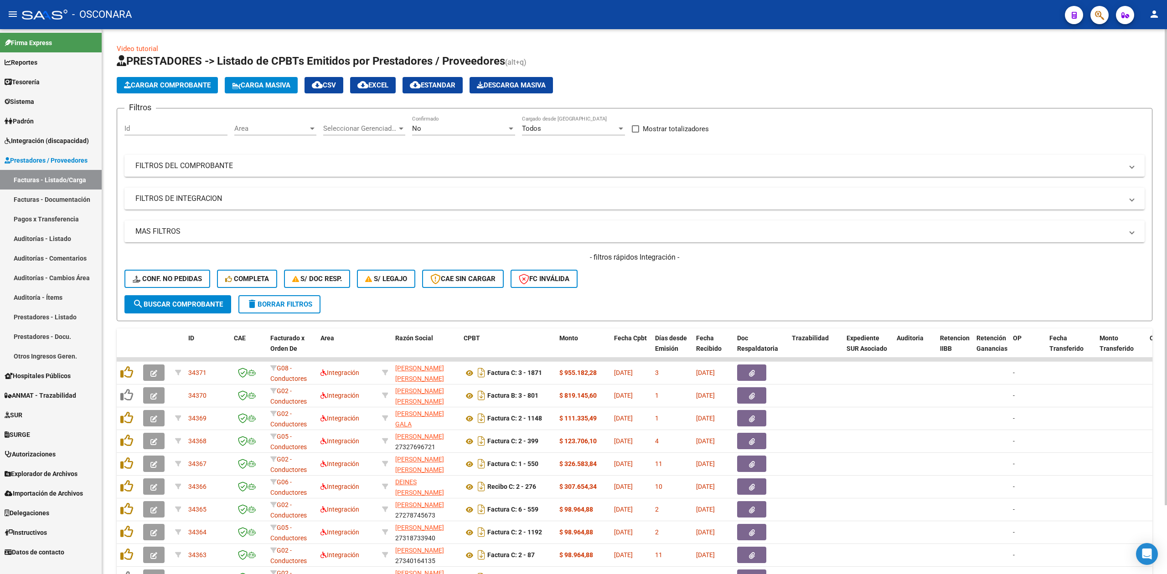
scroll to position [11, 0]
click at [749, 284] on div "- filtros rápidos Integración - Conf. no pedidas Completa S/ Doc Resp. S/ legaj…" at bounding box center [634, 274] width 1020 height 43
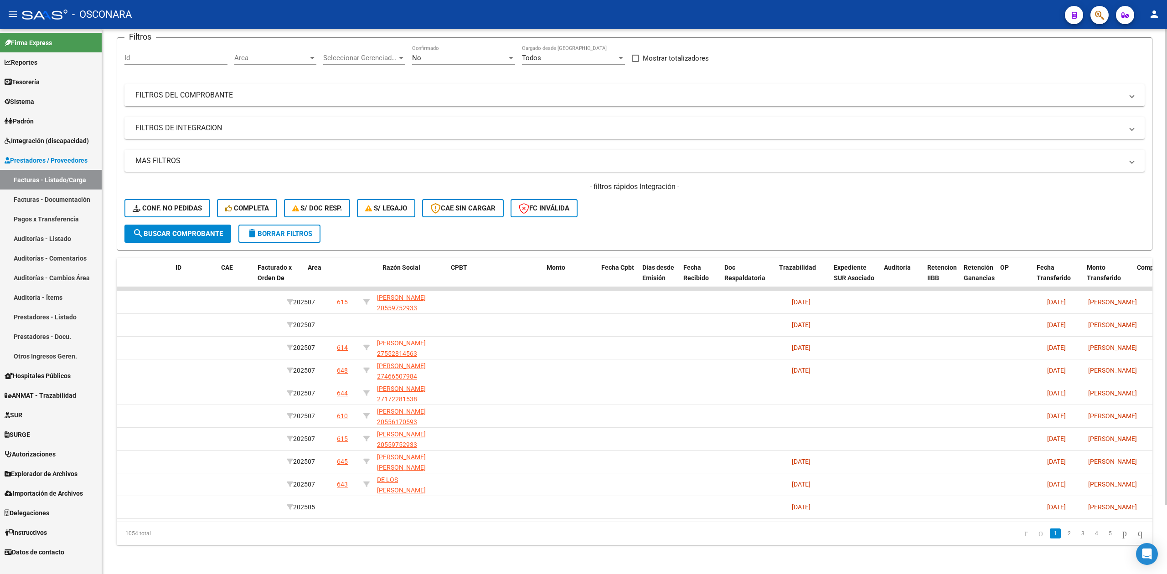
scroll to position [0, 0]
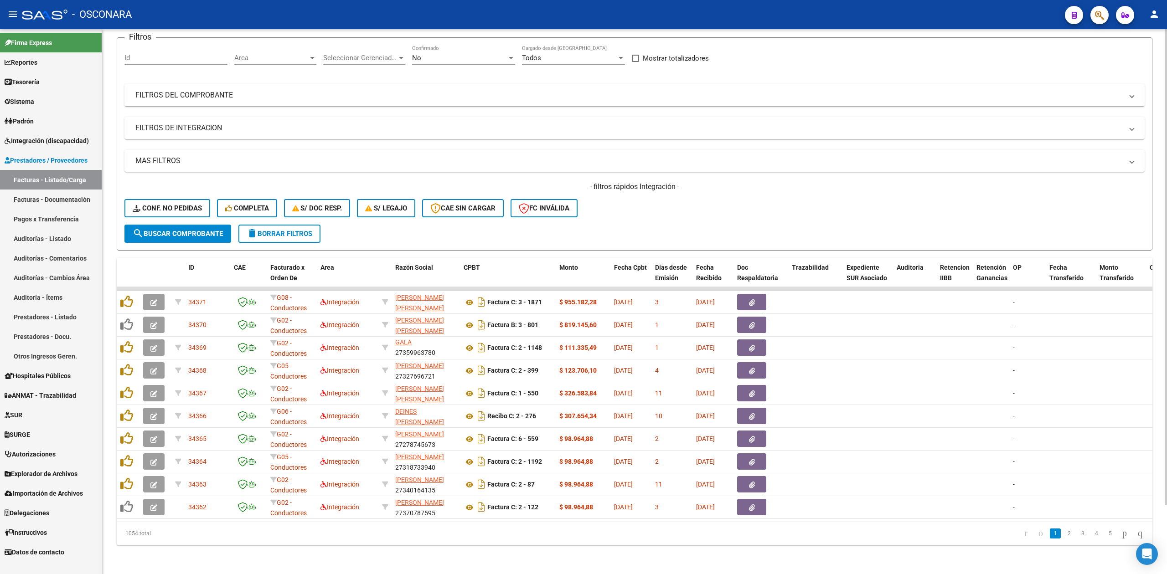
click at [698, 201] on div "- filtros rápidos Integración - Conf. no pedidas Completa S/ Doc Resp. S/ legaj…" at bounding box center [634, 203] width 1020 height 43
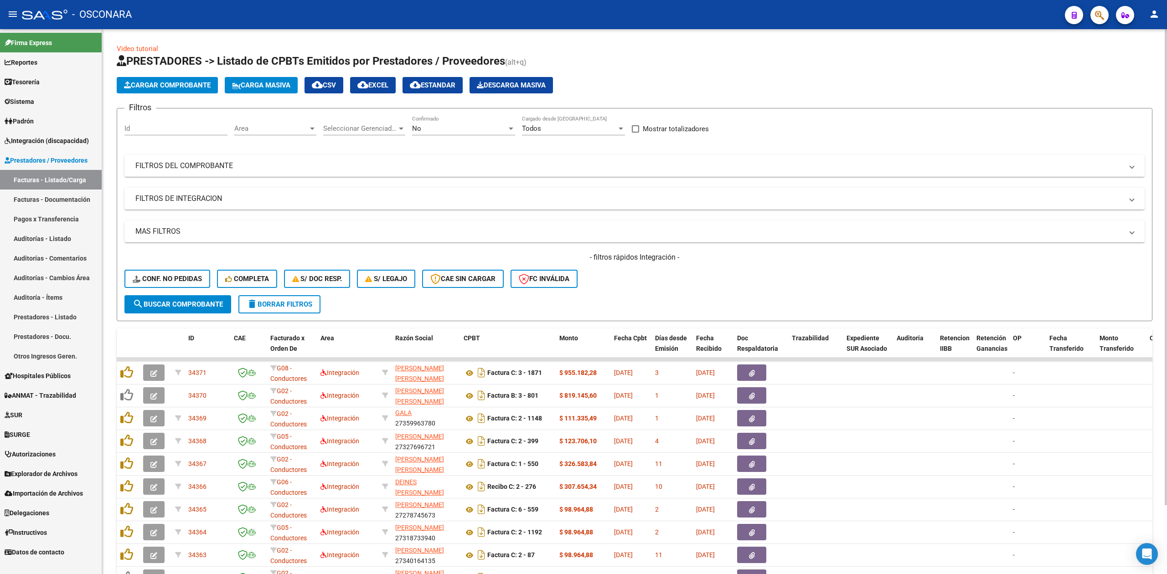
click at [630, 295] on form "Filtros Id Area Area Seleccionar Gerenciador Seleccionar Gerenciador No Confirm…" at bounding box center [635, 214] width 1036 height 213
click at [637, 284] on div "- filtros rápidos Integración - Conf. no pedidas Completa S/ Doc Resp. S/ legaj…" at bounding box center [634, 274] width 1020 height 43
click at [1104, 15] on icon "button" at bounding box center [1099, 15] width 9 height 10
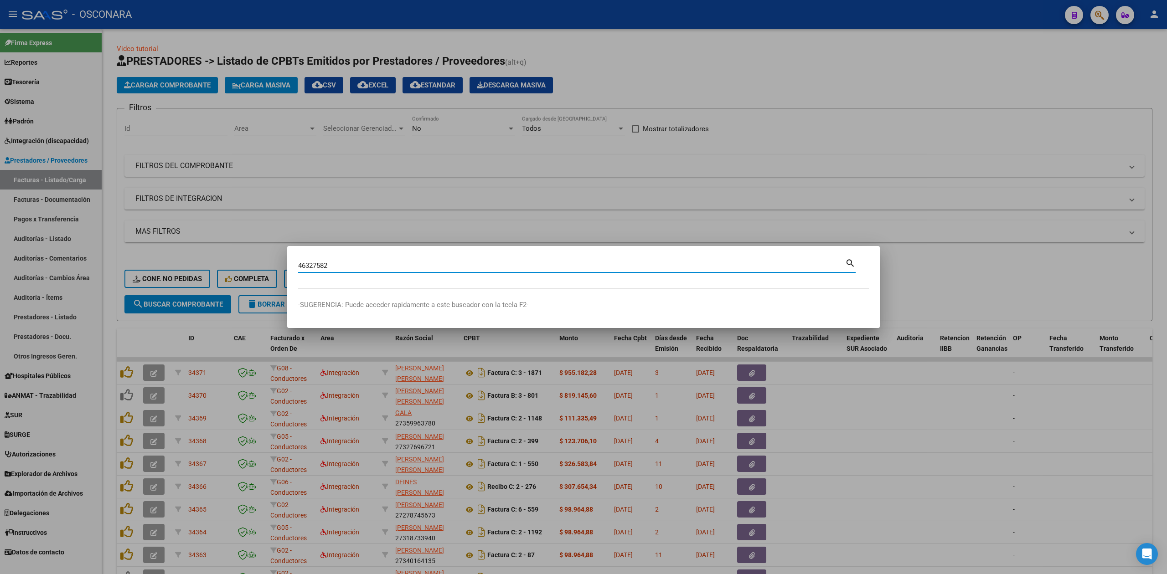
type input "46327582"
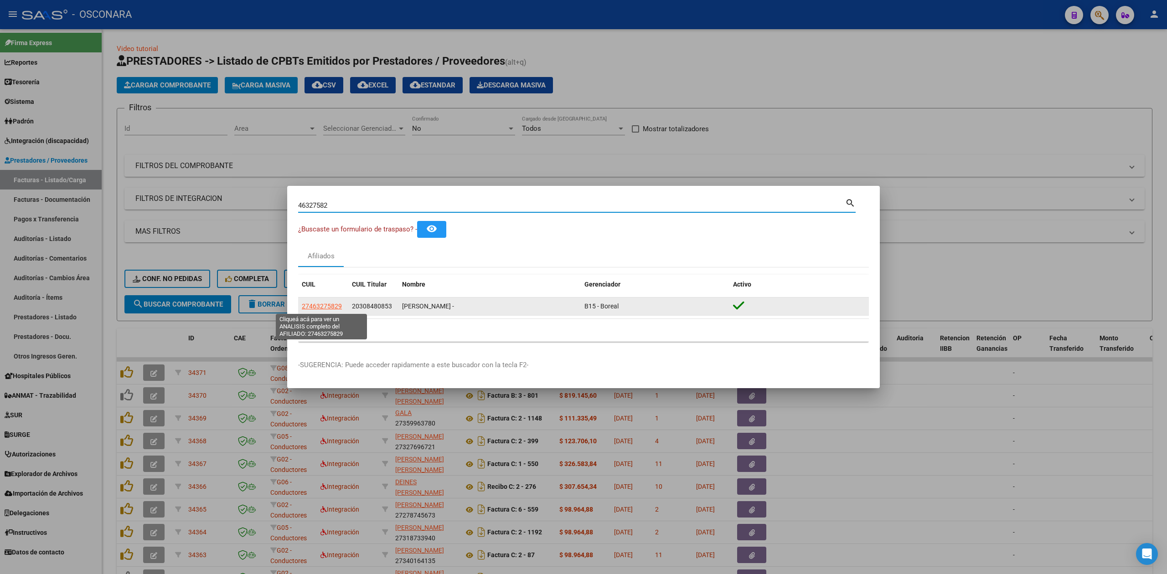
click at [327, 301] on app-link-go-to "27463275829" at bounding box center [322, 306] width 40 height 10
click at [327, 309] on span "27463275829" at bounding box center [322, 306] width 40 height 7
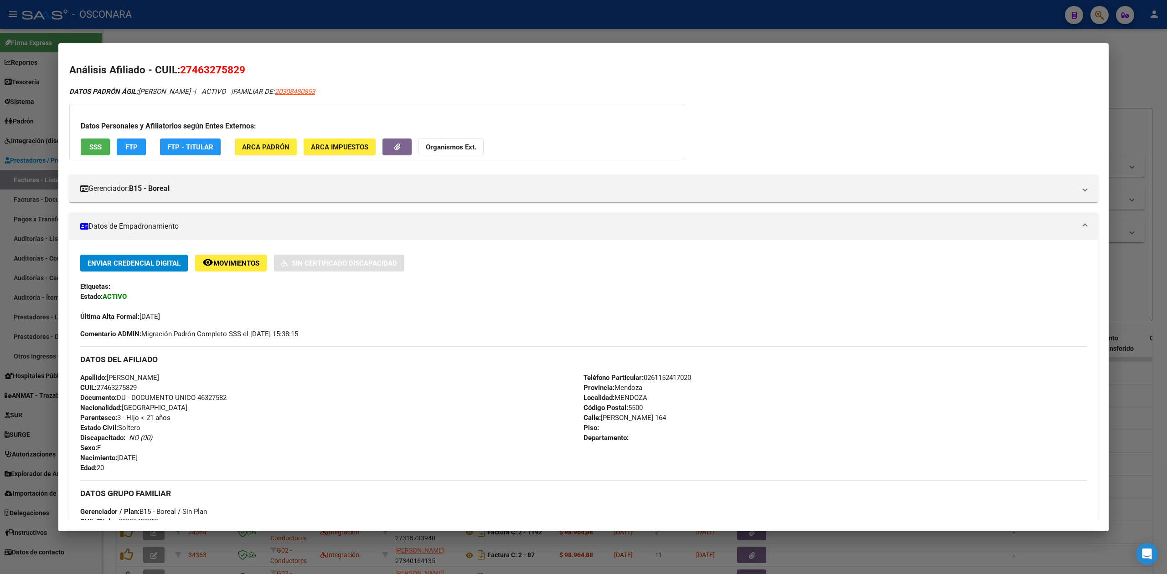
click at [387, 555] on div at bounding box center [583, 287] width 1167 height 574
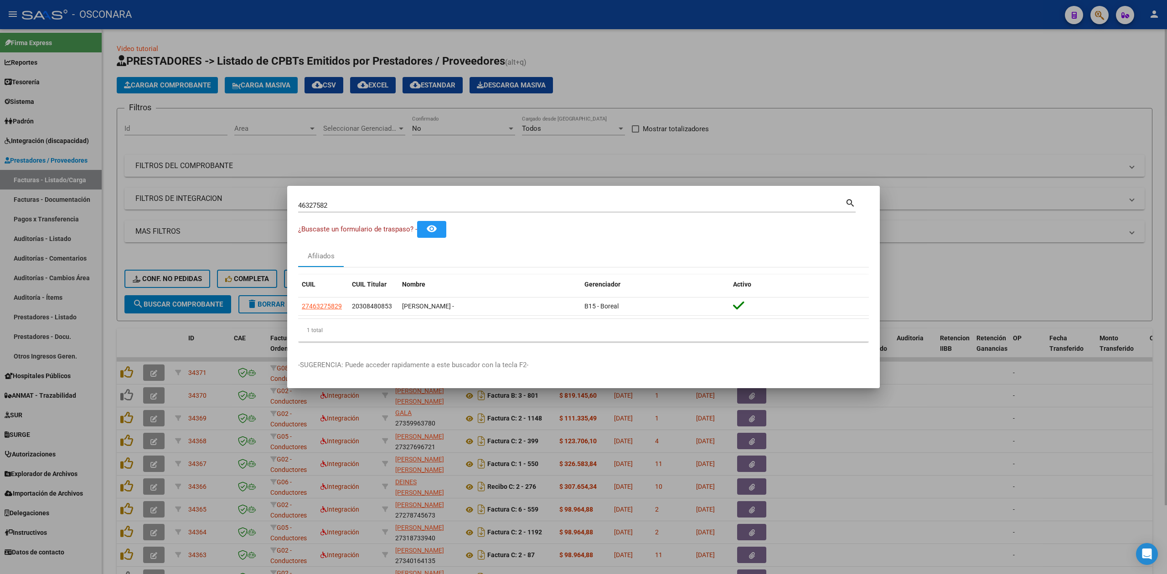
drag, startPoint x: 476, startPoint y: 160, endPoint x: 398, endPoint y: 151, distance: 79.3
click at [477, 160] on div at bounding box center [583, 287] width 1167 height 574
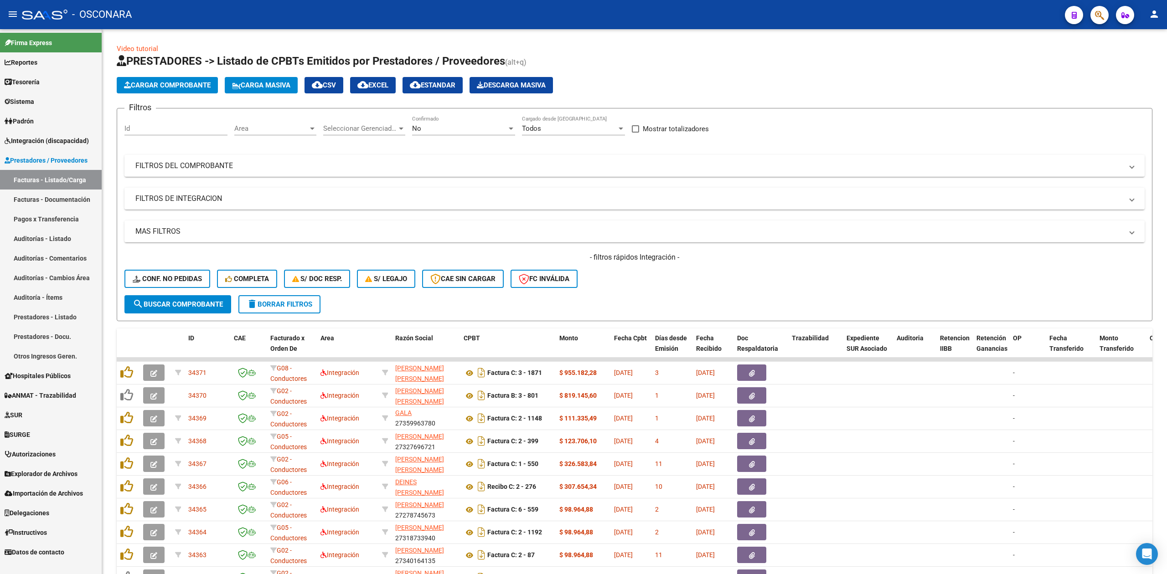
click at [40, 142] on span "Integración (discapacidad)" at bounding box center [47, 141] width 84 height 10
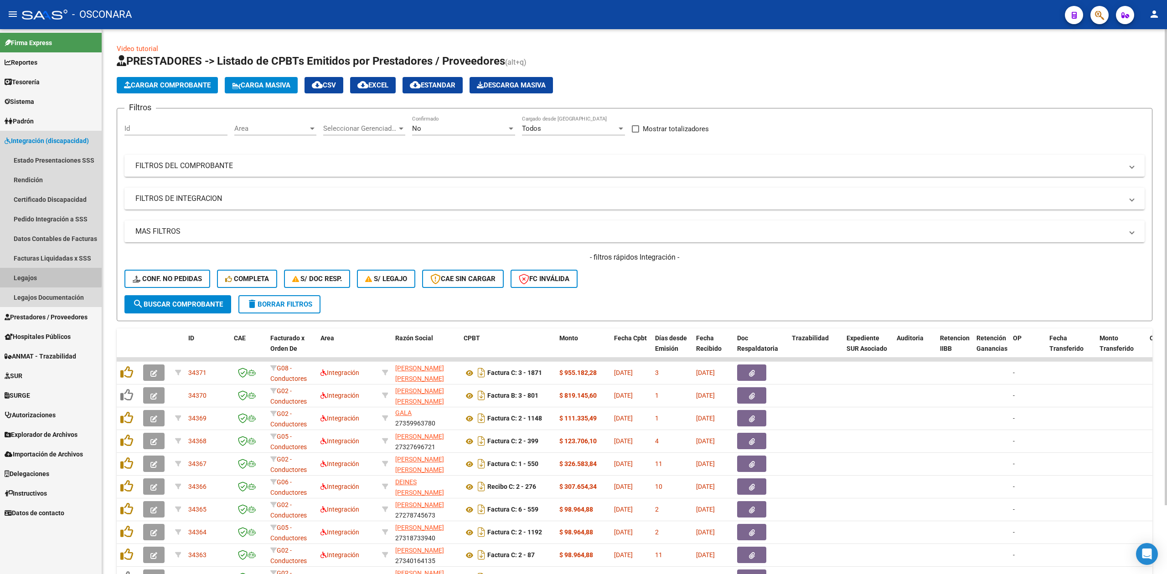
drag, startPoint x: 41, startPoint y: 274, endPoint x: 245, endPoint y: 217, distance: 211.9
click at [42, 274] on link "Legajos" at bounding box center [51, 278] width 102 height 20
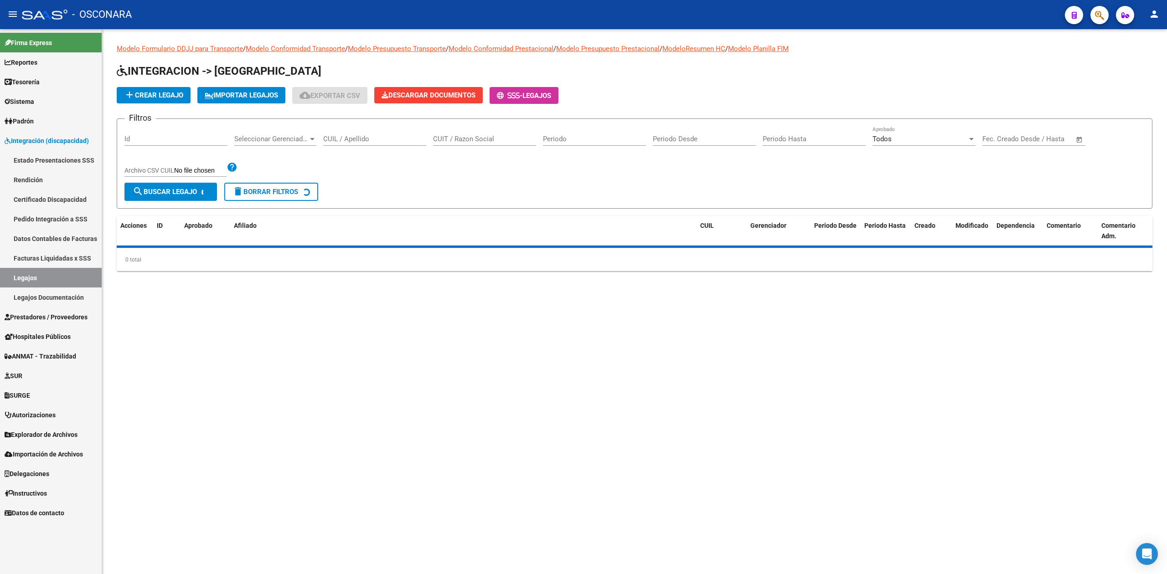
click at [337, 139] on input "CUIL / Apellido" at bounding box center [374, 139] width 103 height 8
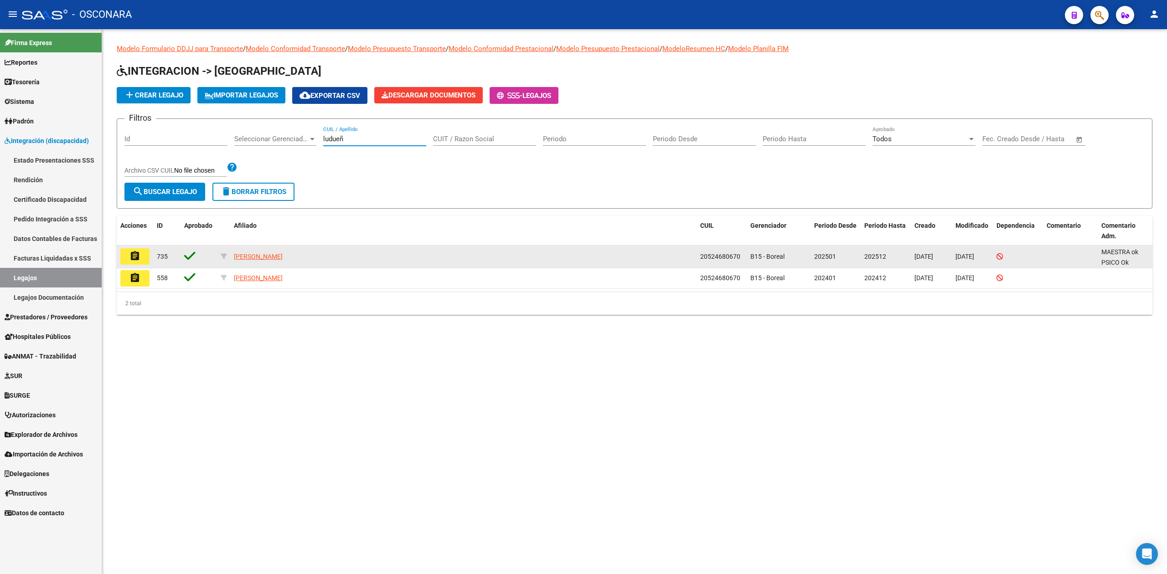
type input "ludueñ"
click at [134, 256] on mat-icon "assignment" at bounding box center [134, 256] width 11 height 11
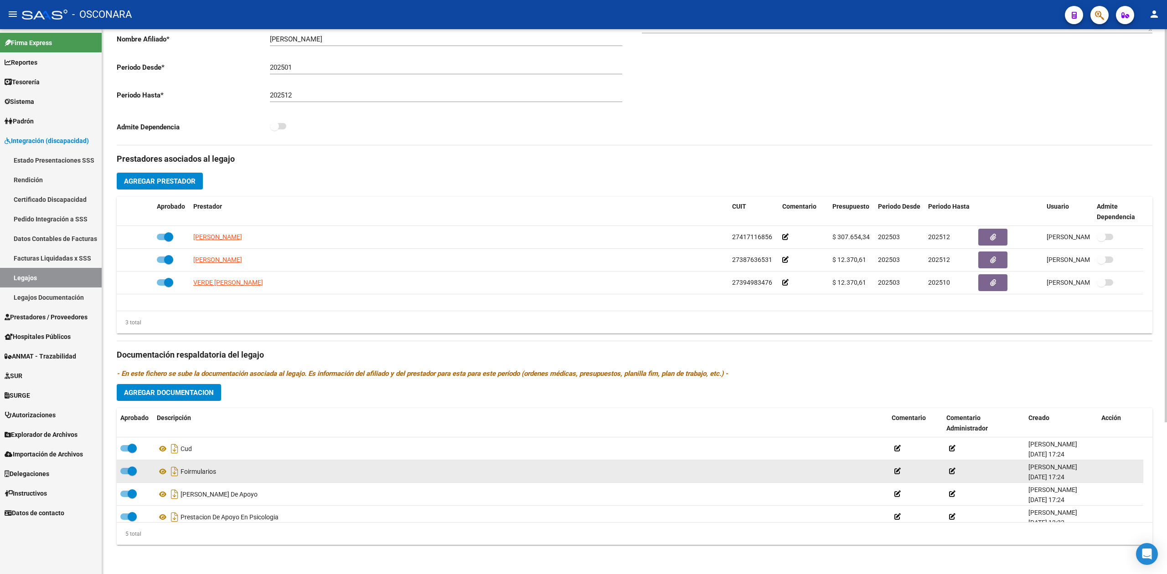
scroll to position [31, 0]
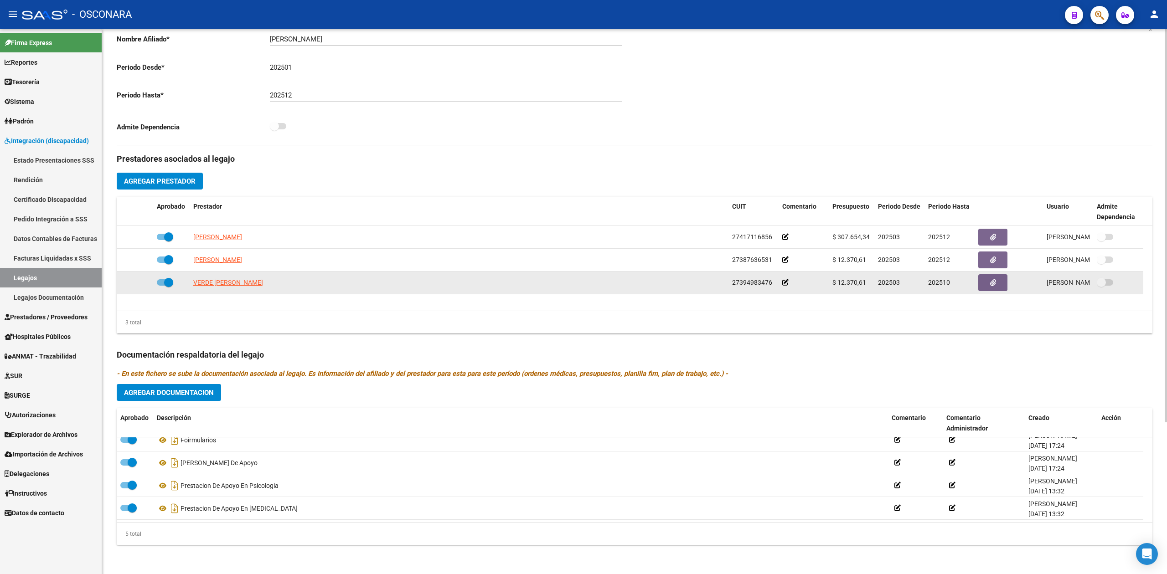
drag, startPoint x: 770, startPoint y: 283, endPoint x: 717, endPoint y: 284, distance: 53.4
click at [717, 284] on div "VERDE [PERSON_NAME] 27394983476 $ 12.370,61 202503 202510 [PERSON_NAME] [DATE]" at bounding box center [630, 283] width 1027 height 23
copy div "27394983476"
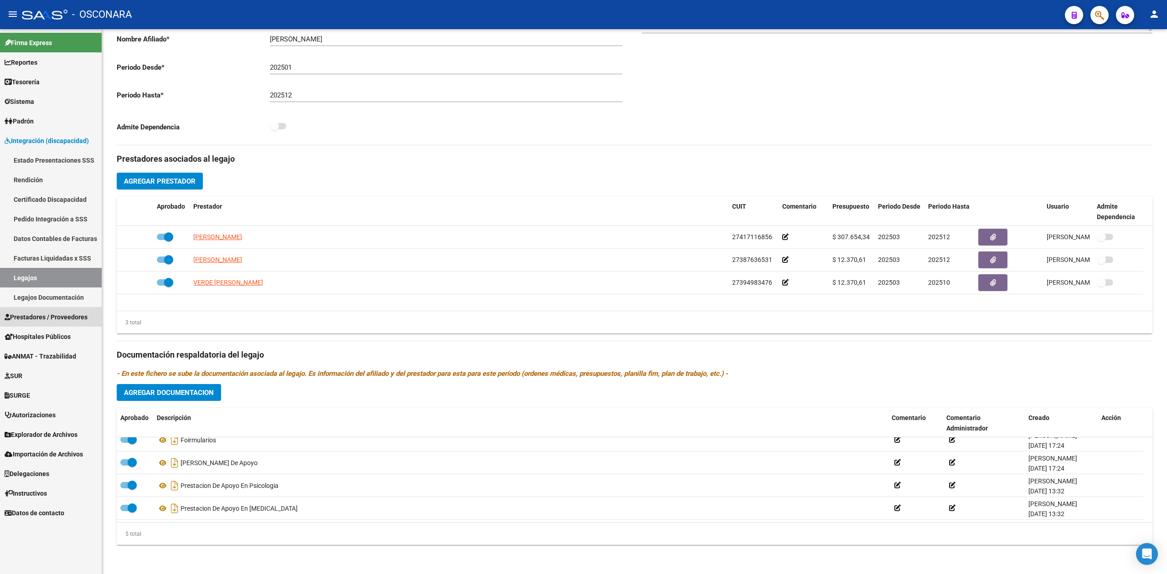
click at [80, 316] on span "Prestadores / Proveedores" at bounding box center [46, 317] width 83 height 10
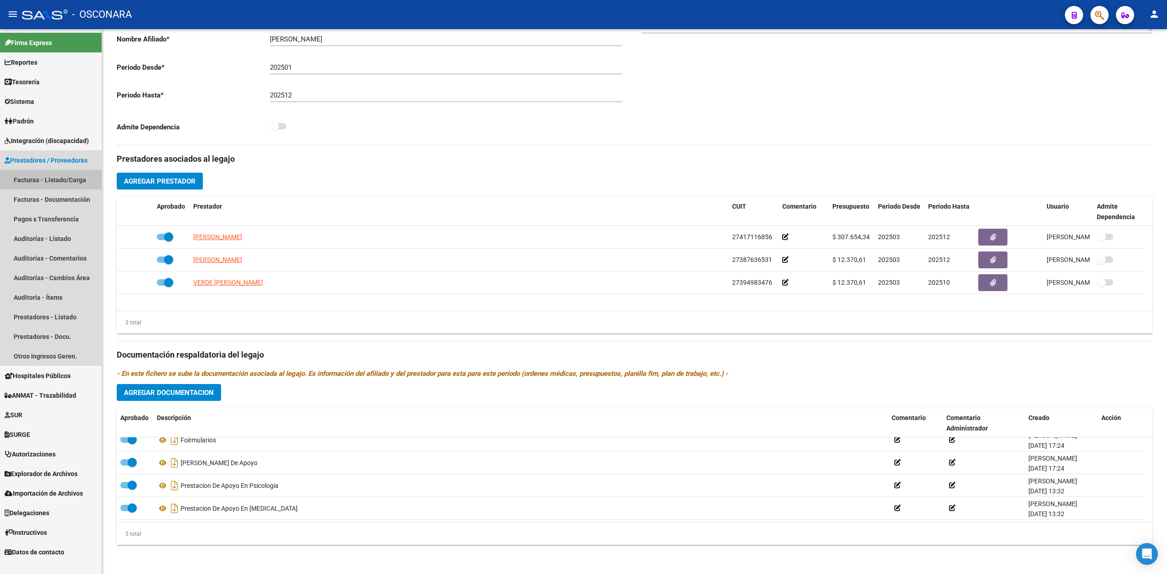
click at [66, 184] on link "Facturas - Listado/Carga" at bounding box center [51, 180] width 102 height 20
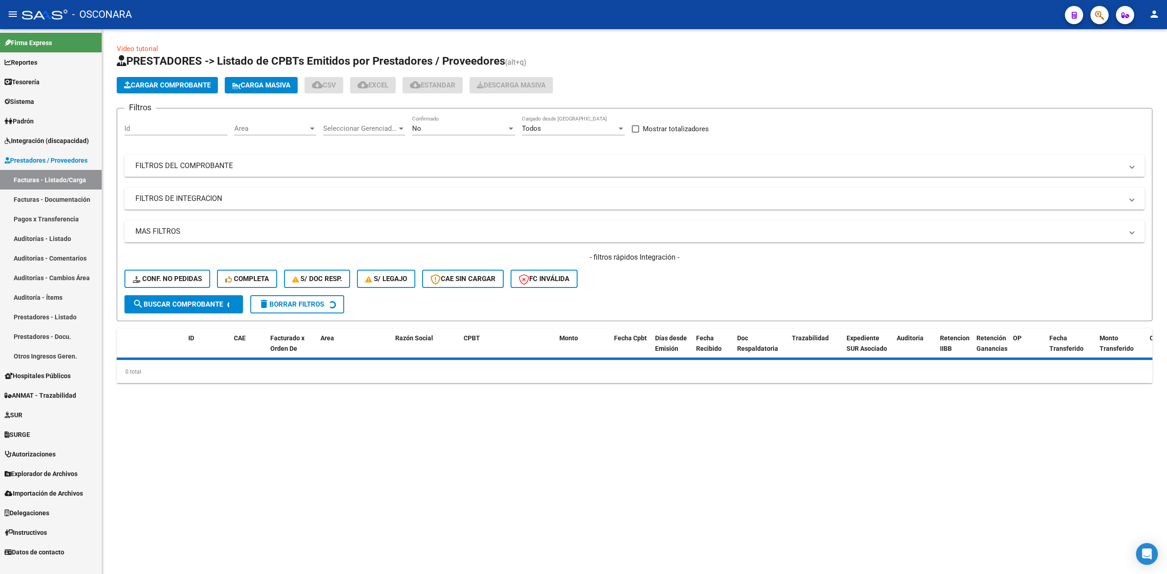
click at [453, 122] on div "No Confirmado" at bounding box center [463, 126] width 103 height 20
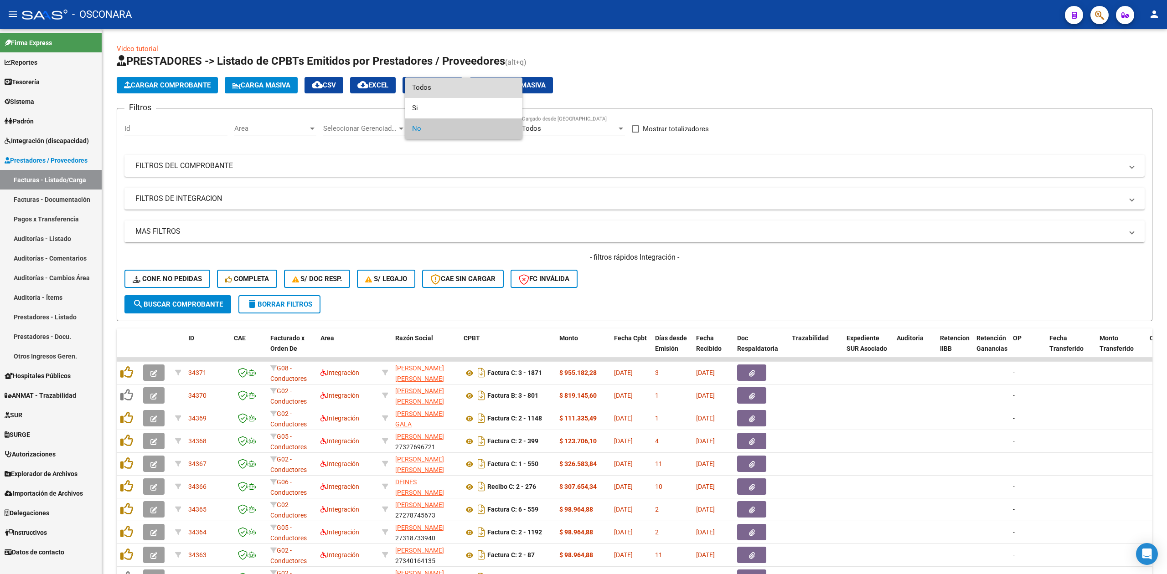
click at [448, 91] on span "Todos" at bounding box center [463, 88] width 103 height 21
click at [445, 165] on mat-panel-title "FILTROS DEL COMPROBANTE" at bounding box center [629, 166] width 988 height 10
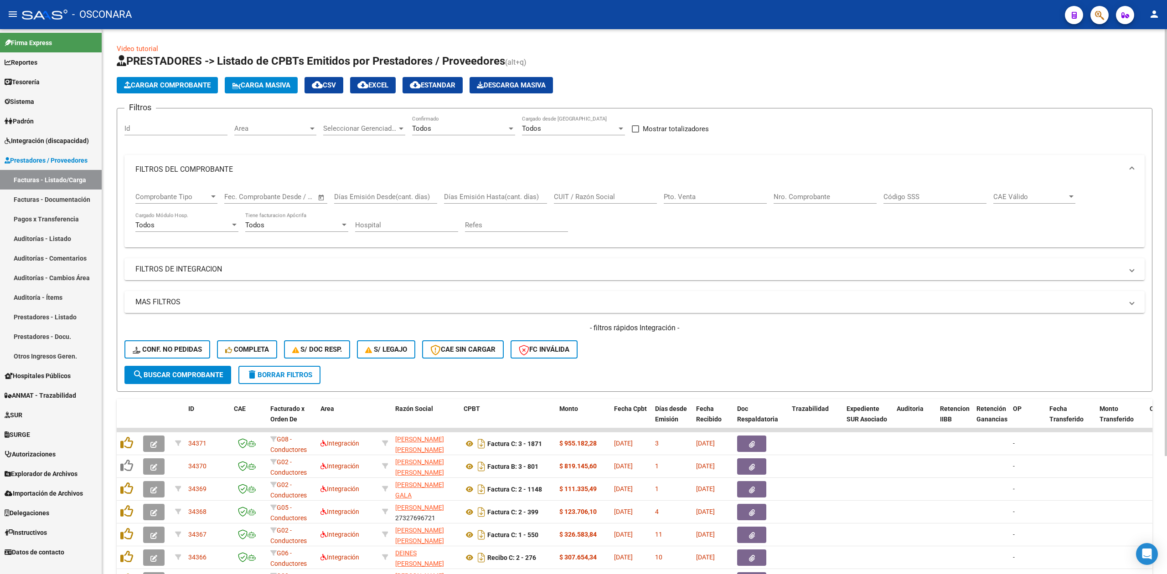
click at [591, 201] on input "CUIT / Razón Social" at bounding box center [605, 197] width 103 height 8
paste input "27394983476"
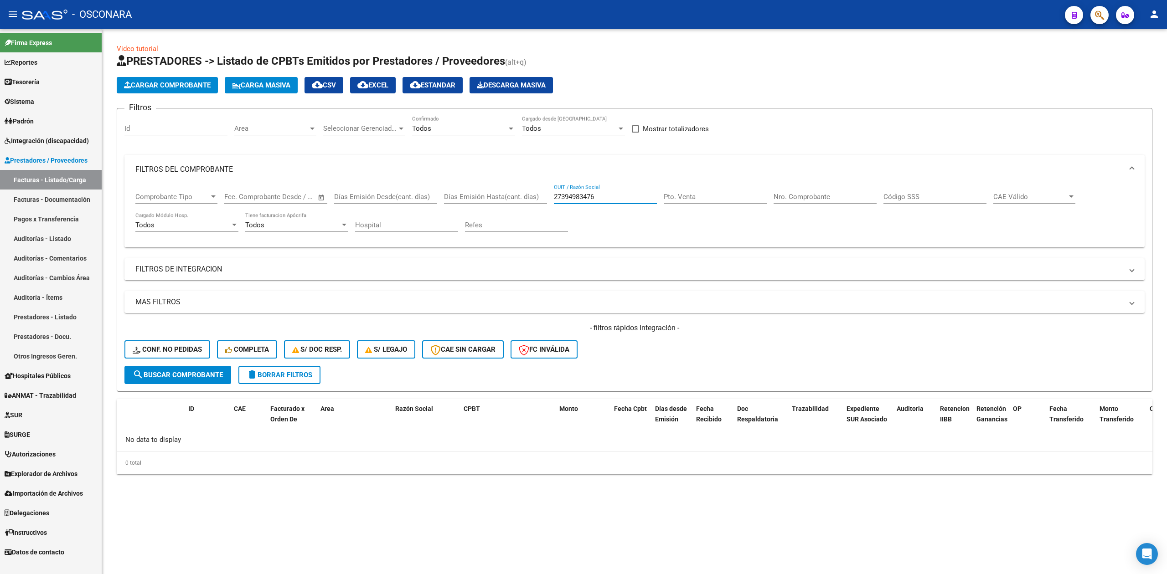
click at [270, 166] on mat-panel-title "FILTROS DEL COMPROBANTE" at bounding box center [629, 170] width 988 height 10
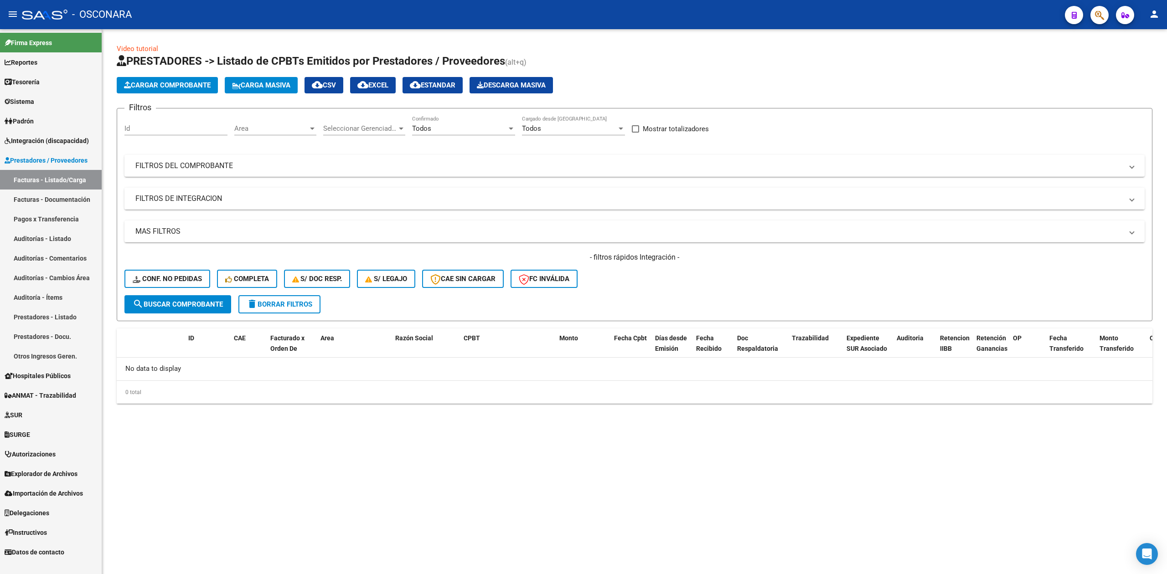
click at [247, 205] on mat-expansion-panel-header "FILTROS DE INTEGRACION" at bounding box center [634, 199] width 1020 height 22
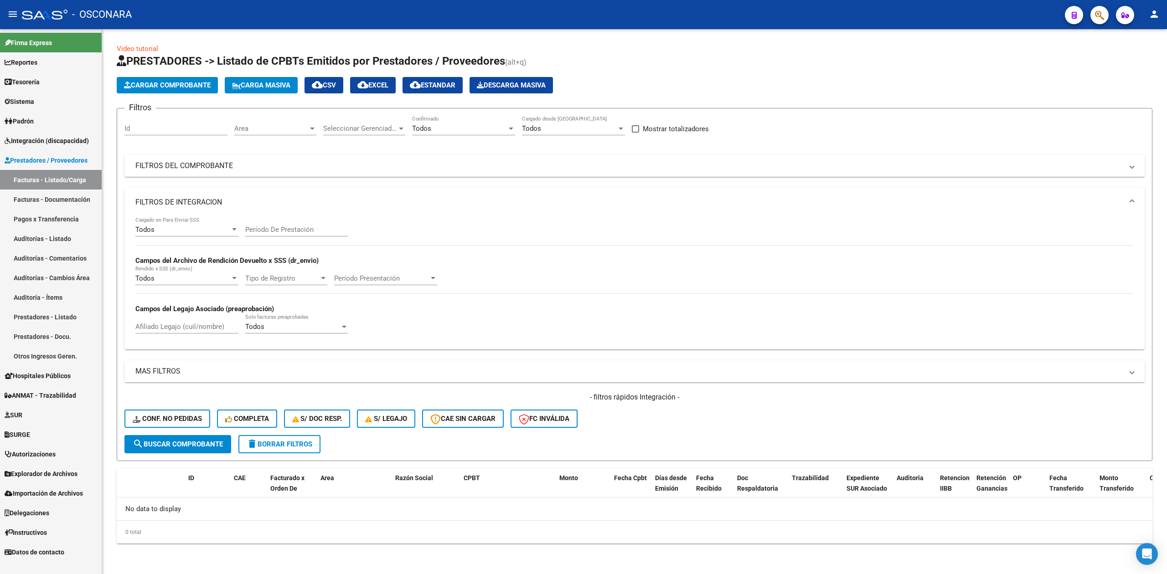
click at [248, 202] on mat-panel-title "FILTROS DE INTEGRACION" at bounding box center [629, 202] width 988 height 10
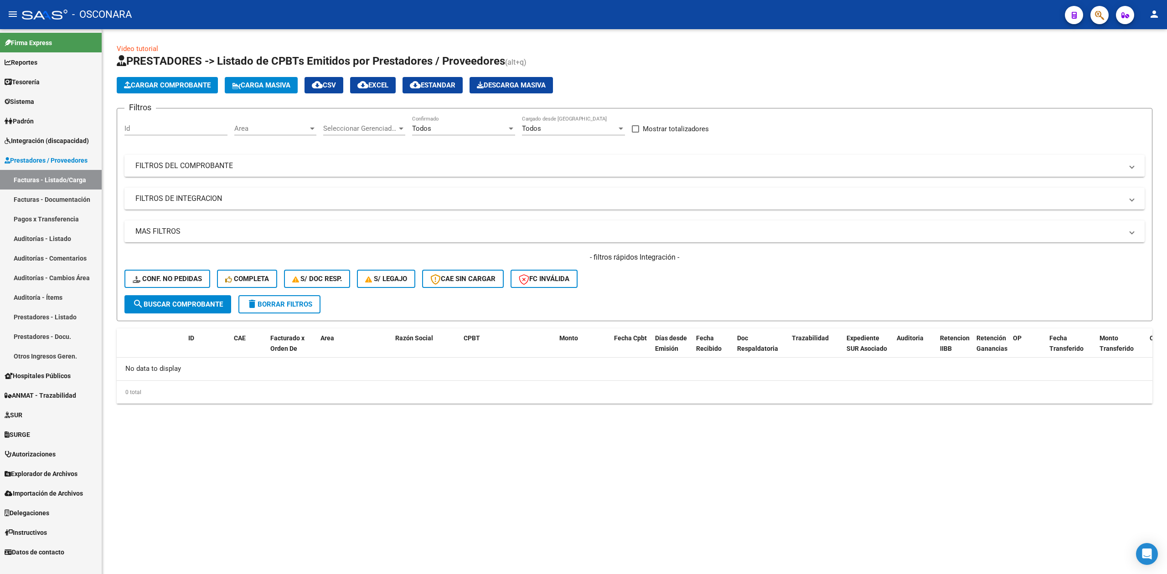
click at [253, 162] on mat-panel-title "FILTROS DEL COMPROBANTE" at bounding box center [629, 166] width 988 height 10
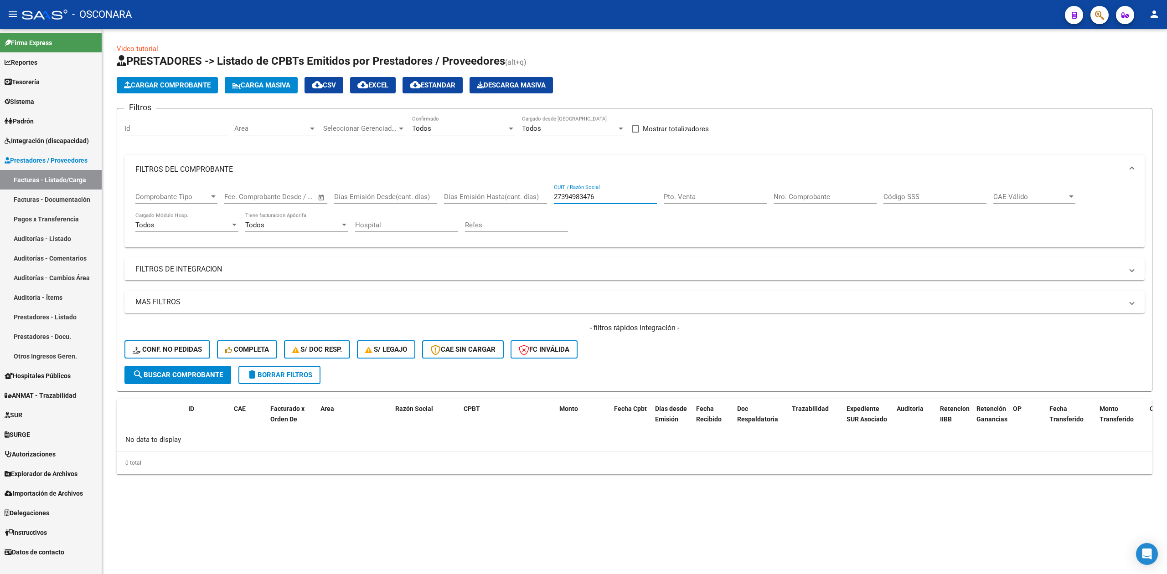
click at [555, 194] on input "27394983476" at bounding box center [605, 197] width 103 height 8
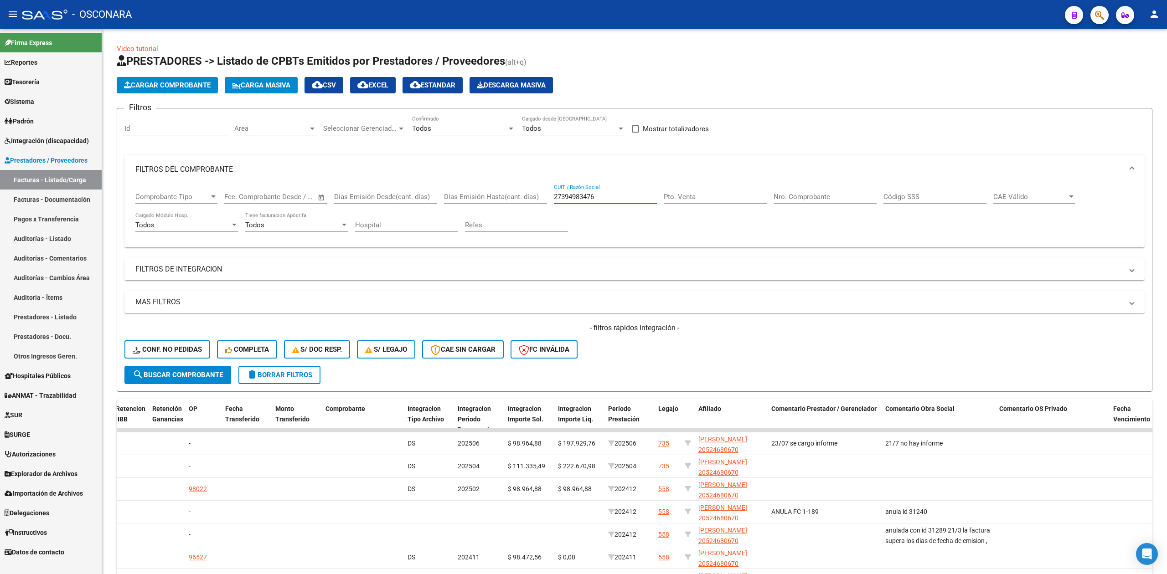
type input "27394983476"
click at [648, 359] on div "- filtros rápidos Integración - Conf. no pedidas Completa S/ Doc Resp. S/ legaj…" at bounding box center [634, 344] width 1020 height 43
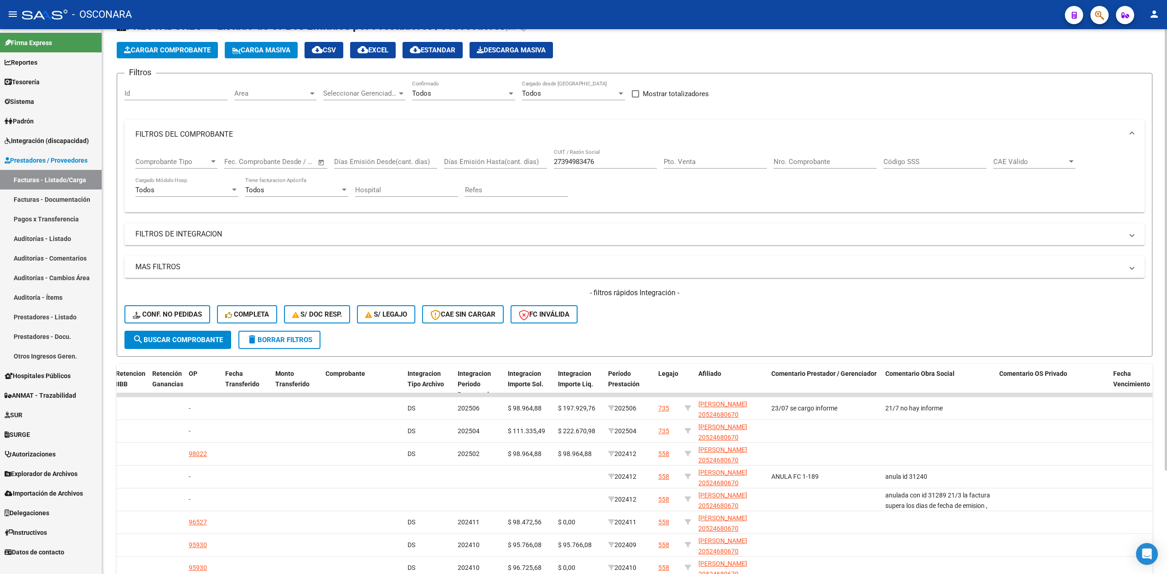
scroll to position [128, 0]
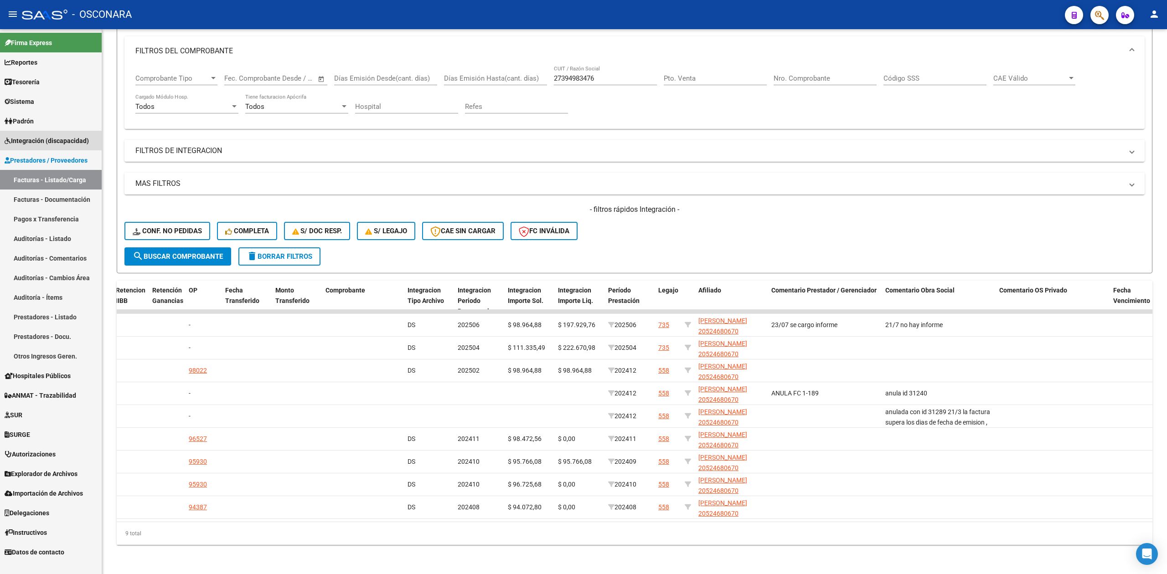
click at [64, 133] on link "Integración (discapacidad)" at bounding box center [51, 141] width 102 height 20
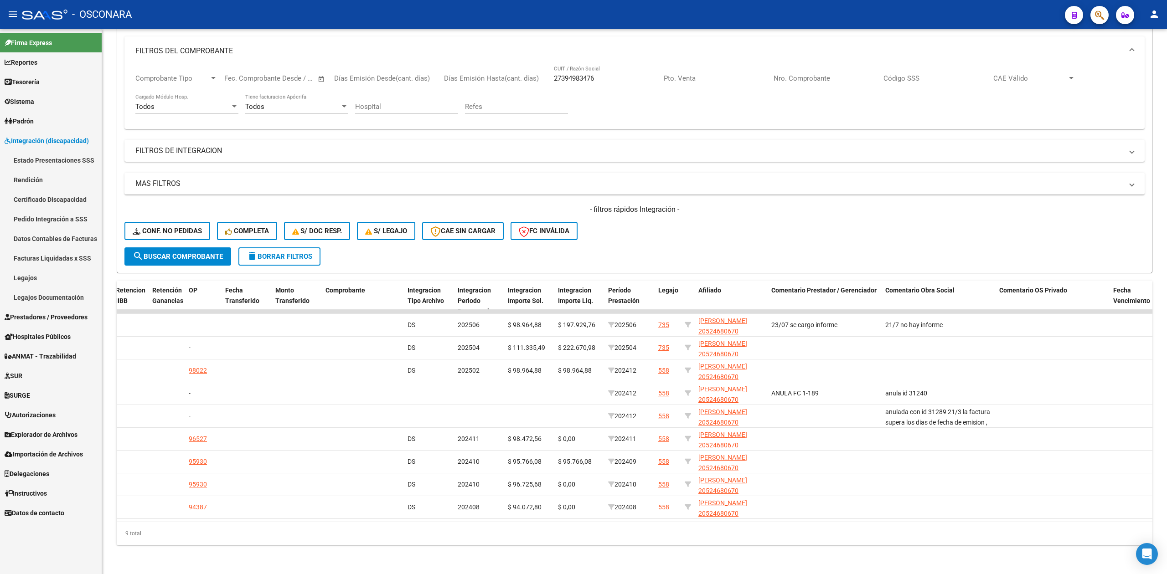
click at [53, 196] on link "Certificado Discapacidad" at bounding box center [51, 200] width 102 height 20
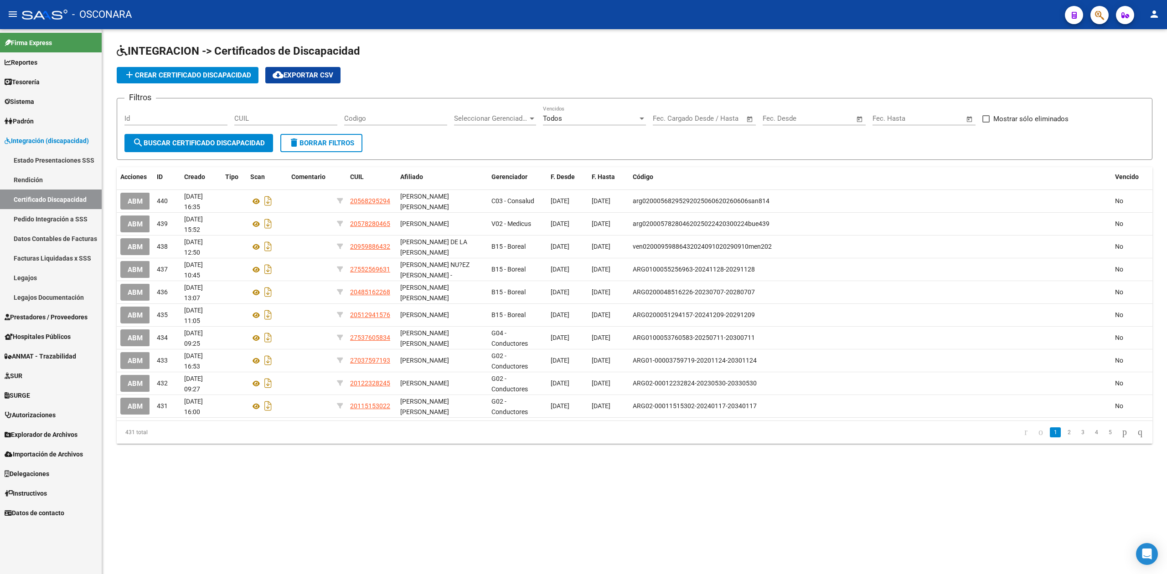
click at [318, 76] on span "cloud_download Exportar CSV" at bounding box center [303, 75] width 61 height 8
click at [769, 61] on app-list-header "INTEGRACION -> Certificados de Discapacidad add Crear Certificado Discapacidad …" at bounding box center [635, 102] width 1036 height 116
click at [471, 47] on h1 "INTEGRACION -> Certificados de Discapacidad" at bounding box center [635, 52] width 1036 height 16
click at [42, 116] on link "Padrón" at bounding box center [51, 121] width 102 height 20
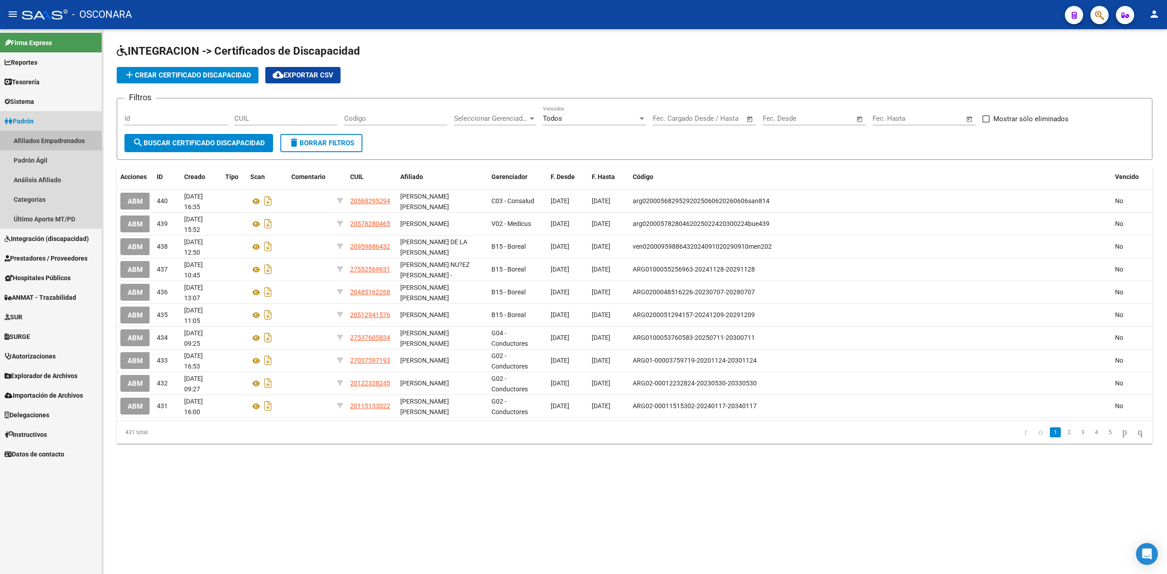
click at [48, 146] on link "Afiliados Empadronados" at bounding box center [51, 141] width 102 height 20
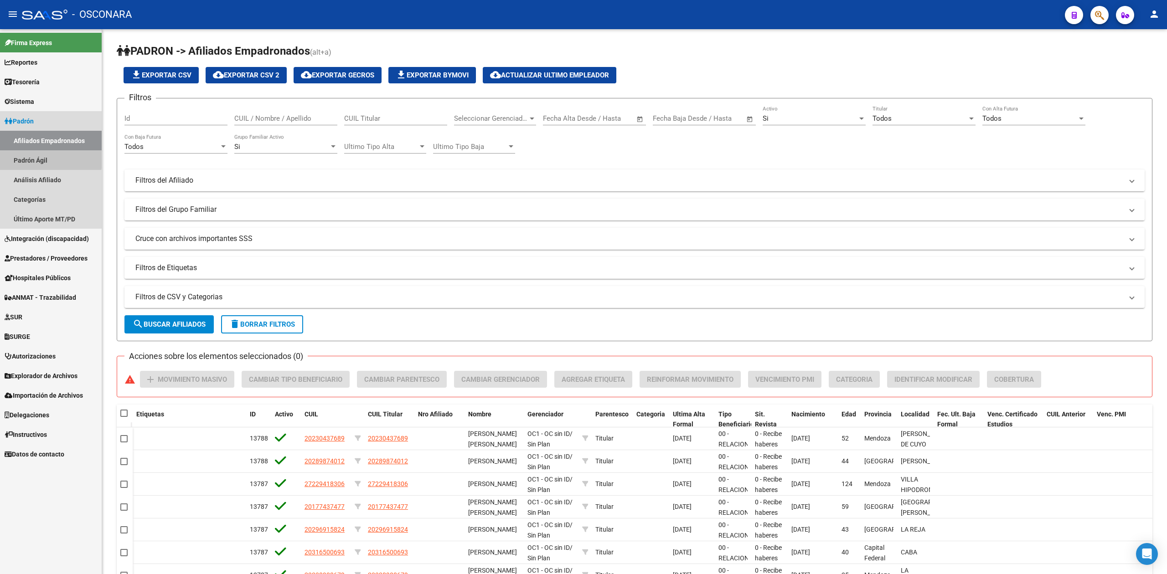
click at [43, 158] on link "Padrón Ágil" at bounding box center [51, 160] width 102 height 20
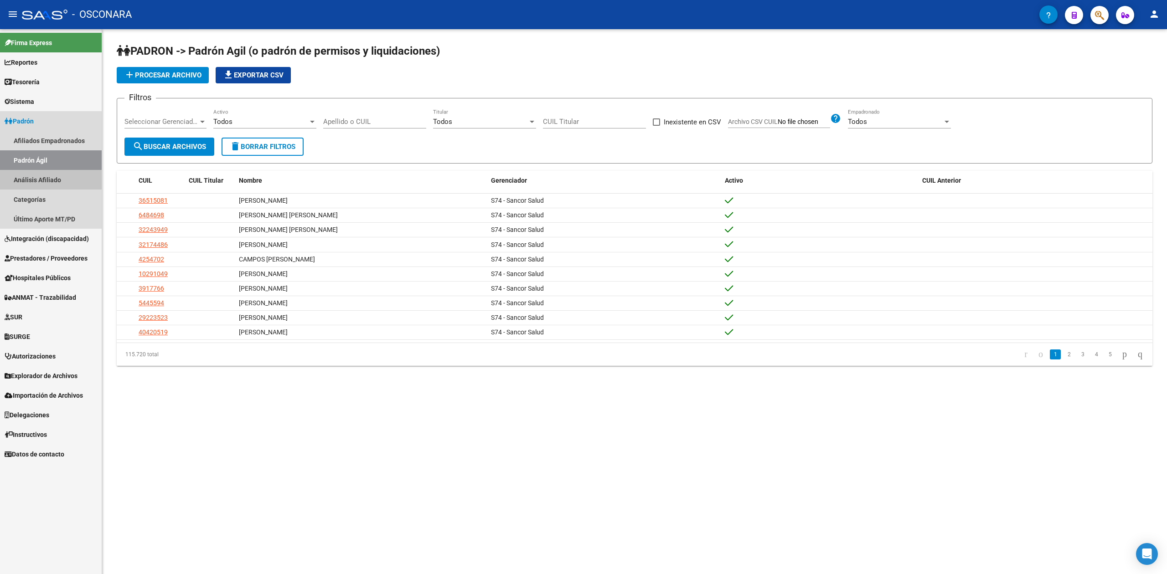
click at [46, 181] on link "Análisis Afiliado" at bounding box center [51, 180] width 102 height 20
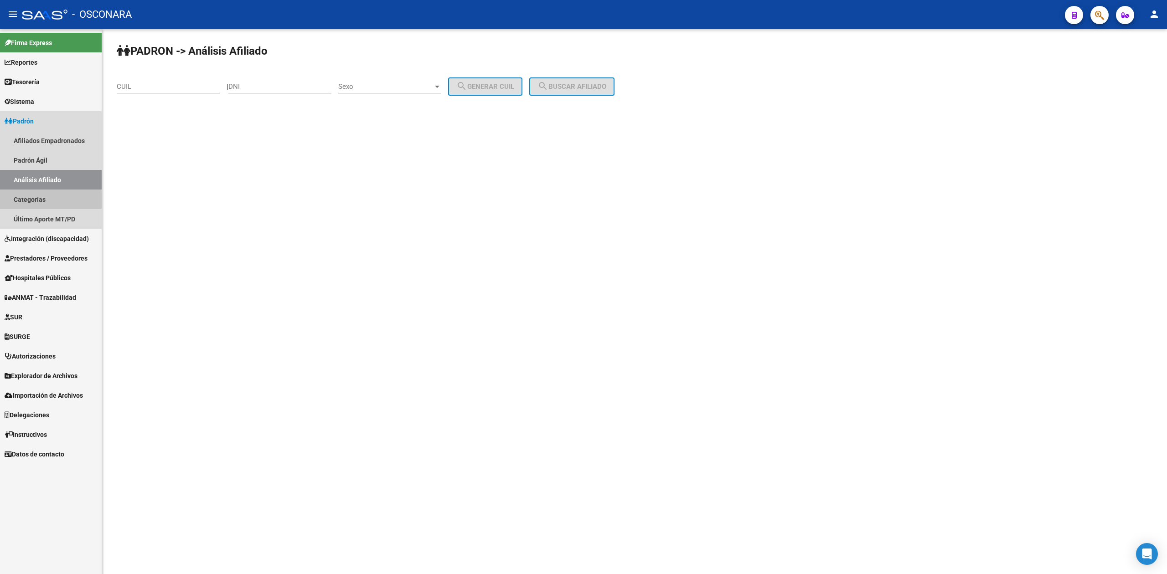
click at [24, 200] on link "Categorías" at bounding box center [51, 200] width 102 height 20
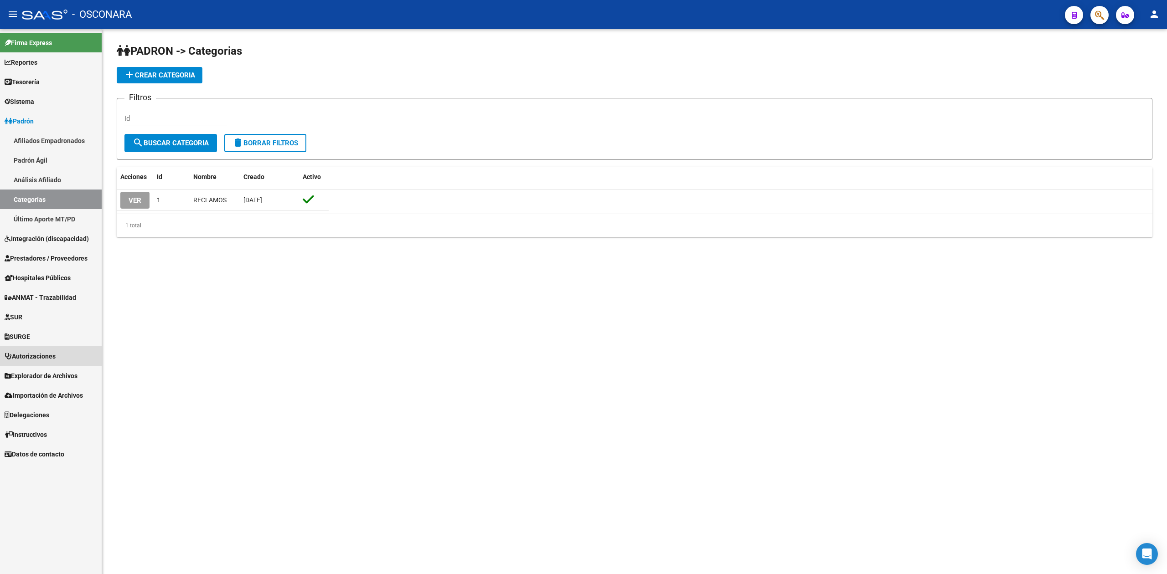
click at [14, 354] on span "Autorizaciones" at bounding box center [30, 357] width 51 height 10
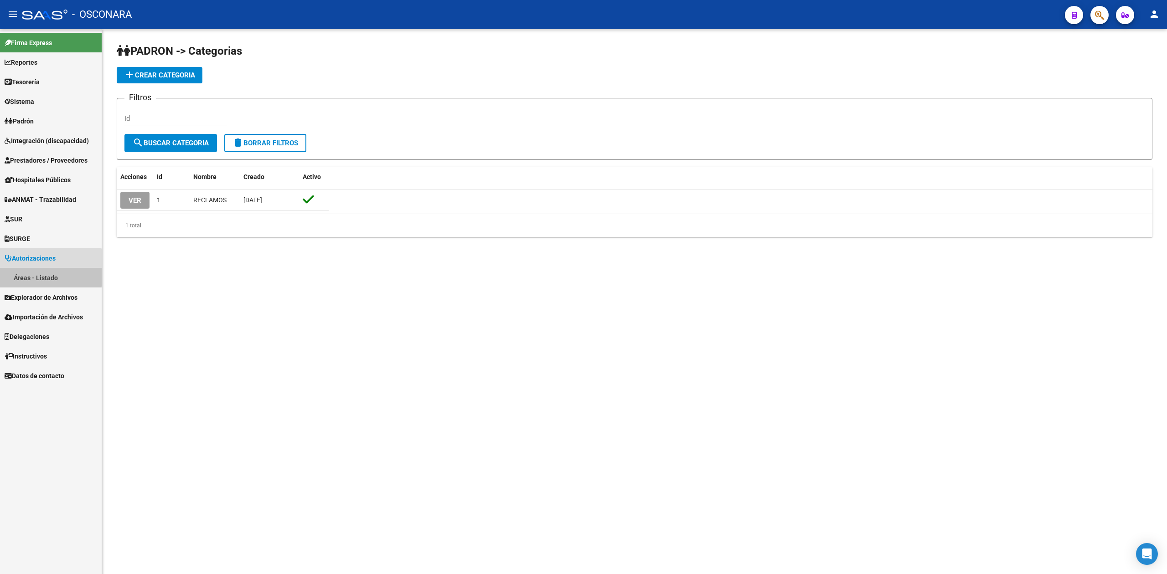
click at [39, 276] on link "Áreas - Listado" at bounding box center [51, 278] width 102 height 20
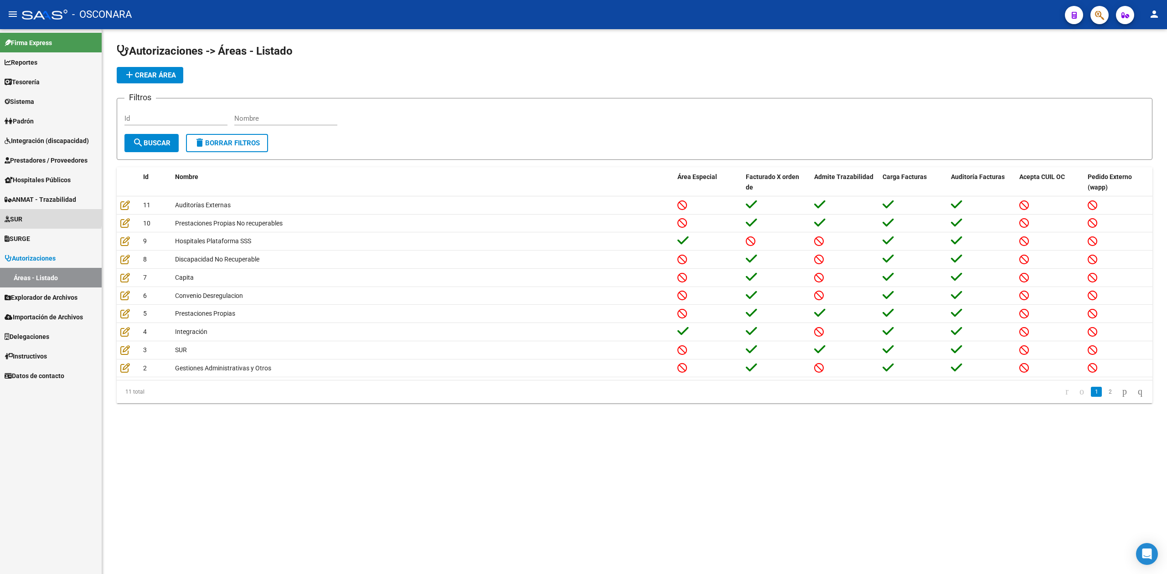
click at [22, 217] on span "SUR" at bounding box center [14, 219] width 18 height 10
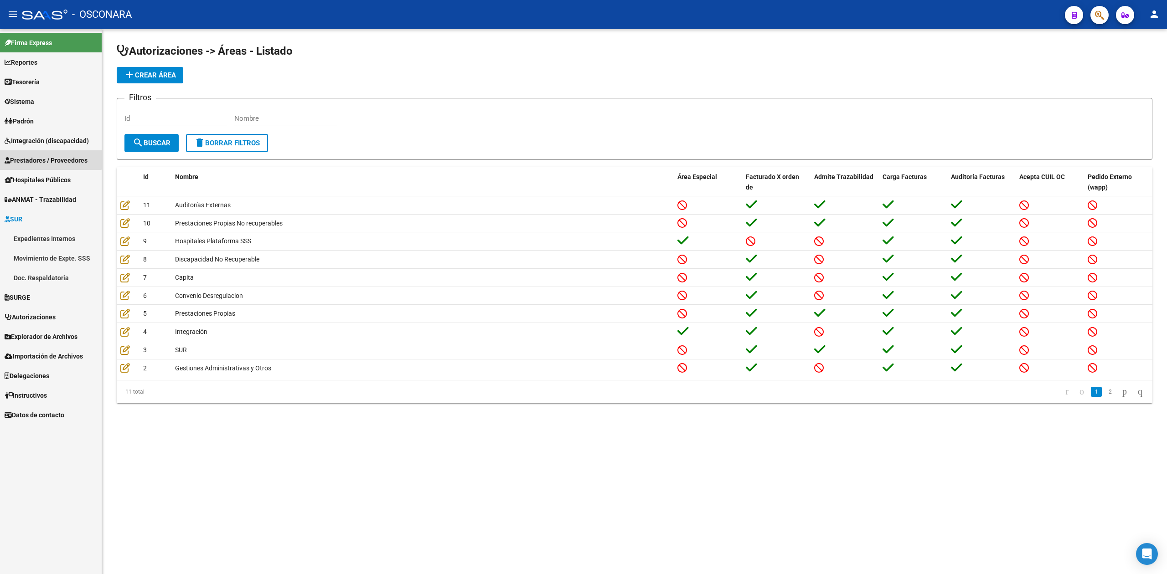
click at [46, 159] on span "Prestadores / Proveedores" at bounding box center [46, 160] width 83 height 10
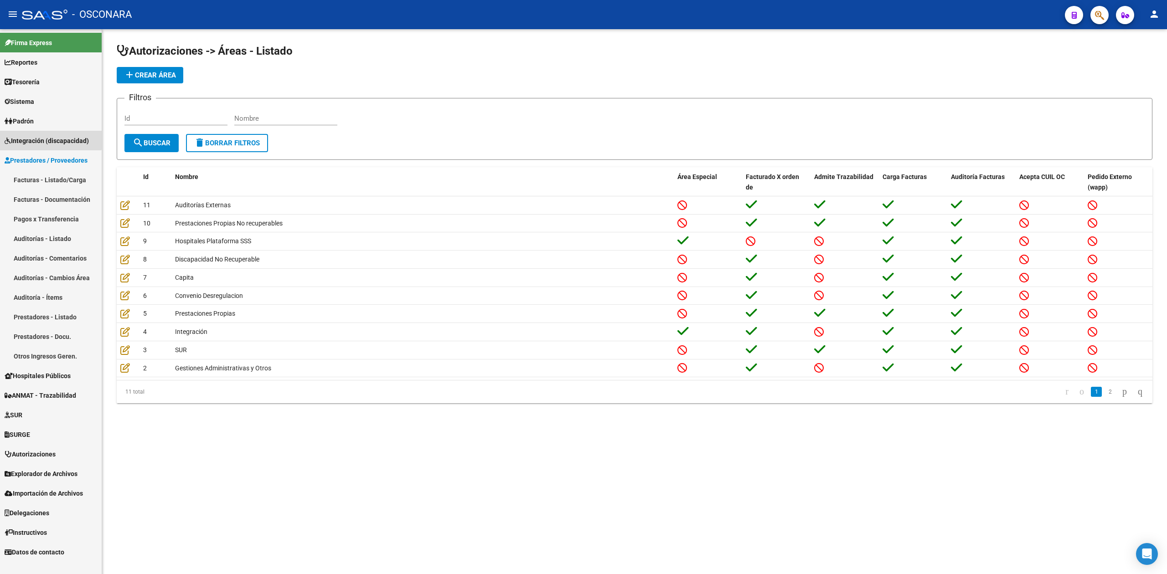
click at [40, 139] on span "Integración (discapacidad)" at bounding box center [47, 141] width 84 height 10
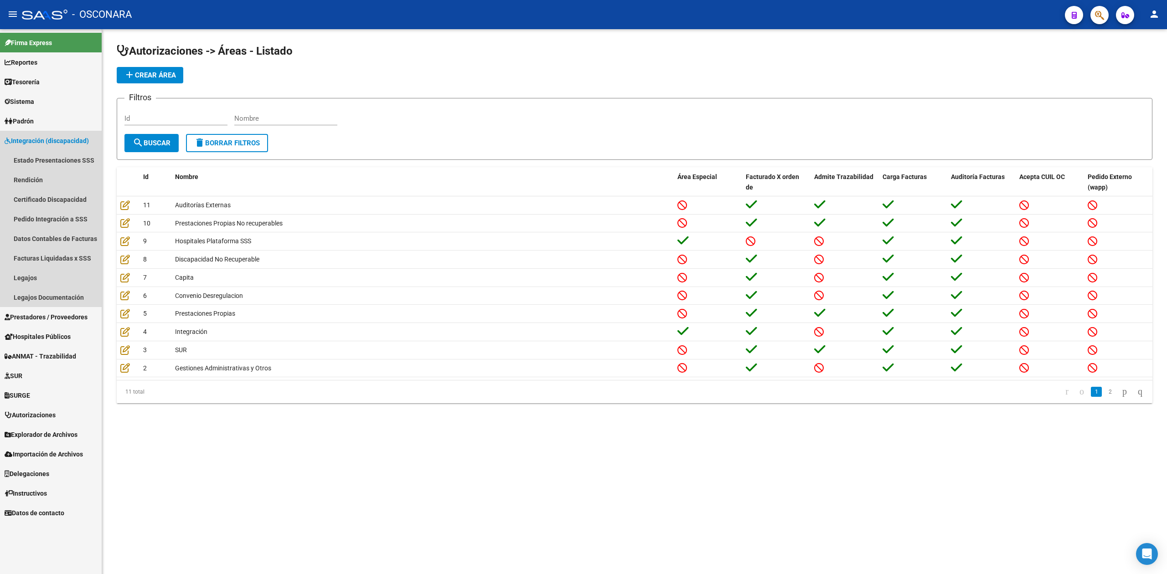
click at [40, 139] on span "Integración (discapacidad)" at bounding box center [47, 141] width 84 height 10
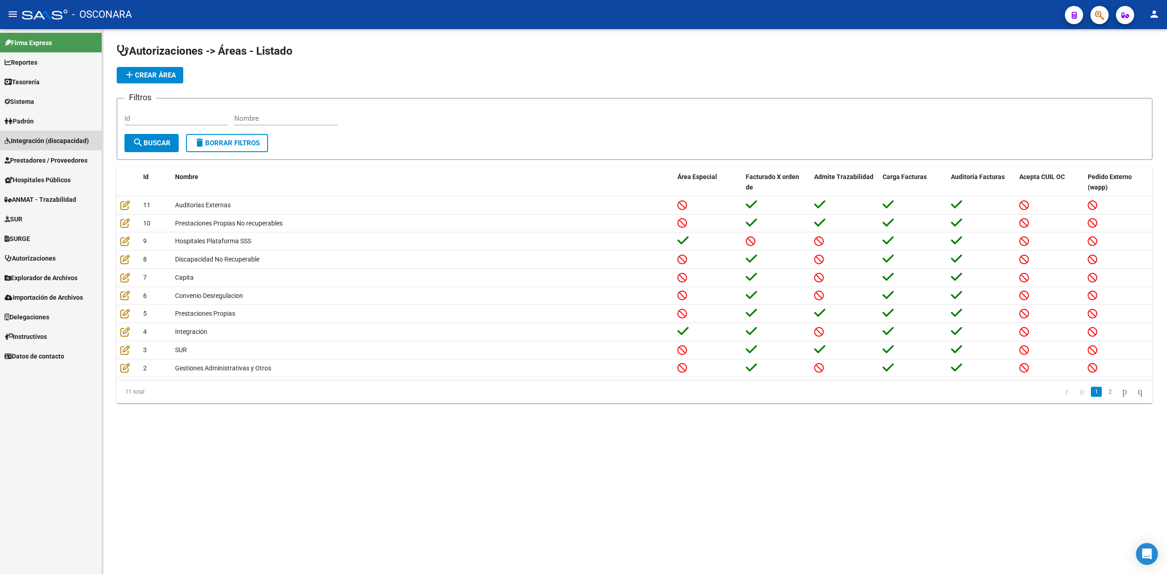
click at [50, 137] on span "Integración (discapacidad)" at bounding box center [47, 141] width 84 height 10
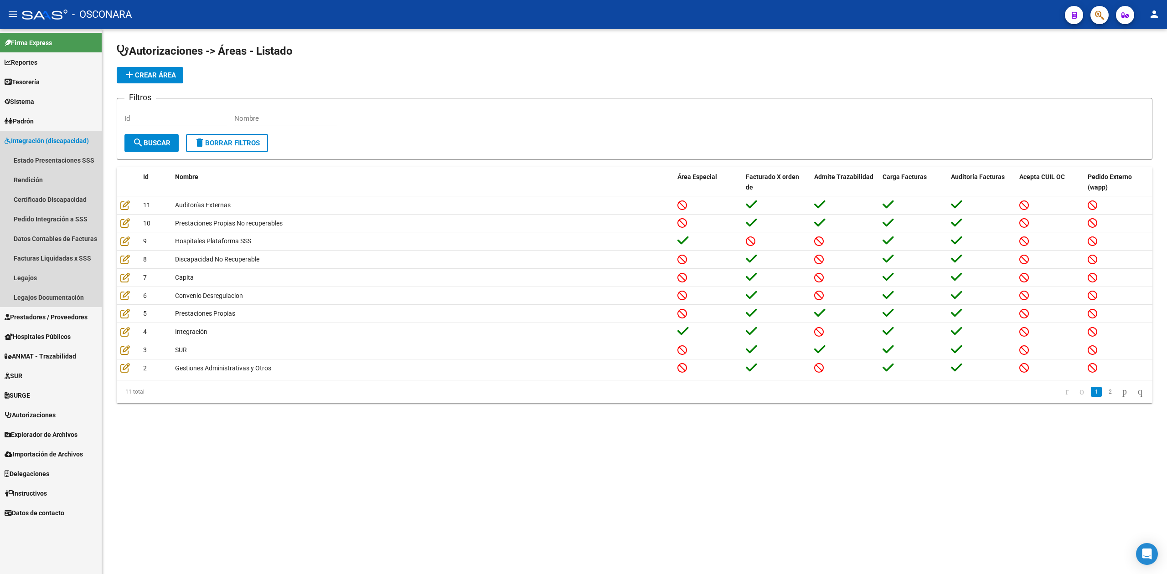
click at [55, 139] on span "Integración (discapacidad)" at bounding box center [47, 141] width 84 height 10
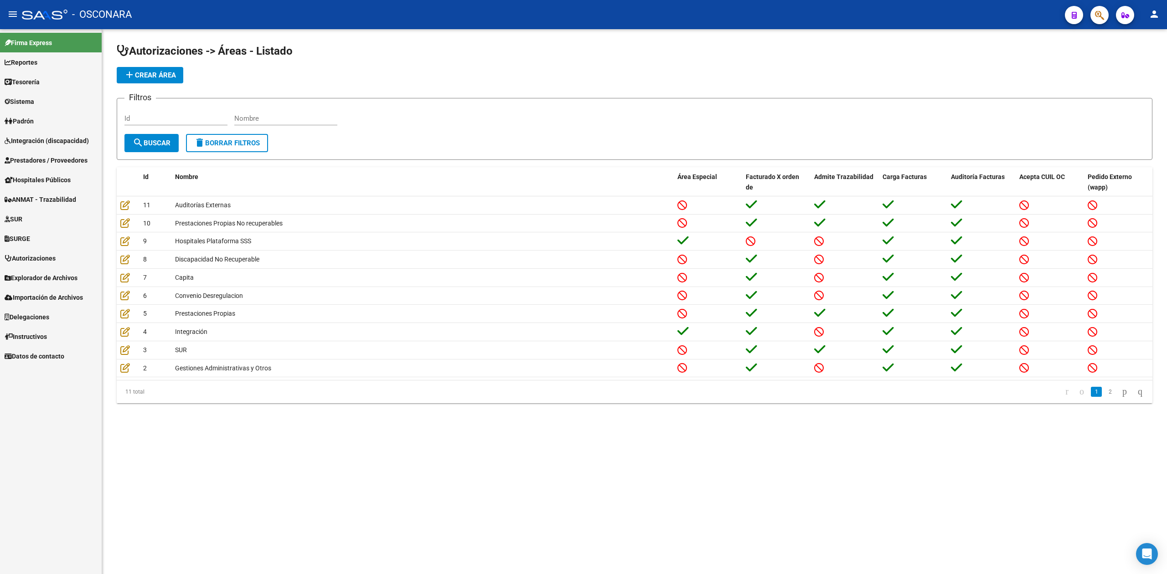
click at [435, 145] on form "Filtros Id Nombre search Buscar delete Borrar Filtros" at bounding box center [635, 129] width 1036 height 62
click at [50, 181] on span "Hospitales Públicos" at bounding box center [38, 180] width 66 height 10
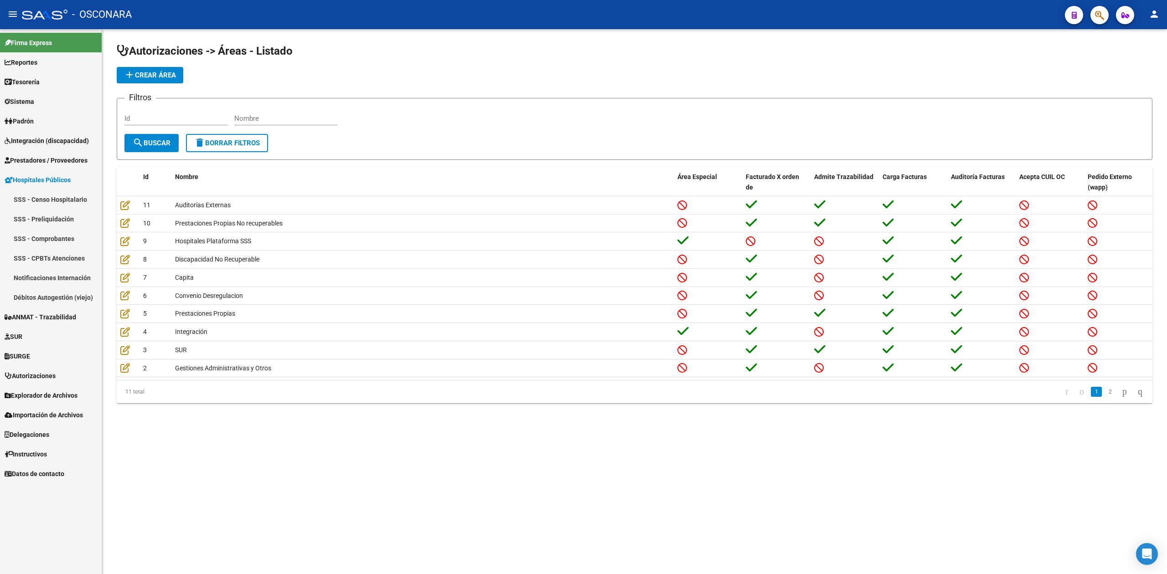
click at [50, 177] on span "Hospitales Públicos" at bounding box center [38, 180] width 66 height 10
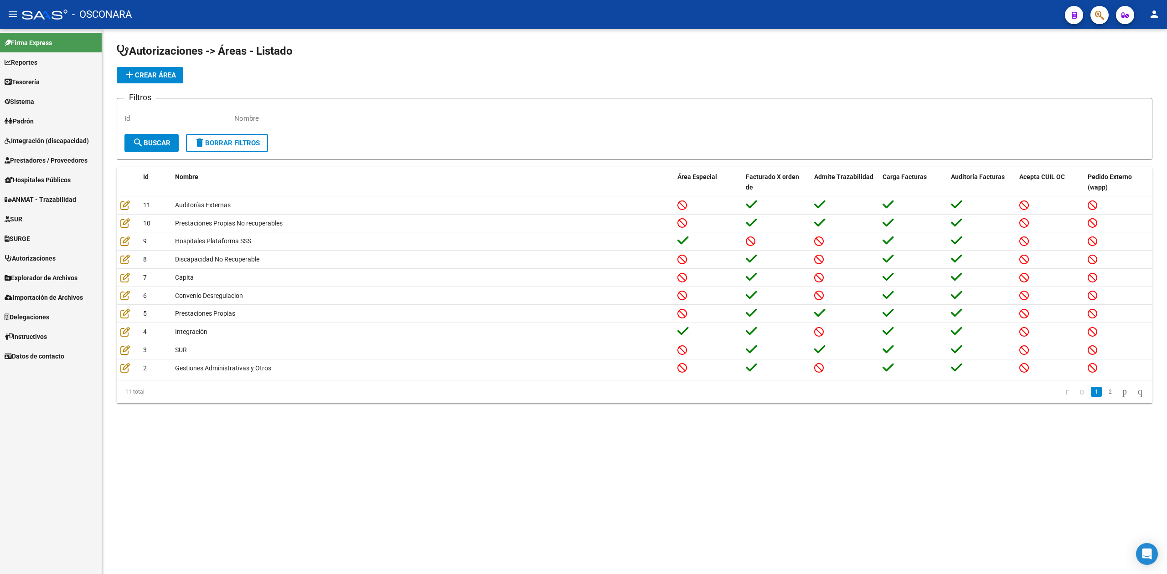
click at [52, 159] on span "Prestadores / Proveedores" at bounding box center [46, 160] width 83 height 10
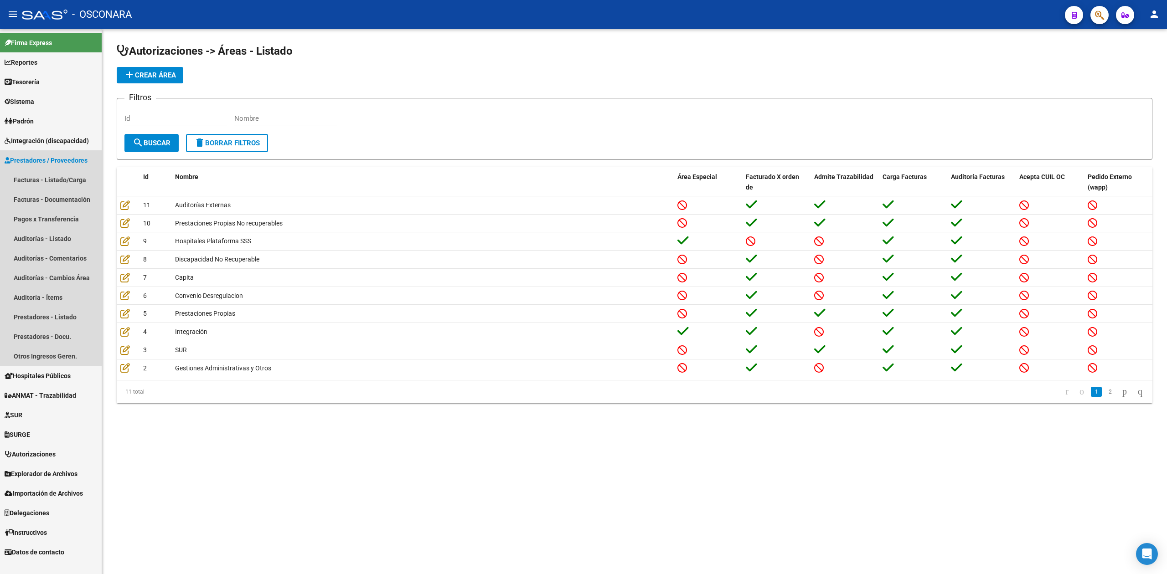
click at [52, 158] on span "Prestadores / Proveedores" at bounding box center [46, 160] width 83 height 10
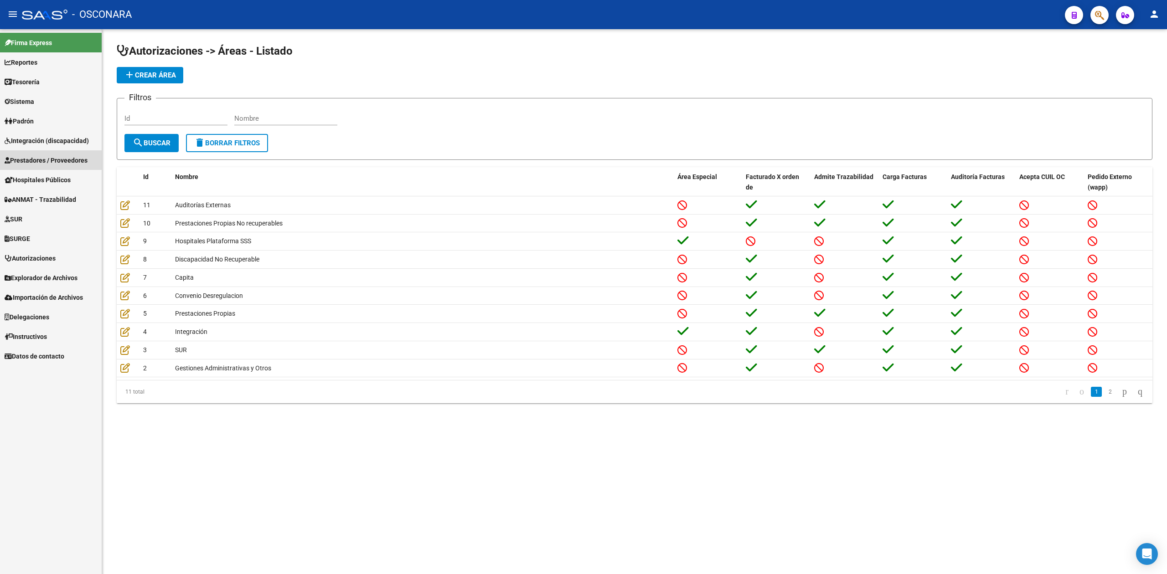
click at [52, 158] on span "Prestadores / Proveedores" at bounding box center [46, 160] width 83 height 10
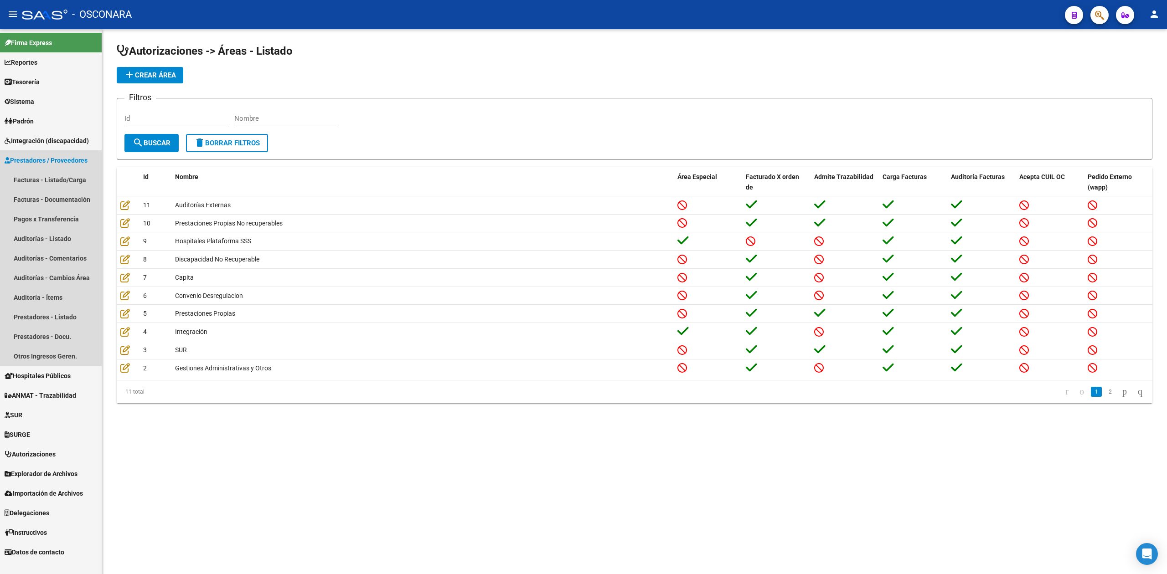
click at [52, 158] on span "Prestadores / Proveedores" at bounding box center [46, 160] width 83 height 10
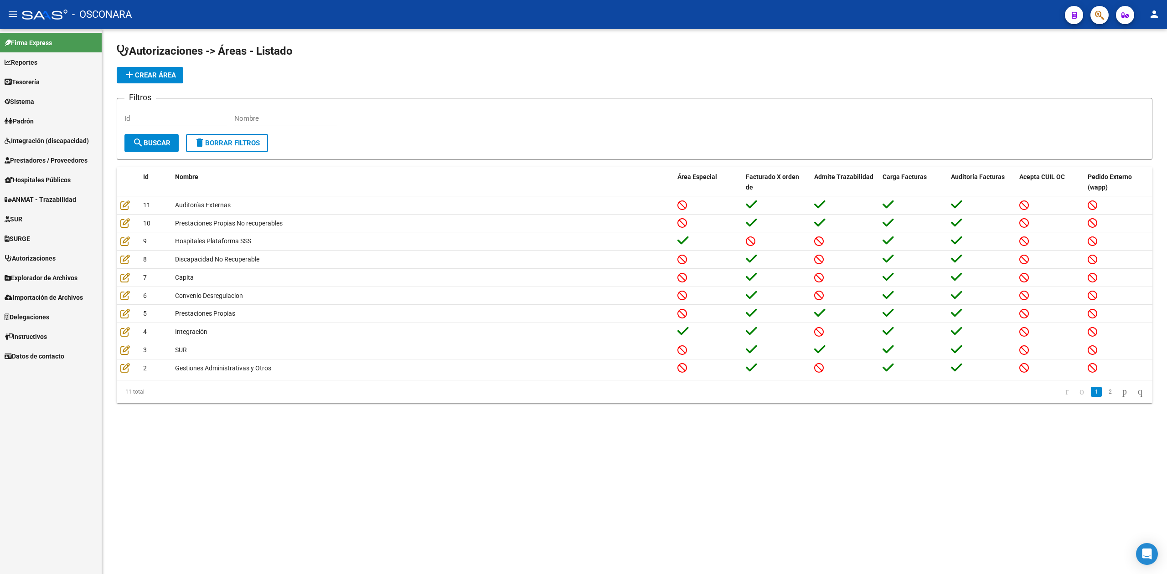
click at [53, 143] on span "Integración (discapacidad)" at bounding box center [47, 141] width 84 height 10
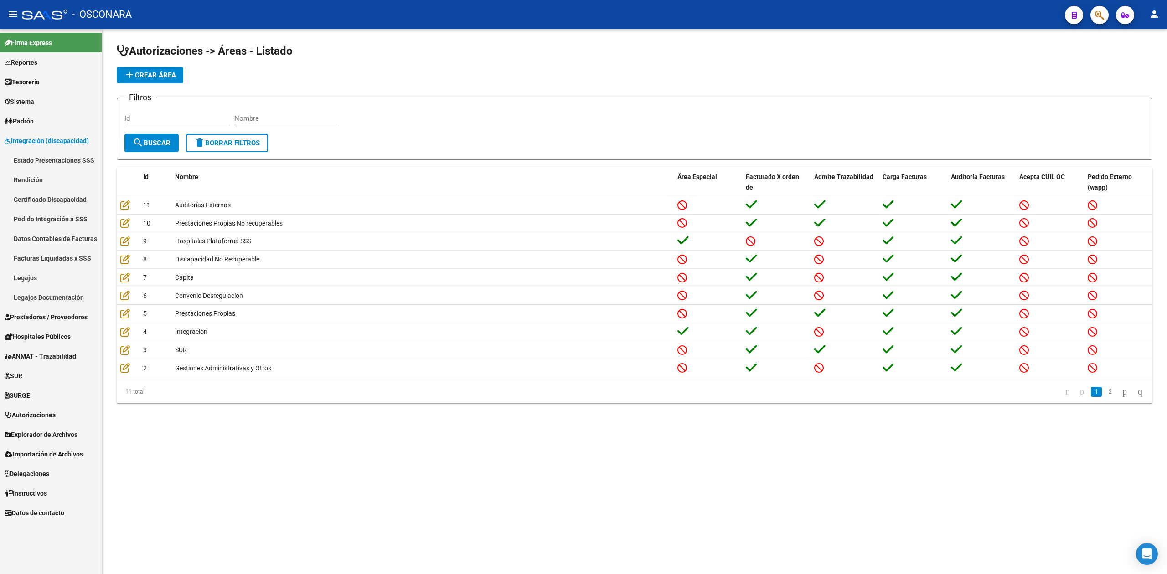
click at [58, 199] on link "Certificado Discapacidad" at bounding box center [51, 200] width 102 height 20
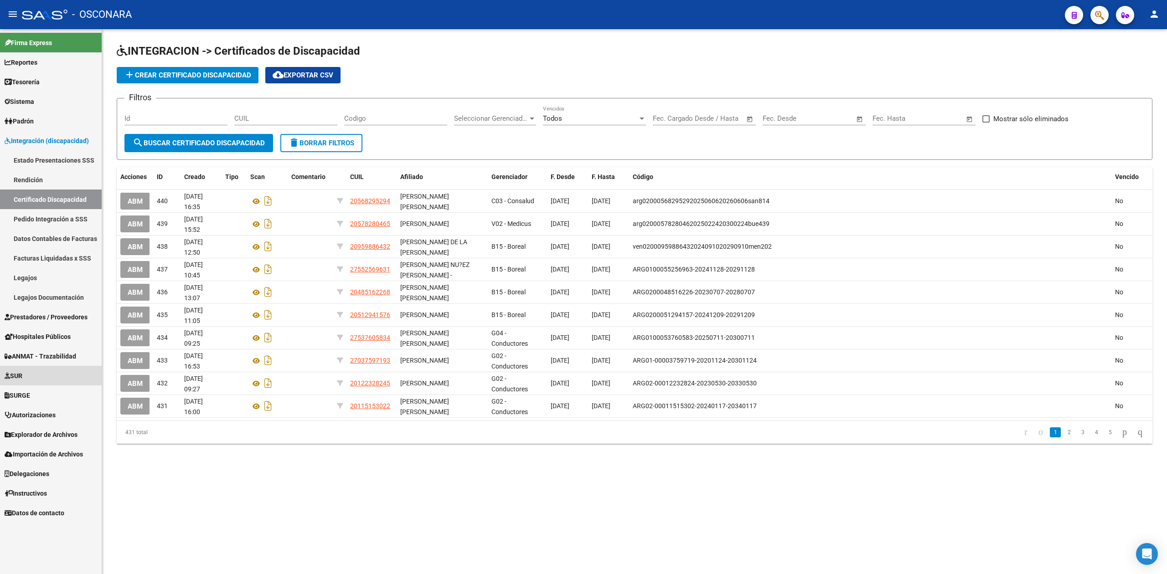
click at [35, 373] on link "SUR" at bounding box center [51, 376] width 102 height 20
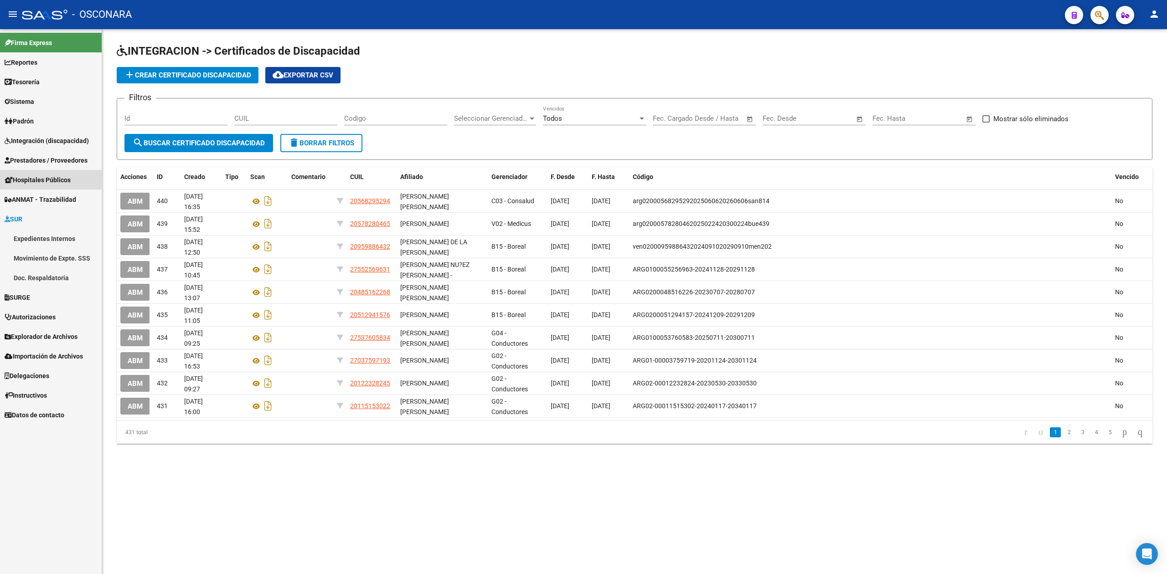
click at [35, 177] on span "Hospitales Públicos" at bounding box center [38, 180] width 66 height 10
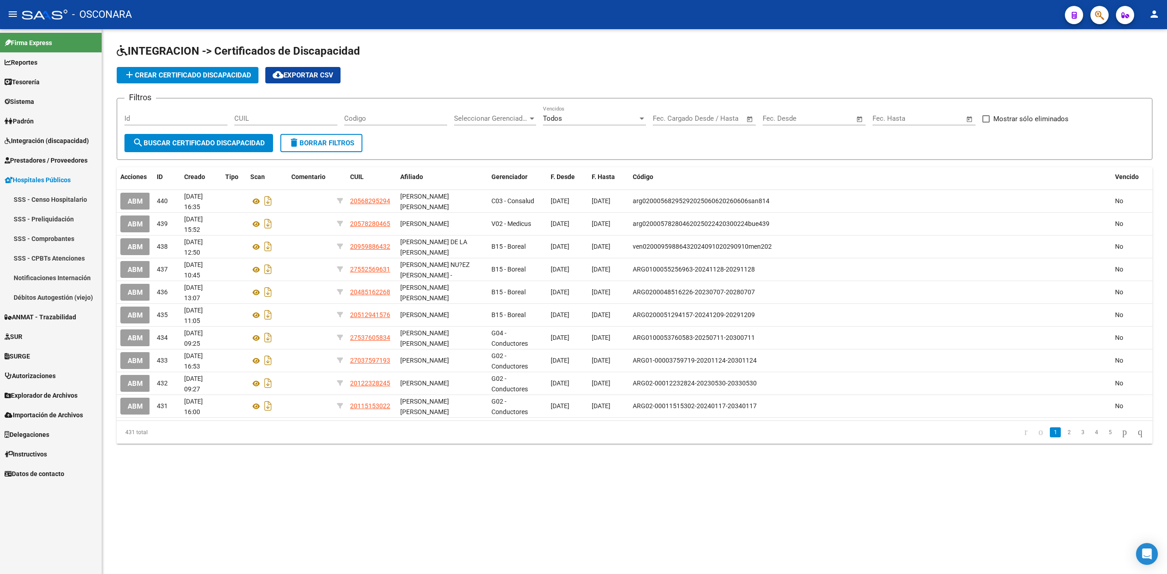
click at [46, 133] on link "Integración (discapacidad)" at bounding box center [51, 141] width 102 height 20
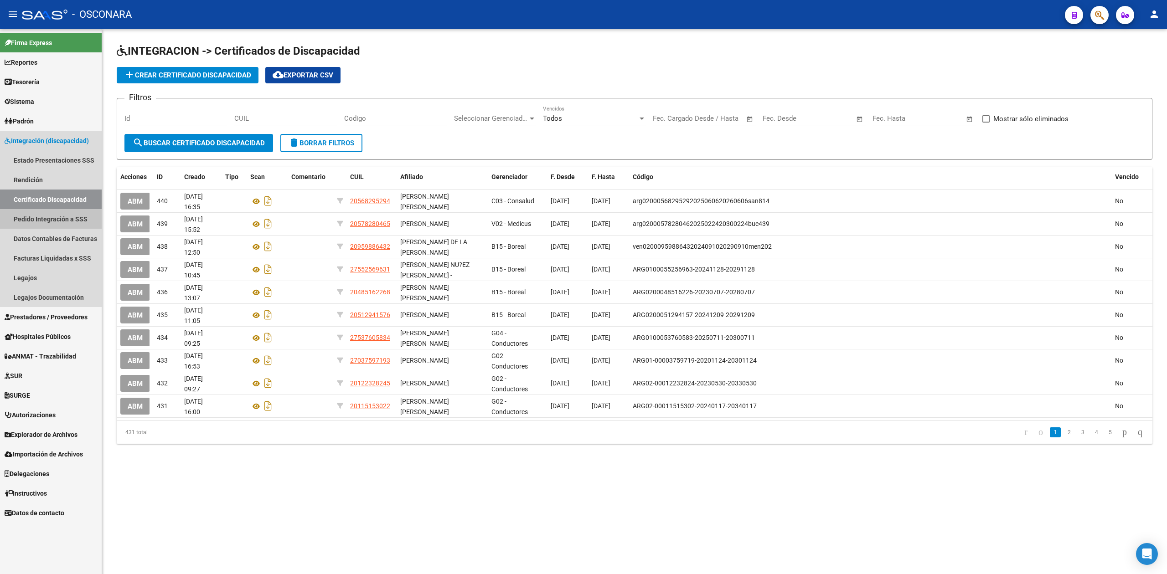
click at [57, 219] on link "Pedido Integración a SSS" at bounding box center [51, 219] width 102 height 20
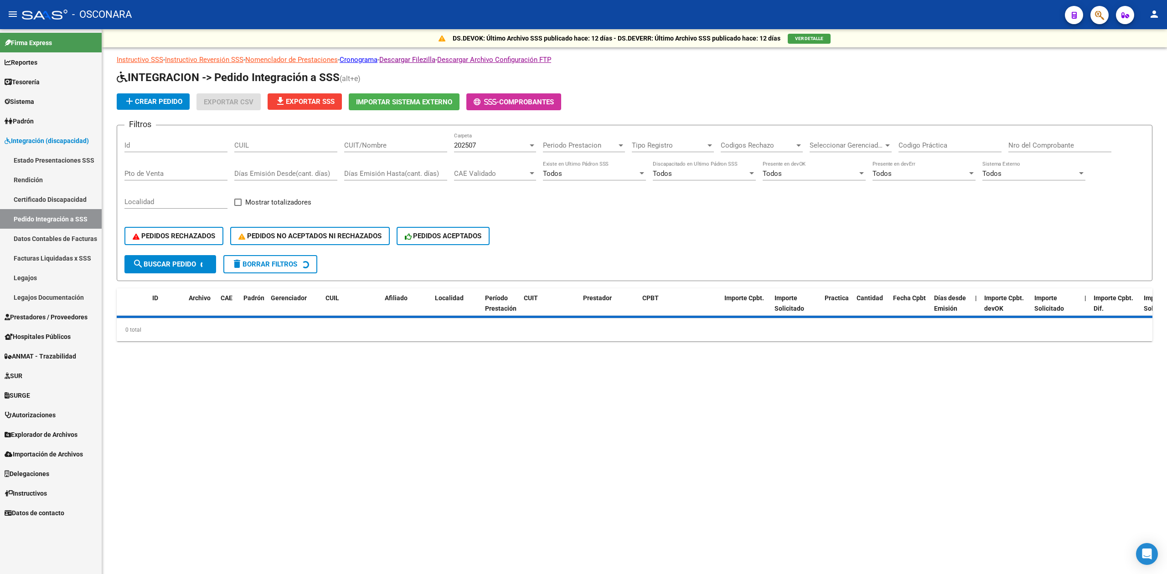
click at [57, 197] on link "Certificado Discapacidad" at bounding box center [51, 200] width 102 height 20
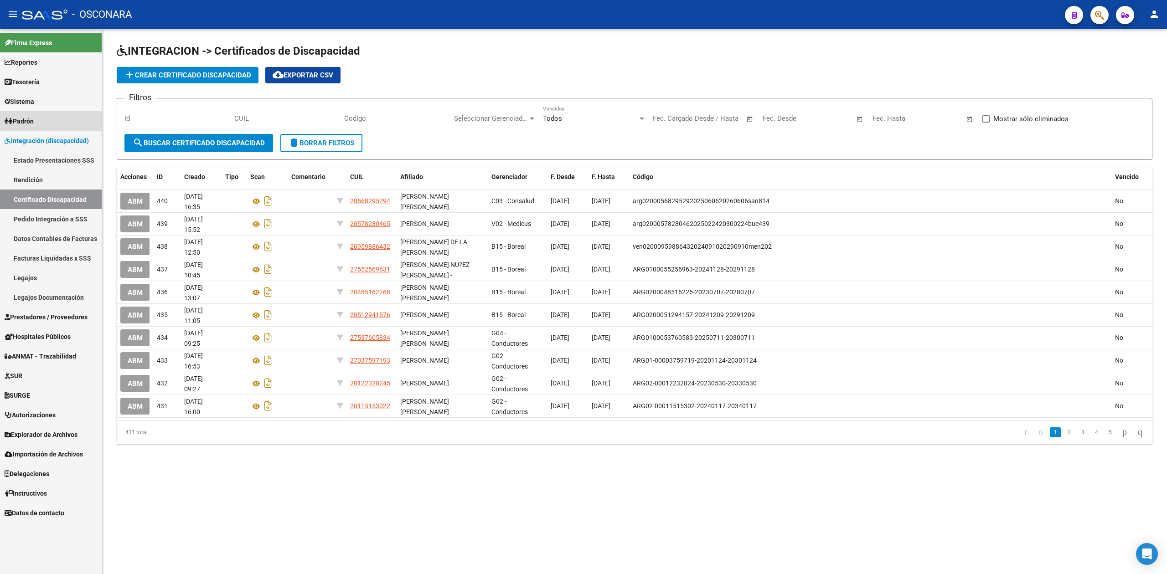
click at [39, 119] on link "Padrón" at bounding box center [51, 121] width 102 height 20
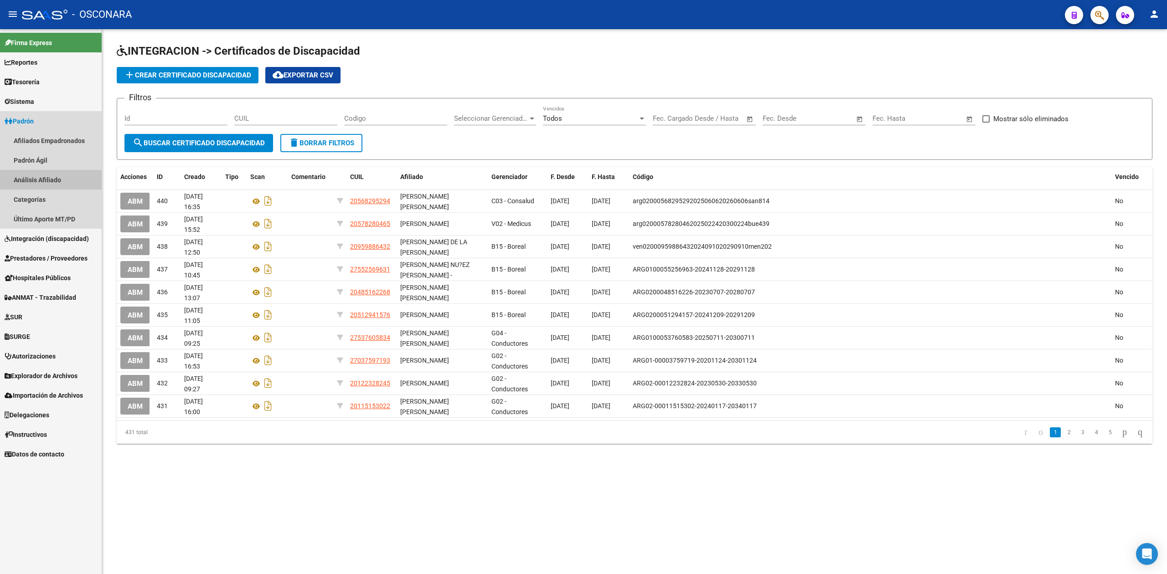
click at [39, 179] on link "Análisis Afiliado" at bounding box center [51, 180] width 102 height 20
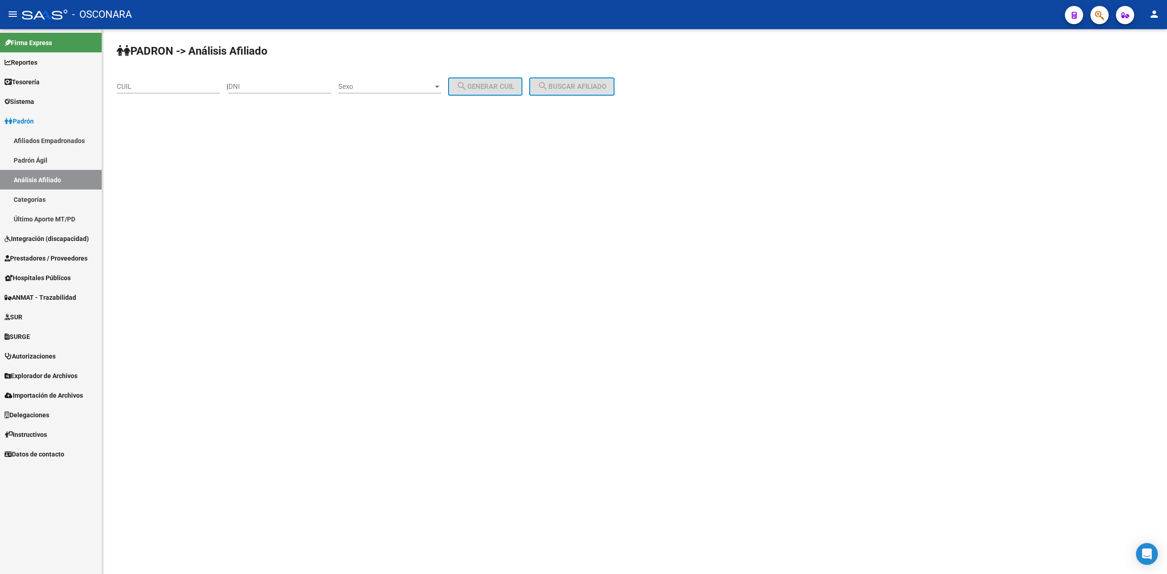
click at [33, 199] on link "Categorías" at bounding box center [51, 200] width 102 height 20
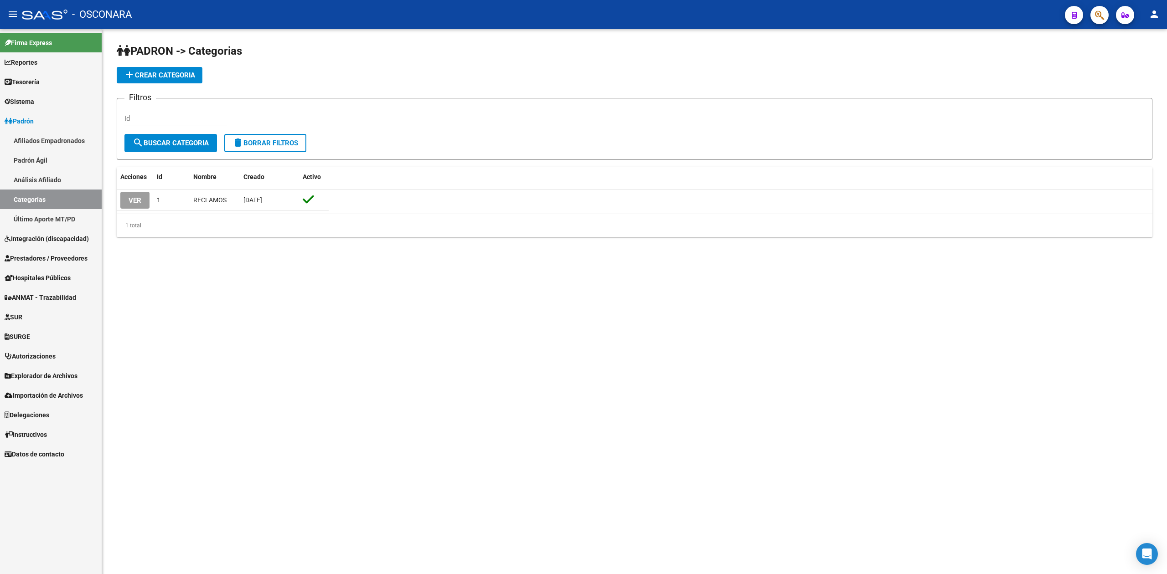
click at [47, 160] on link "Padrón Ágil" at bounding box center [51, 160] width 102 height 20
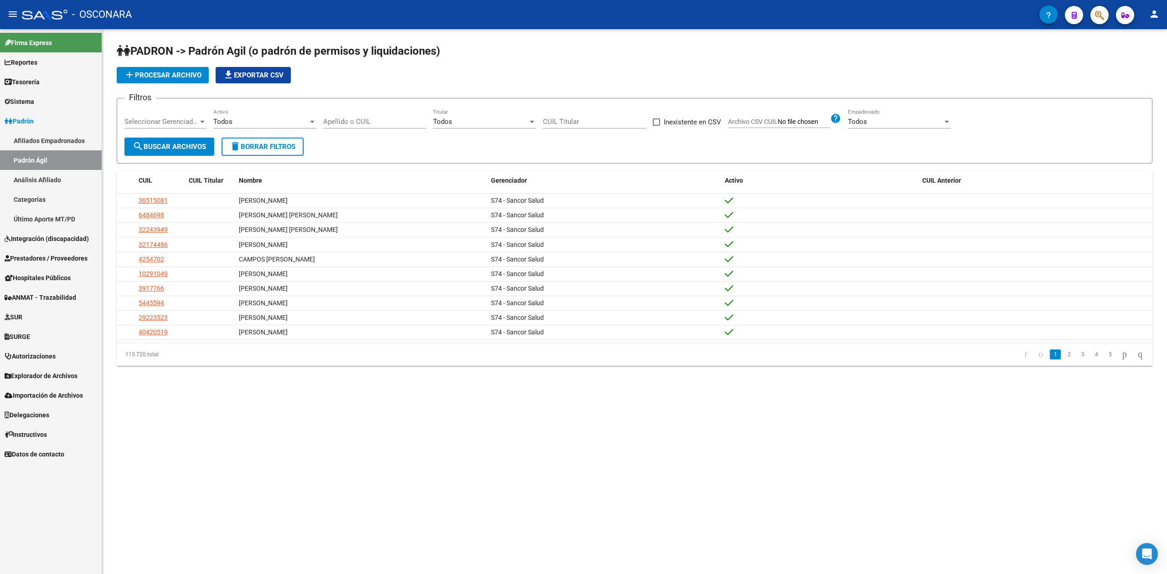
click at [489, 128] on div "Todos Titular" at bounding box center [484, 119] width 103 height 20
click at [489, 127] on span "Todos" at bounding box center [484, 122] width 103 height 21
click at [869, 120] on div "Todos" at bounding box center [895, 122] width 95 height 8
click at [869, 120] on span "Todos" at bounding box center [899, 122] width 103 height 21
click at [252, 122] on div "Todos" at bounding box center [260, 122] width 95 height 8
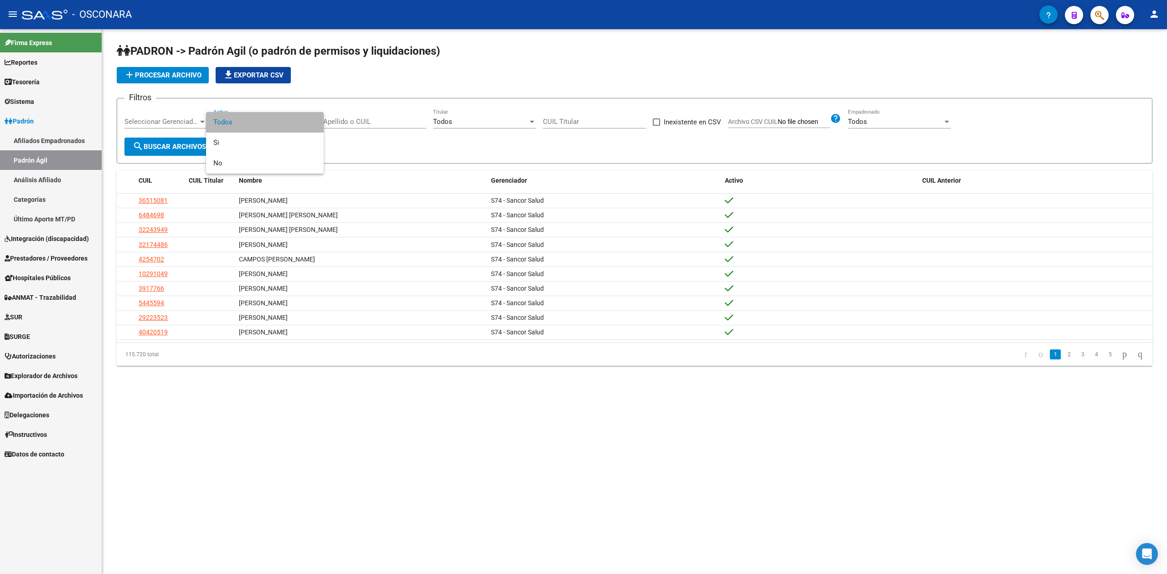
click at [252, 122] on span "Todos" at bounding box center [264, 122] width 103 height 21
click at [46, 100] on link "Sistema" at bounding box center [51, 102] width 102 height 20
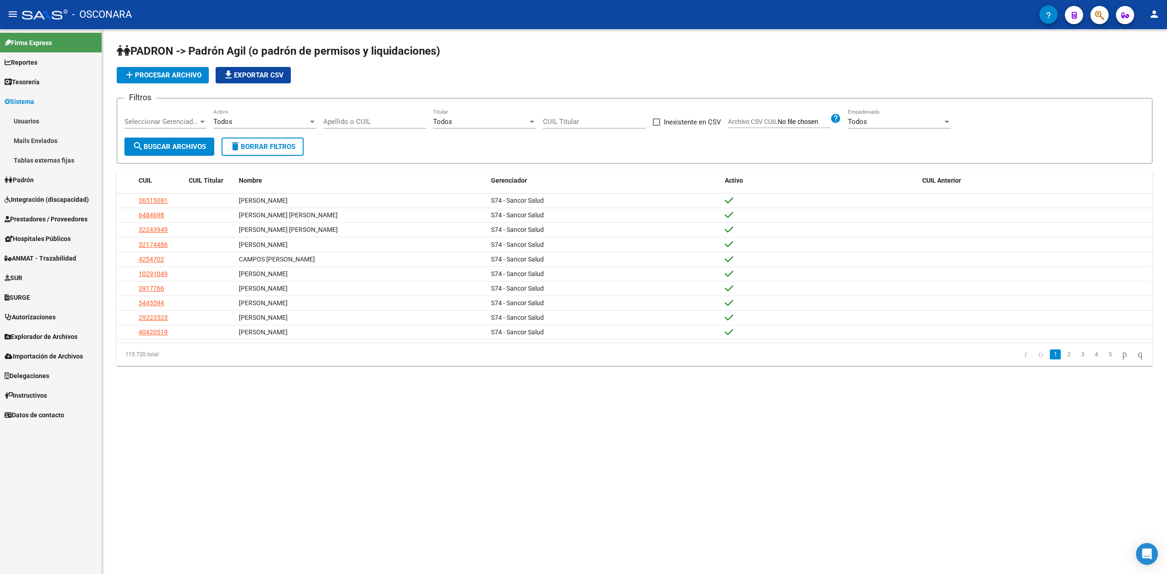
click at [34, 178] on span "Padrón" at bounding box center [19, 180] width 29 height 10
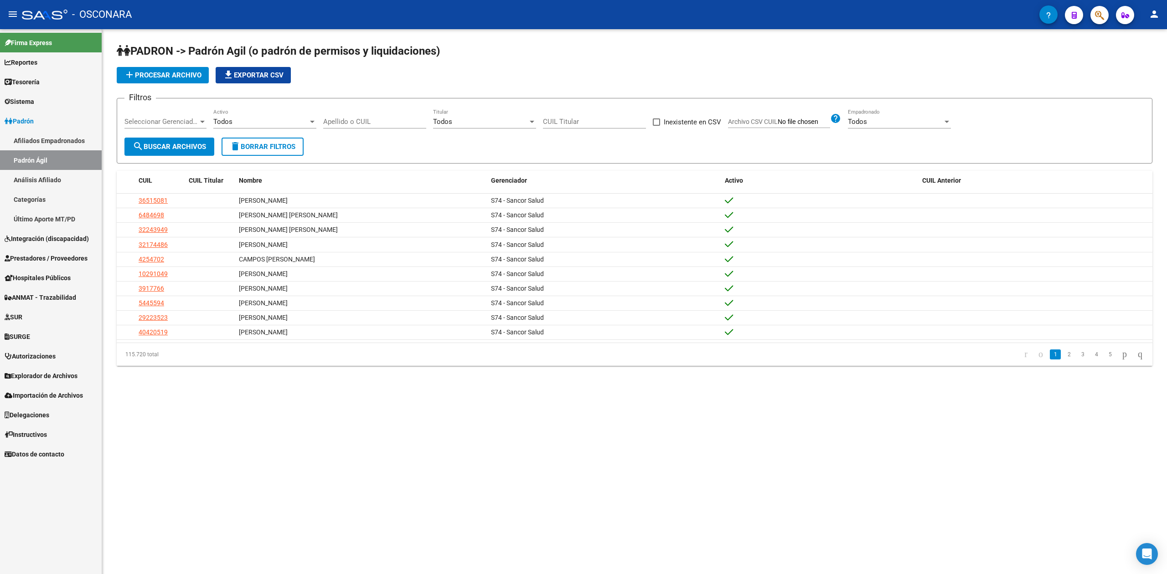
click at [32, 198] on link "Categorías" at bounding box center [51, 200] width 102 height 20
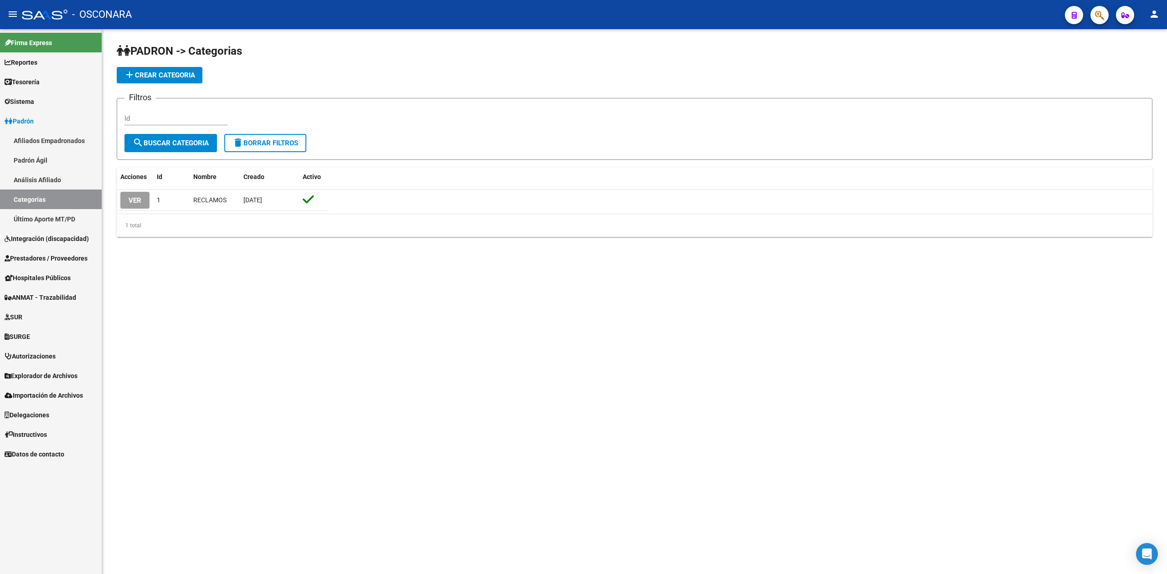
click at [46, 141] on link "Afiliados Empadronados" at bounding box center [51, 141] width 102 height 20
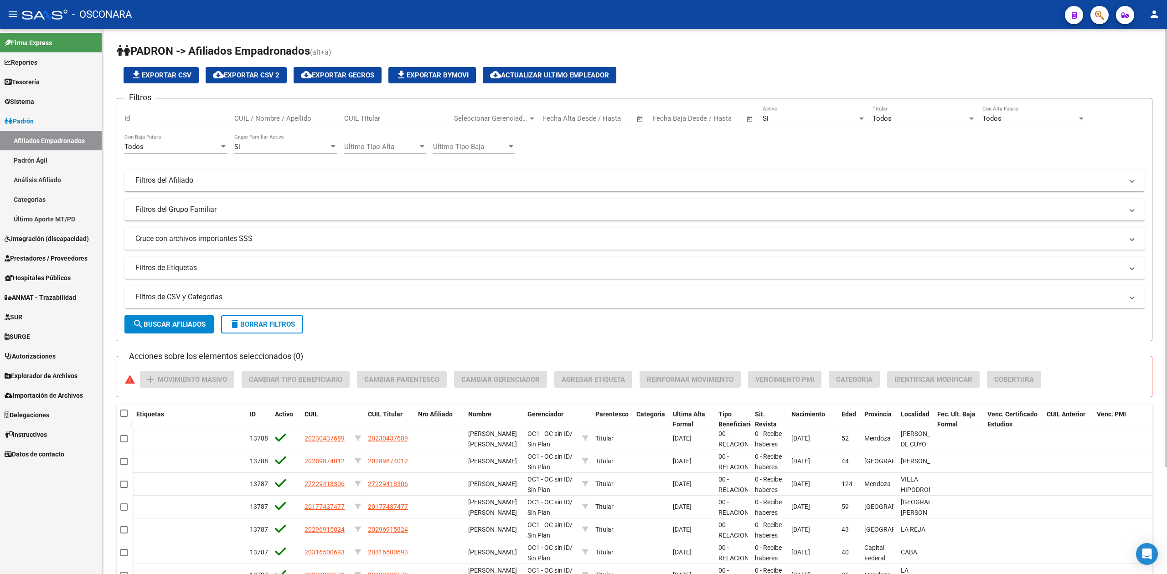
click at [203, 181] on mat-panel-title "Filtros del Afiliado" at bounding box center [629, 181] width 988 height 10
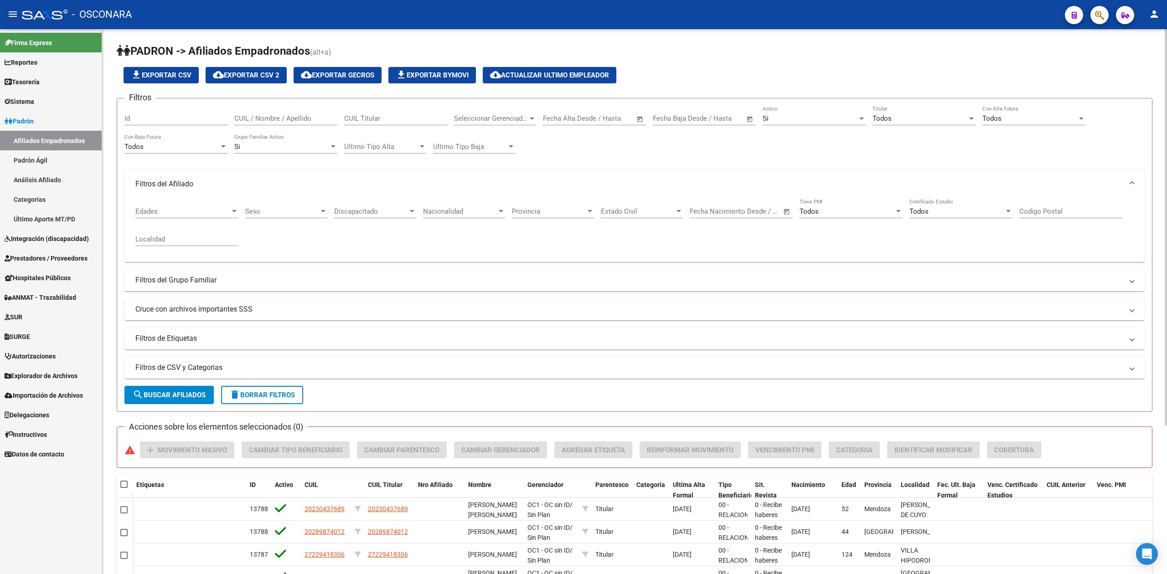
click at [202, 181] on mat-panel-title "Filtros del Afiliado" at bounding box center [629, 184] width 988 height 10
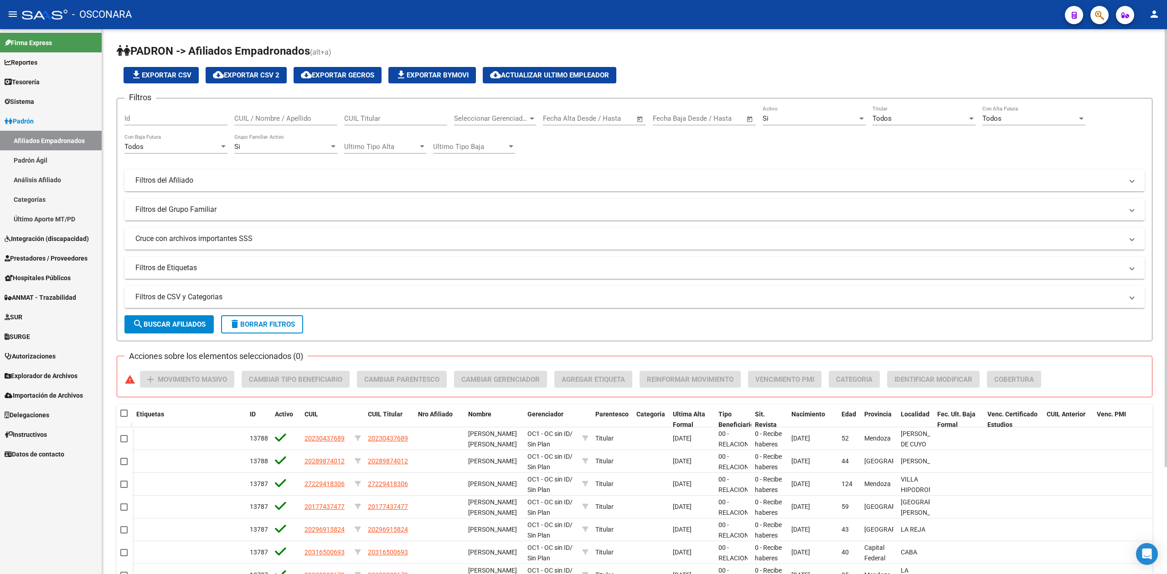
click at [201, 210] on mat-panel-title "Filtros del Grupo Familiar" at bounding box center [629, 210] width 988 height 10
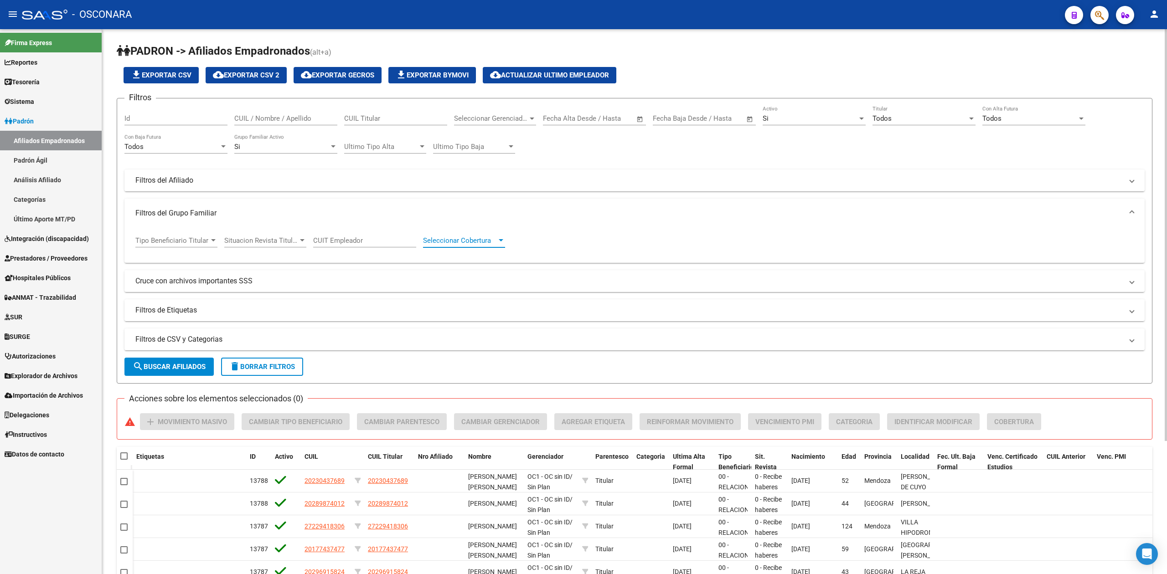
click at [475, 243] on span "Seleccionar Cobertura" at bounding box center [460, 241] width 74 height 8
click at [475, 243] on input "dropdown search" at bounding box center [474, 240] width 117 height 21
click at [234, 180] on div at bounding box center [583, 287] width 1167 height 574
click at [234, 180] on mat-panel-title "Filtros del Afiliado" at bounding box center [629, 181] width 988 height 10
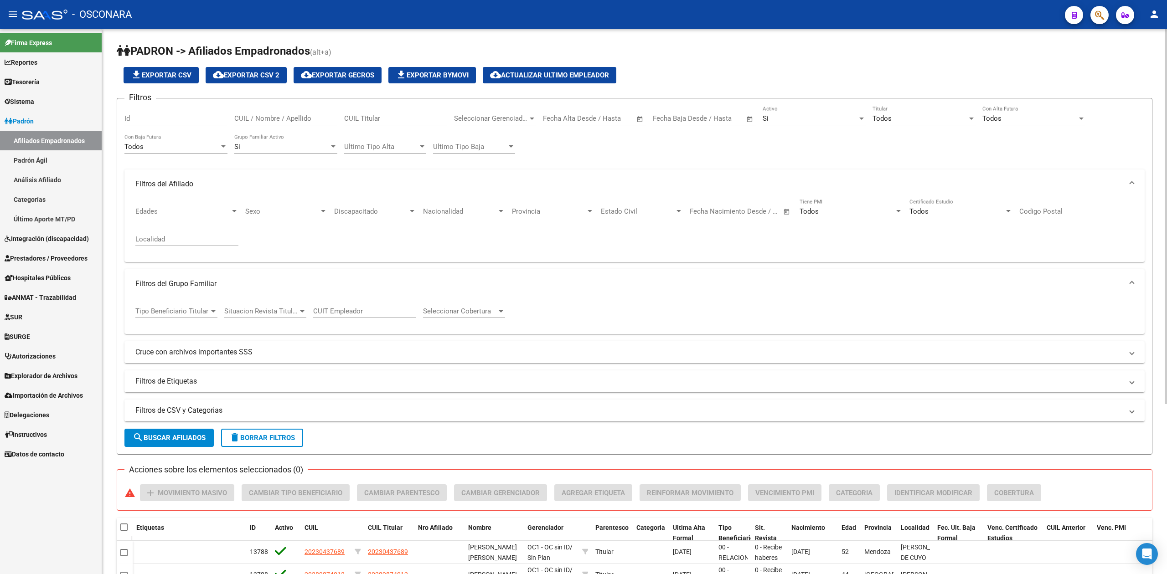
click at [372, 210] on span "Discapacitado" at bounding box center [371, 211] width 74 height 8
click at [357, 272] on span "Discapacitado" at bounding box center [356, 273] width 44 height 8
click at [217, 429] on form "Filtros Id CUIL / Nombre / Apellido CUIL Titular Seleccionar Gerenciador Selecc…" at bounding box center [635, 276] width 1036 height 357
click at [193, 440] on span "search Buscar Afiliados" at bounding box center [169, 438] width 73 height 8
click at [179, 73] on span "file_download Exportar CSV" at bounding box center [161, 75] width 61 height 8
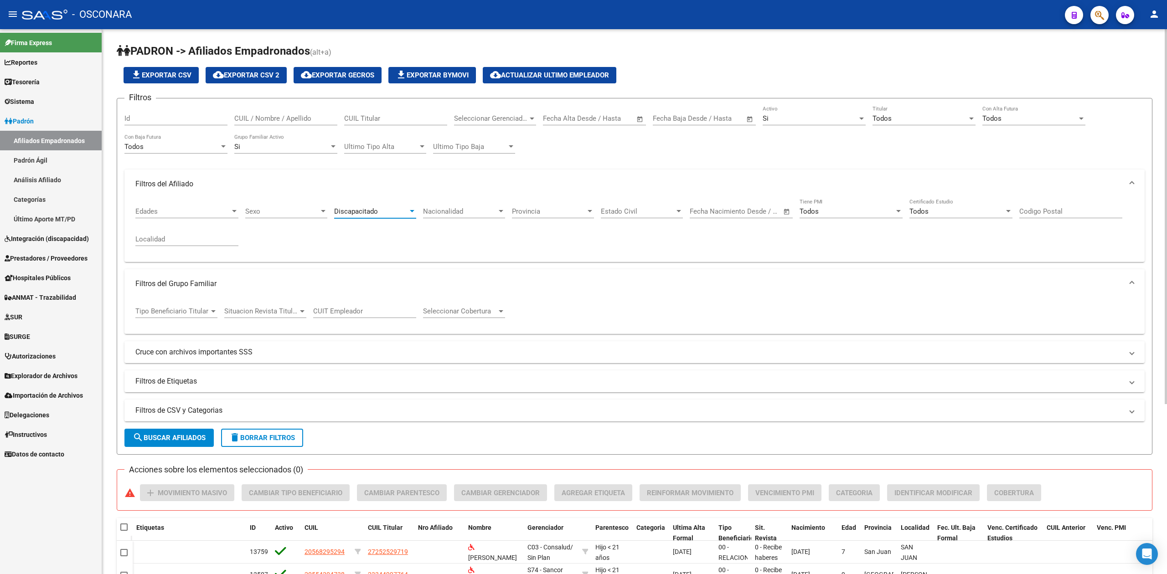
click at [353, 214] on span "Discapacitado" at bounding box center [356, 211] width 44 height 8
click at [353, 214] on span "Discapacitado" at bounding box center [356, 212] width 44 height 8
click at [195, 434] on span "search Buscar Afiliados" at bounding box center [169, 438] width 73 height 8
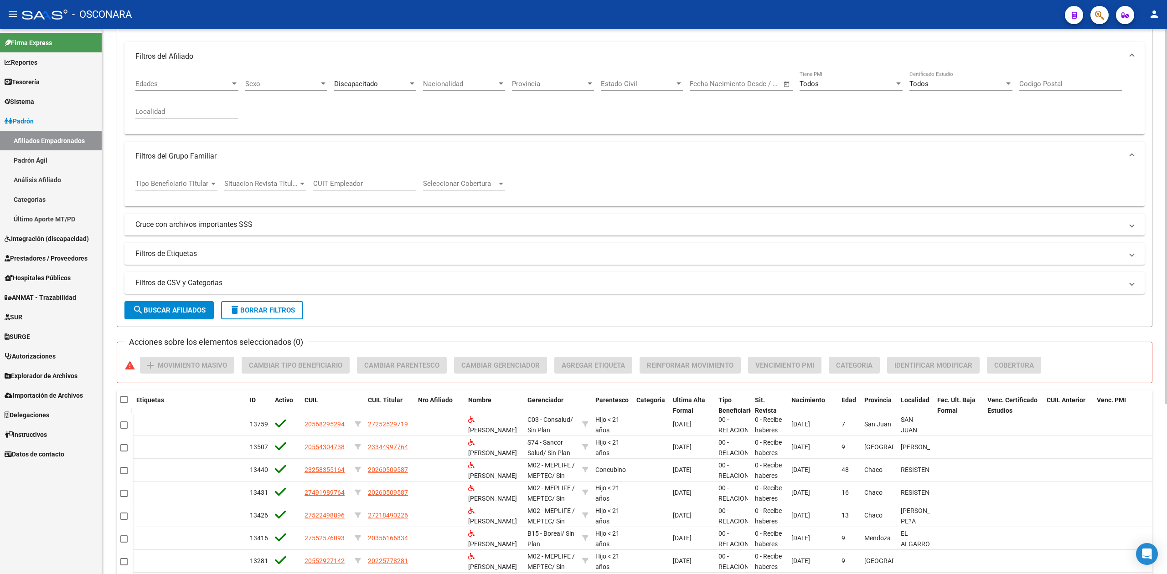
scroll to position [121, 0]
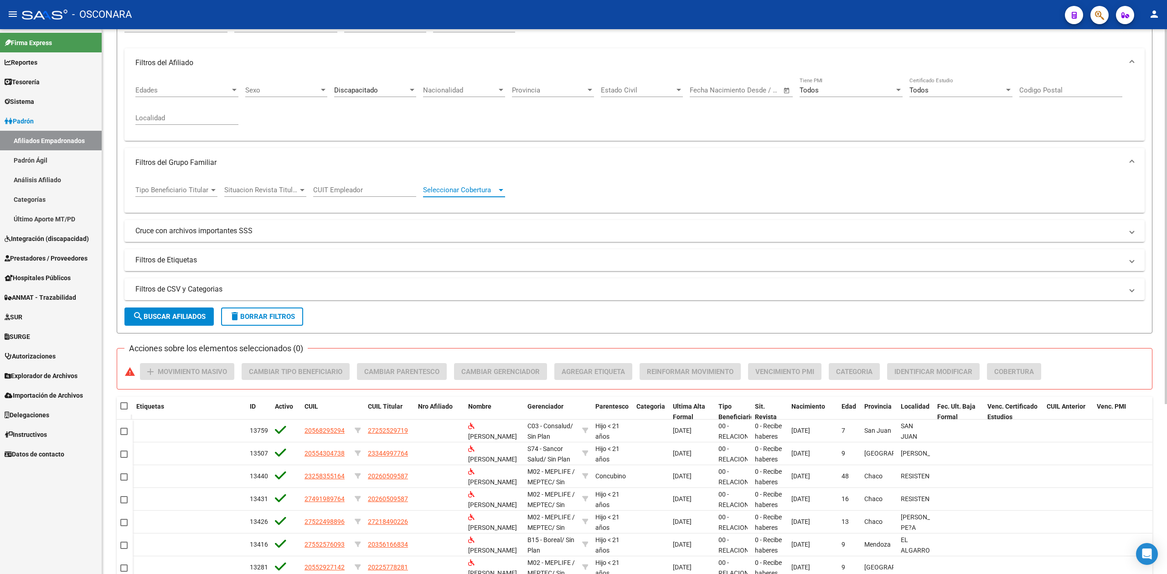
click at [465, 192] on span "Seleccionar Cobertura" at bounding box center [460, 190] width 74 height 8
click at [465, 192] on input "dropdown search" at bounding box center [474, 190] width 117 height 21
click at [464, 154] on div at bounding box center [583, 287] width 1167 height 574
click at [1100, 16] on icon "button" at bounding box center [1099, 15] width 9 height 10
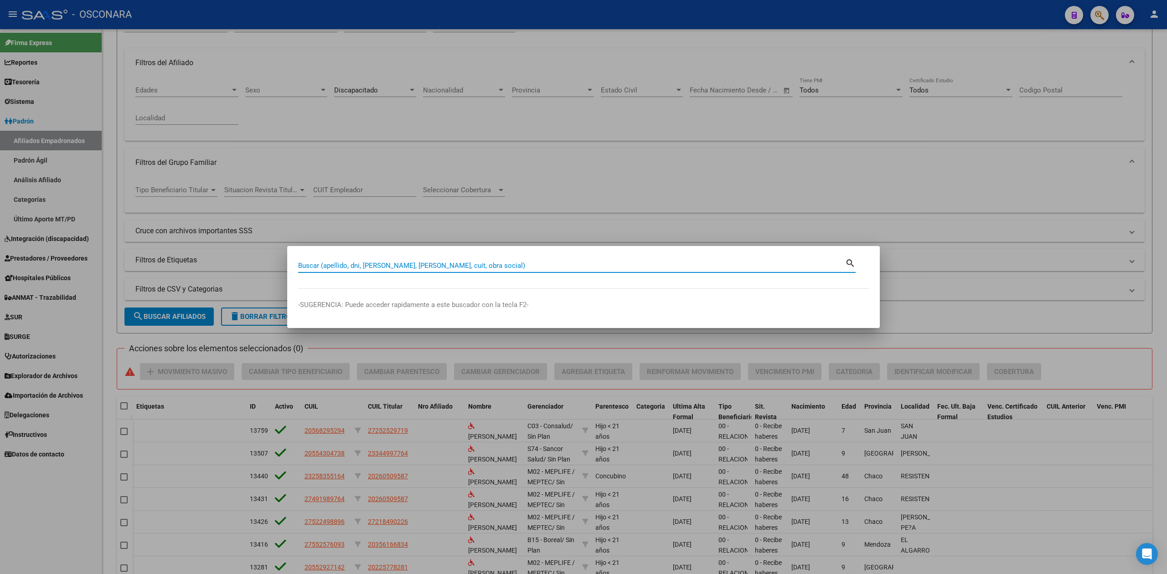
paste input "20553650470"
type input "20553650470"
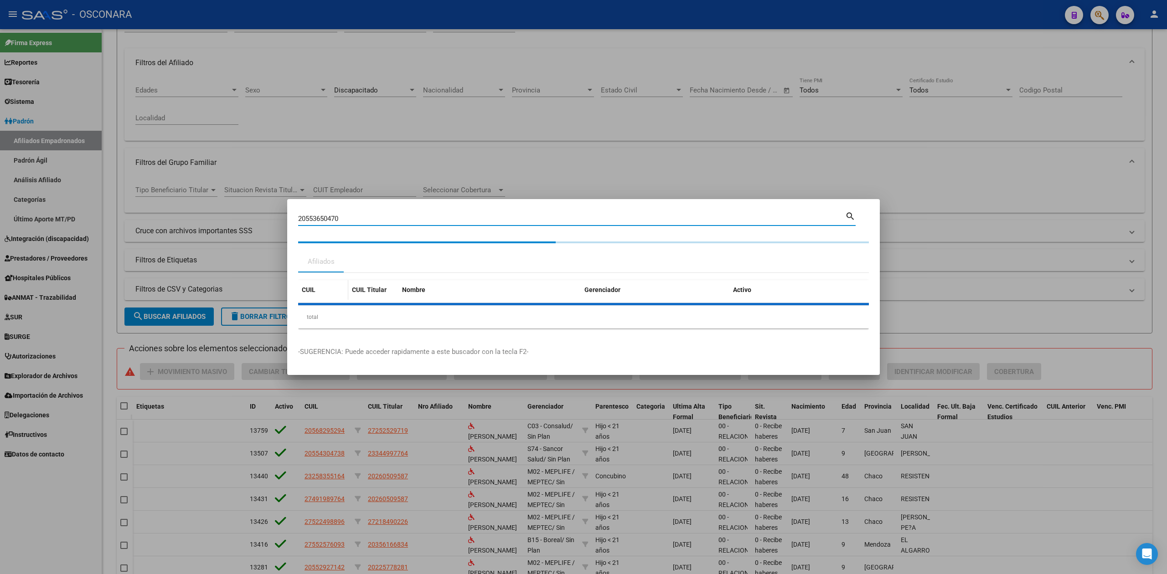
click at [320, 293] on div "CUIL" at bounding box center [323, 290] width 43 height 10
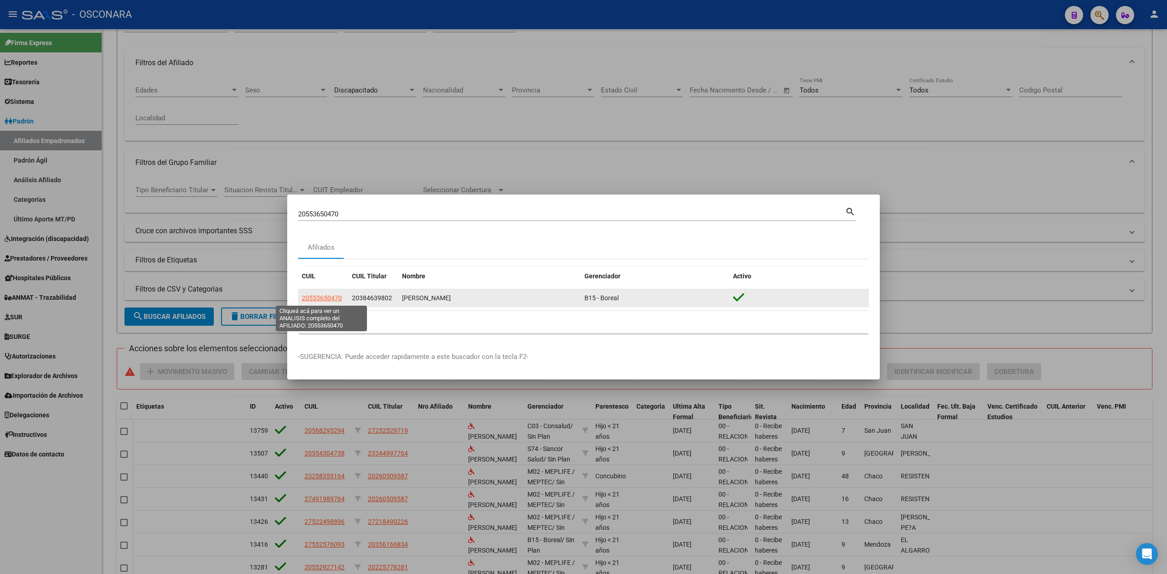
click at [322, 298] on span "20553650470" at bounding box center [322, 298] width 40 height 7
type textarea "20553650470"
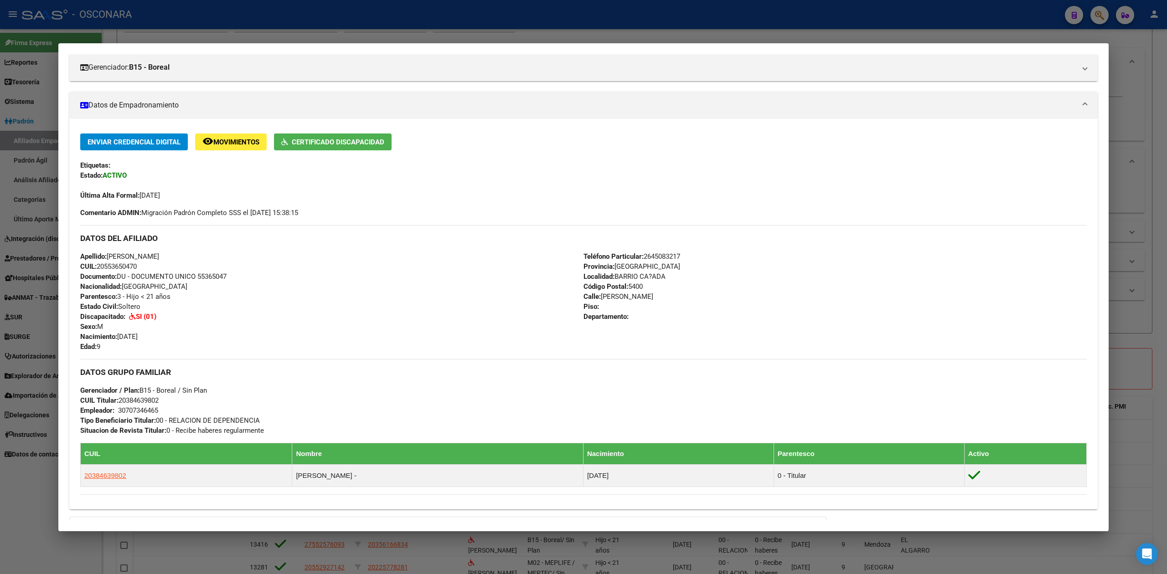
click at [526, 540] on div at bounding box center [583, 287] width 1167 height 574
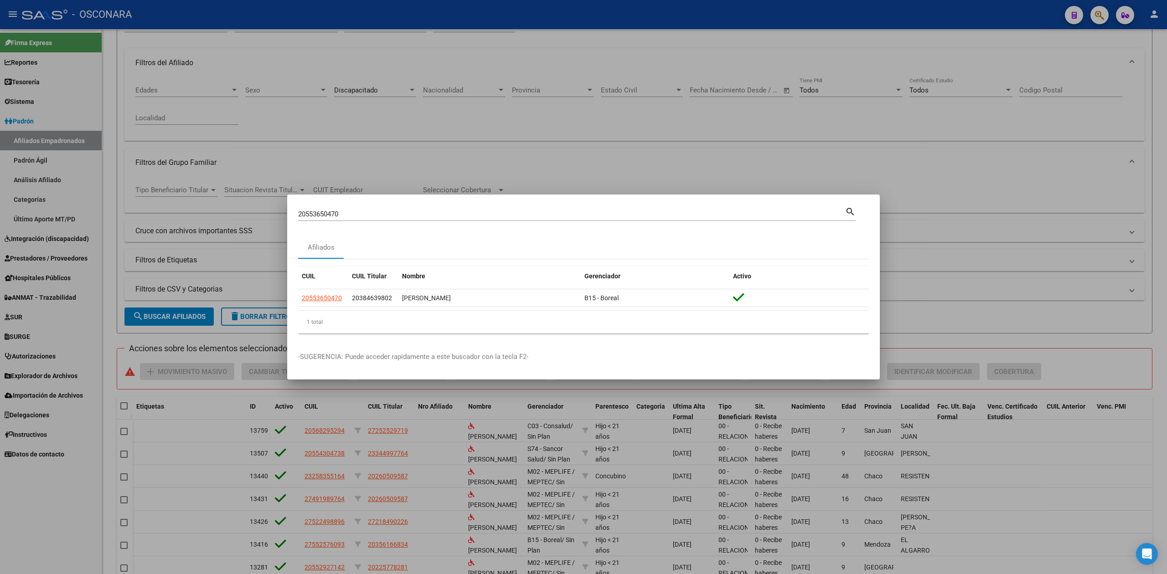
click at [1016, 298] on div at bounding box center [583, 287] width 1167 height 574
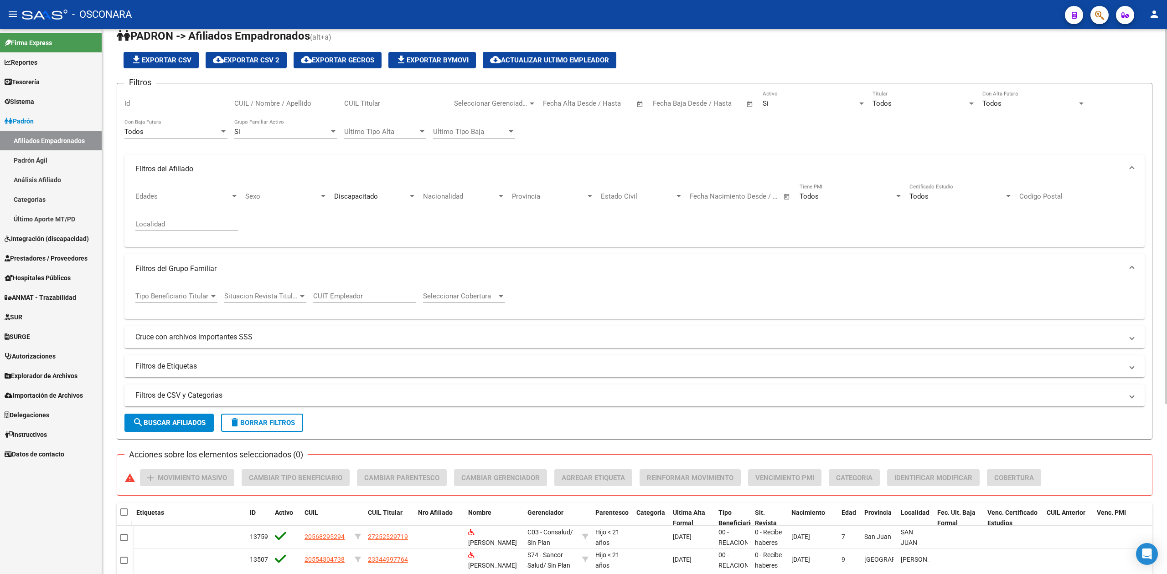
scroll to position [0, 0]
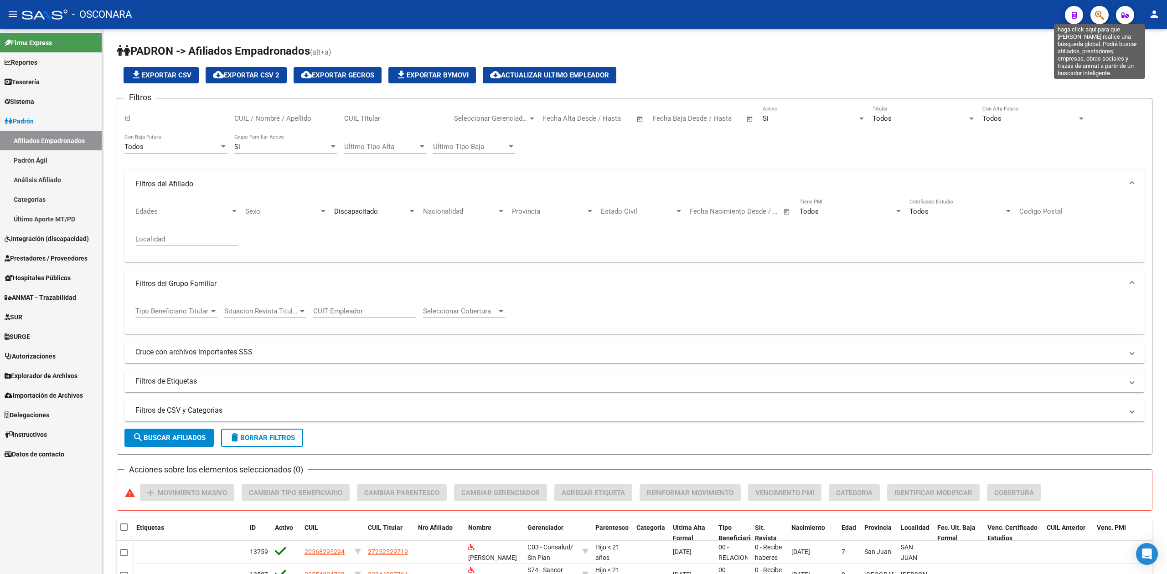
click at [1100, 15] on icon "button" at bounding box center [1099, 15] width 9 height 10
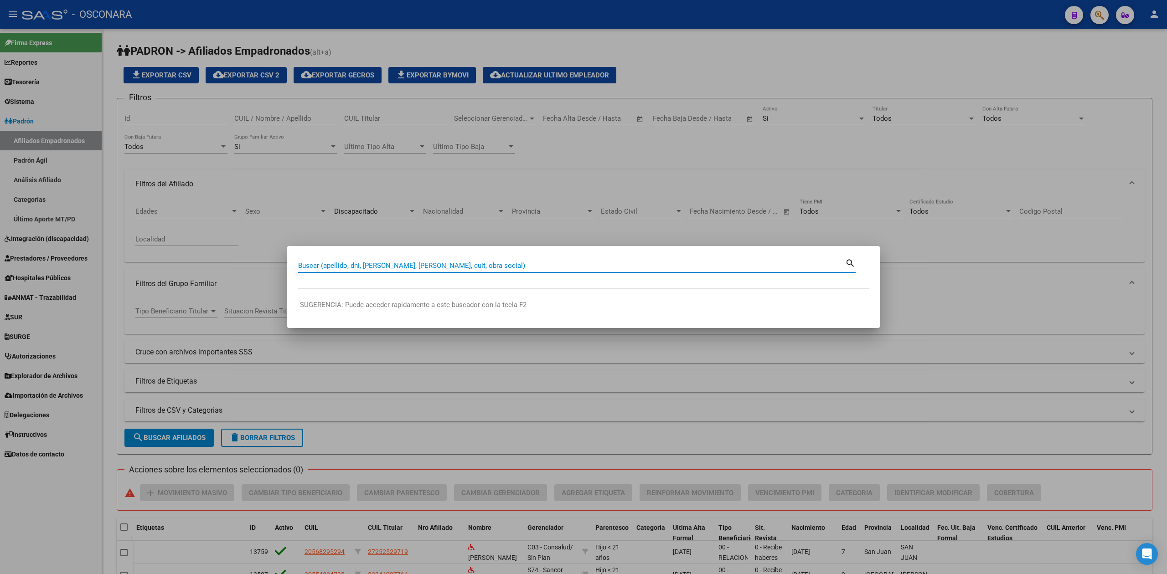
paste input "20547215258"
type input "20547215258"
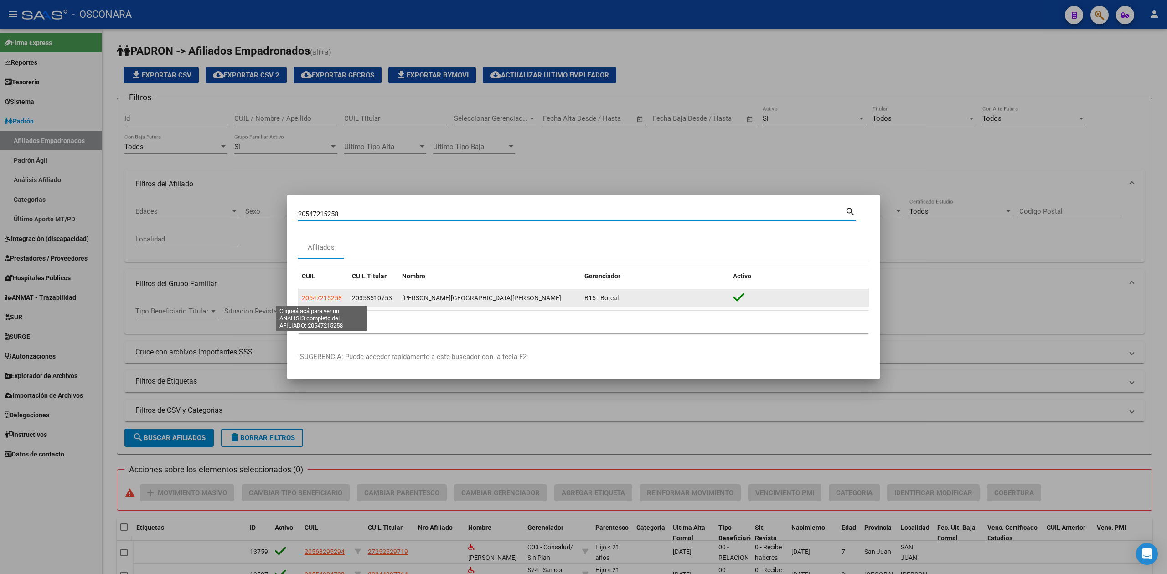
click at [331, 296] on span "20547215258" at bounding box center [322, 298] width 40 height 7
type textarea "20547215258"
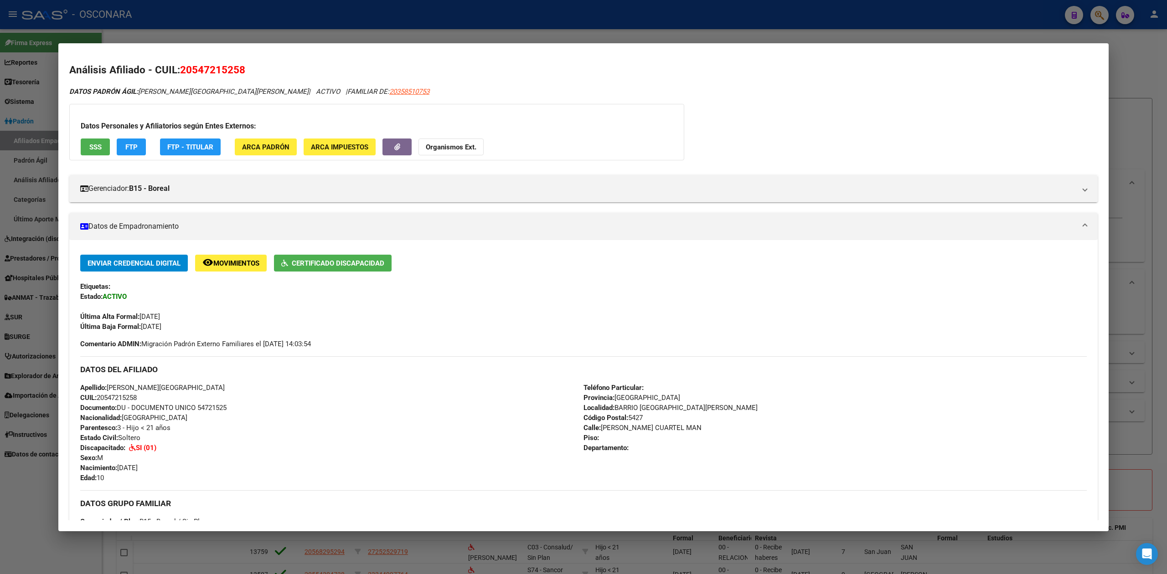
click at [469, 36] on div at bounding box center [583, 287] width 1167 height 574
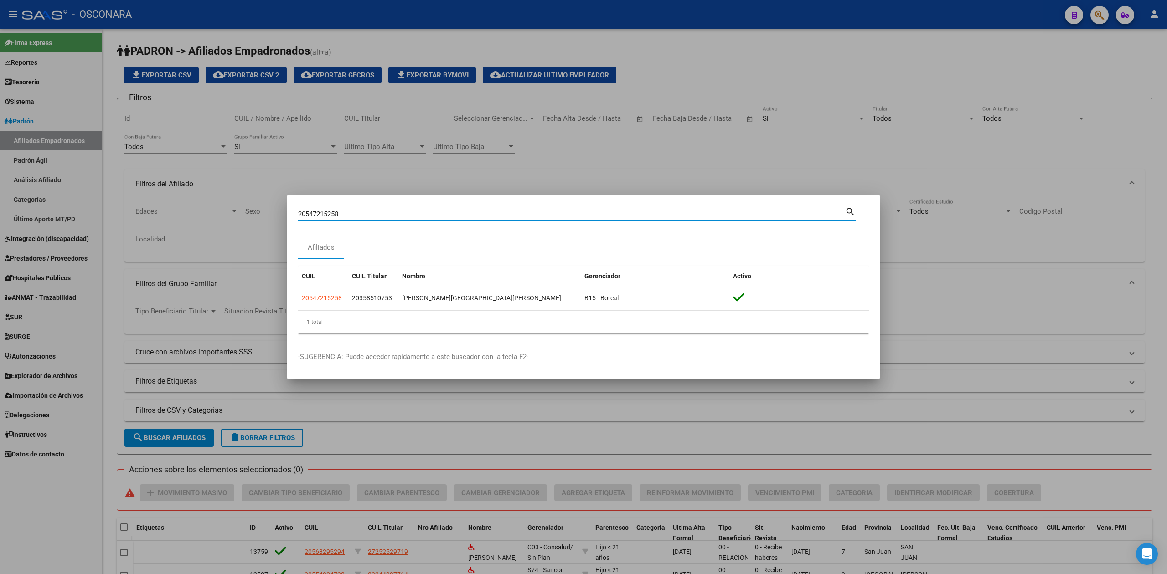
drag, startPoint x: 383, startPoint y: 210, endPoint x: 278, endPoint y: 199, distance: 106.3
click at [281, 212] on div "20547215258 Buscar (apellido, dni, cuil, nro traspaso, cuit, obra social) searc…" at bounding box center [583, 287] width 1167 height 574
paste input "7579541356"
type input "27579541356"
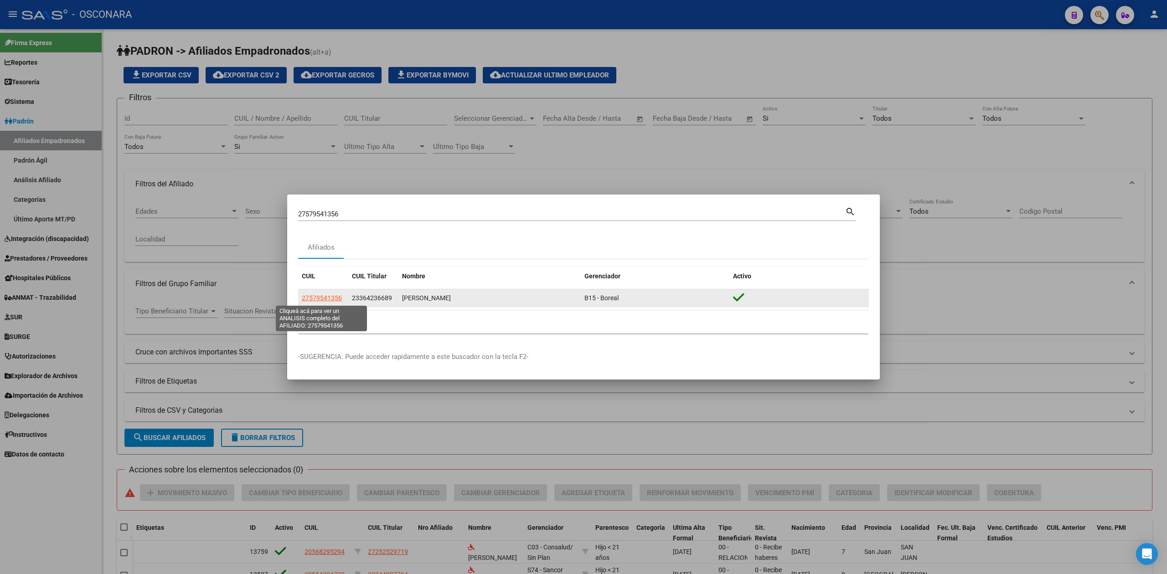
click at [320, 298] on span "27579541356" at bounding box center [322, 298] width 40 height 7
type textarea "27579541356"
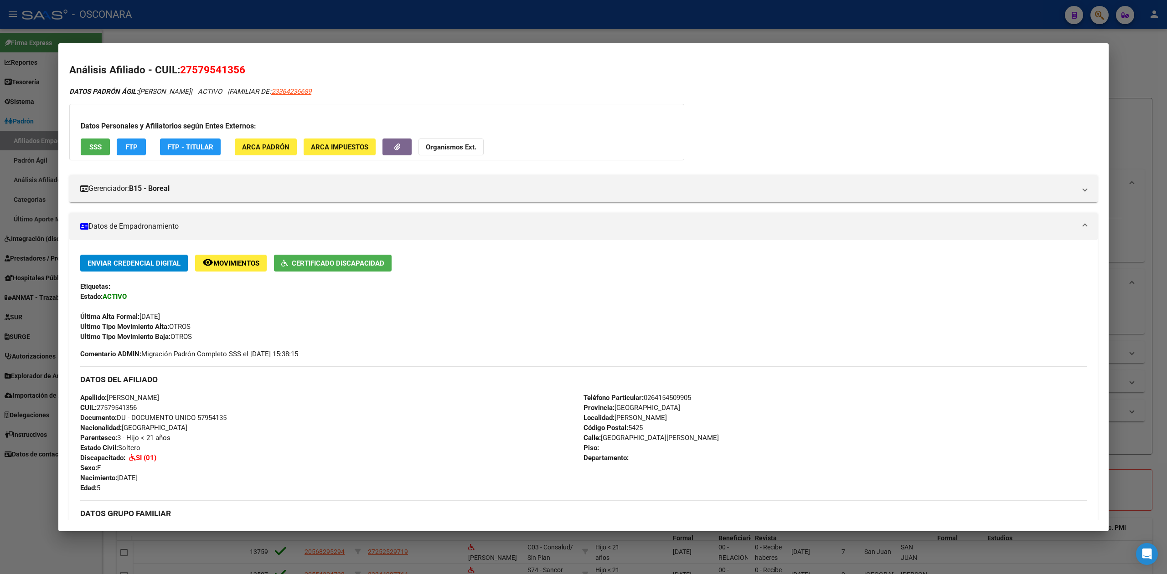
click at [476, 35] on div at bounding box center [583, 287] width 1167 height 574
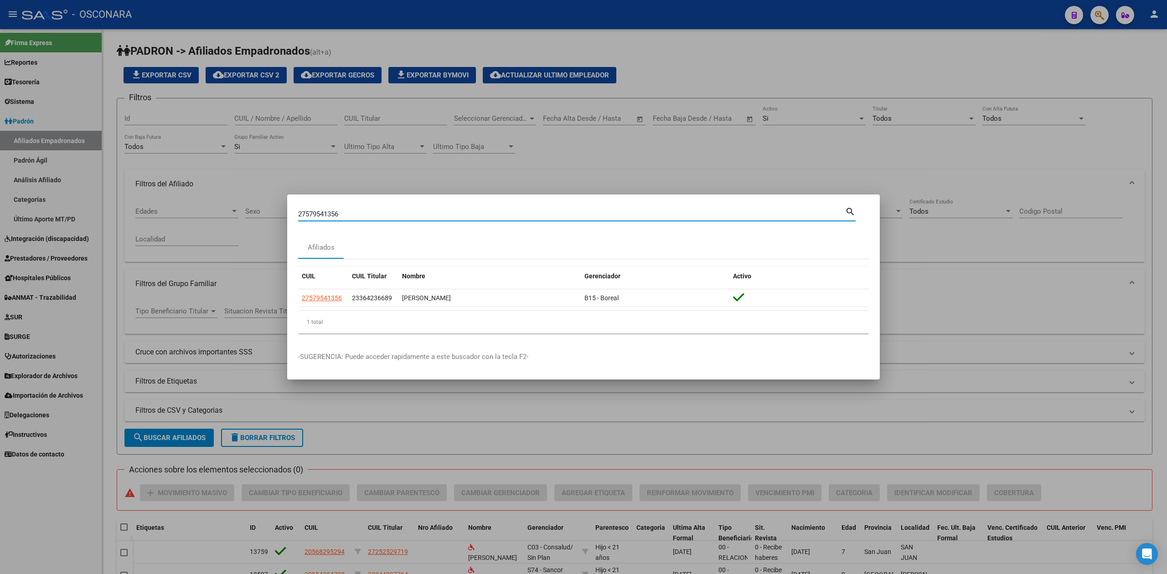
drag, startPoint x: 270, startPoint y: 210, endPoint x: 252, endPoint y: 214, distance: 19.0
click at [252, 214] on div "27579541356 Buscar (apellido, dni, cuil, nro traspaso, cuit, obra social) searc…" at bounding box center [583, 287] width 1167 height 574
paste input "0578280465"
type input "20578280465"
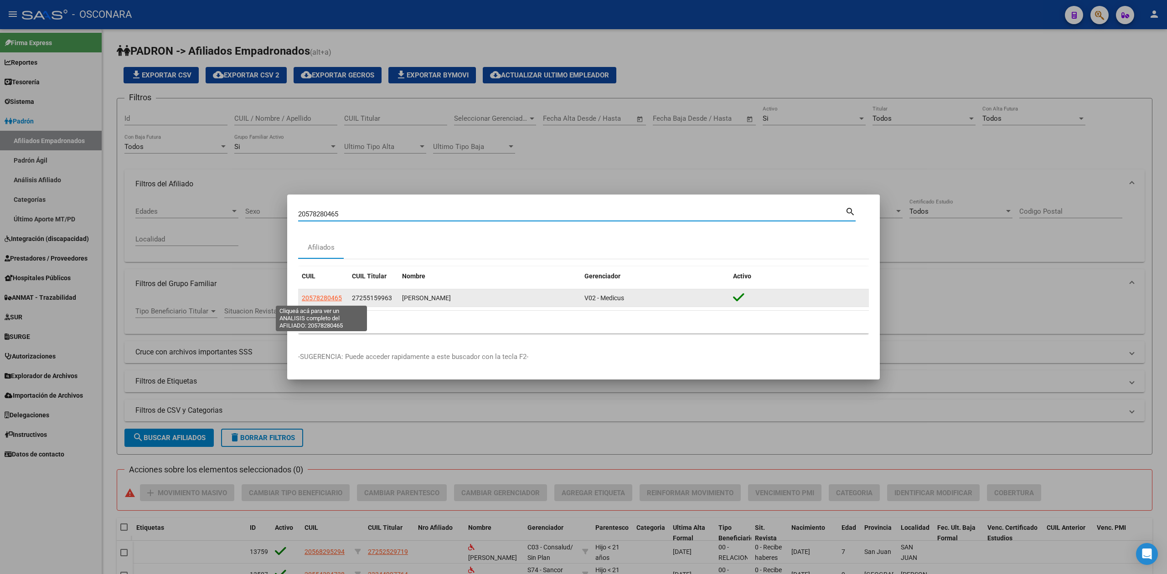
click at [330, 299] on span "20578280465" at bounding box center [322, 298] width 40 height 7
type textarea "20578280465"
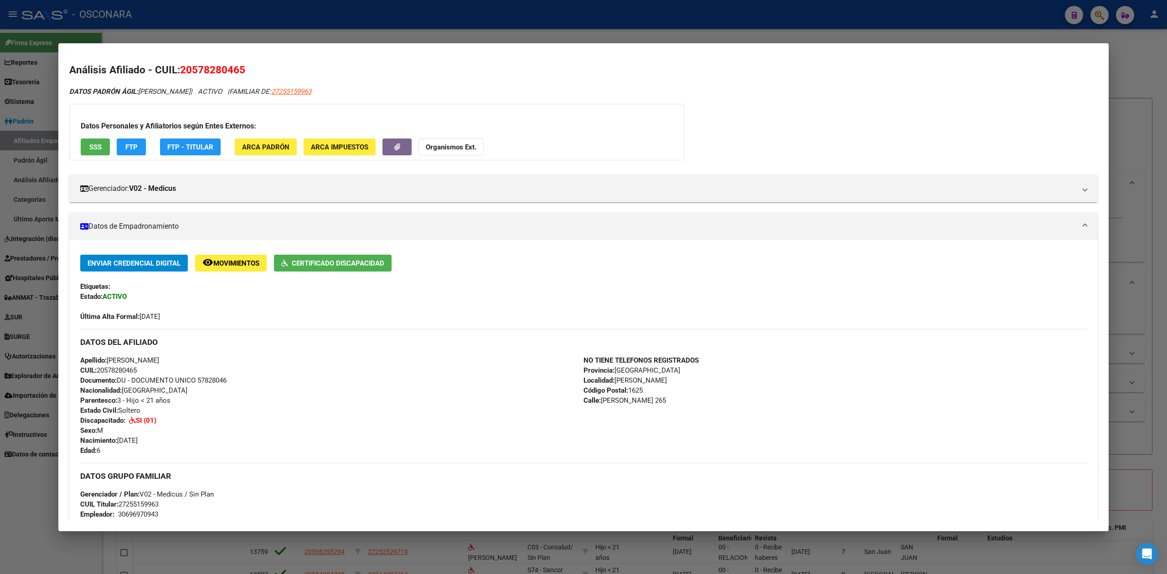
click at [468, 28] on div at bounding box center [583, 287] width 1167 height 574
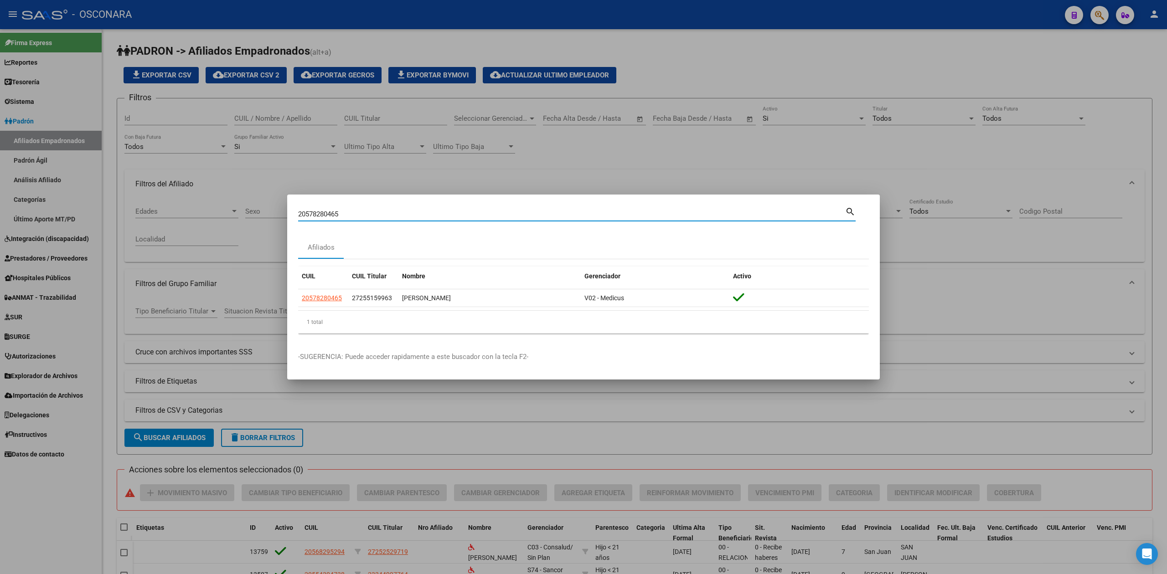
drag, startPoint x: 369, startPoint y: 214, endPoint x: 274, endPoint y: 220, distance: 95.9
click at [274, 220] on div "20578280465 Buscar (apellido, dni, cuil, nro traspaso, cuit, obra social) searc…" at bounding box center [583, 287] width 1167 height 574
paste input "62159879"
type input "20562159879"
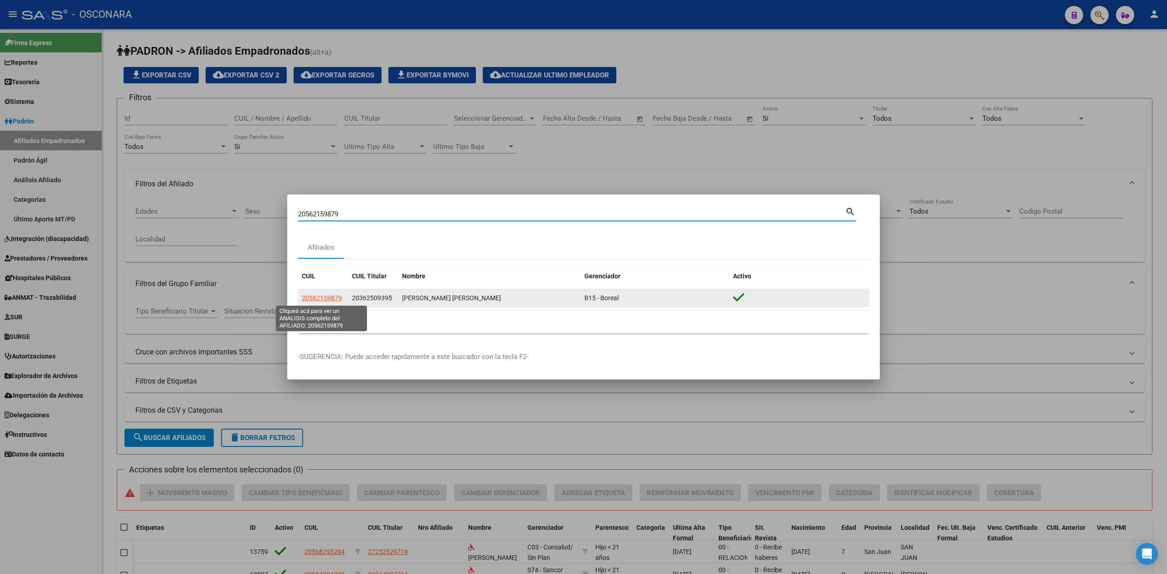
click at [334, 301] on span "20562159879" at bounding box center [322, 298] width 40 height 7
type textarea "20562159879"
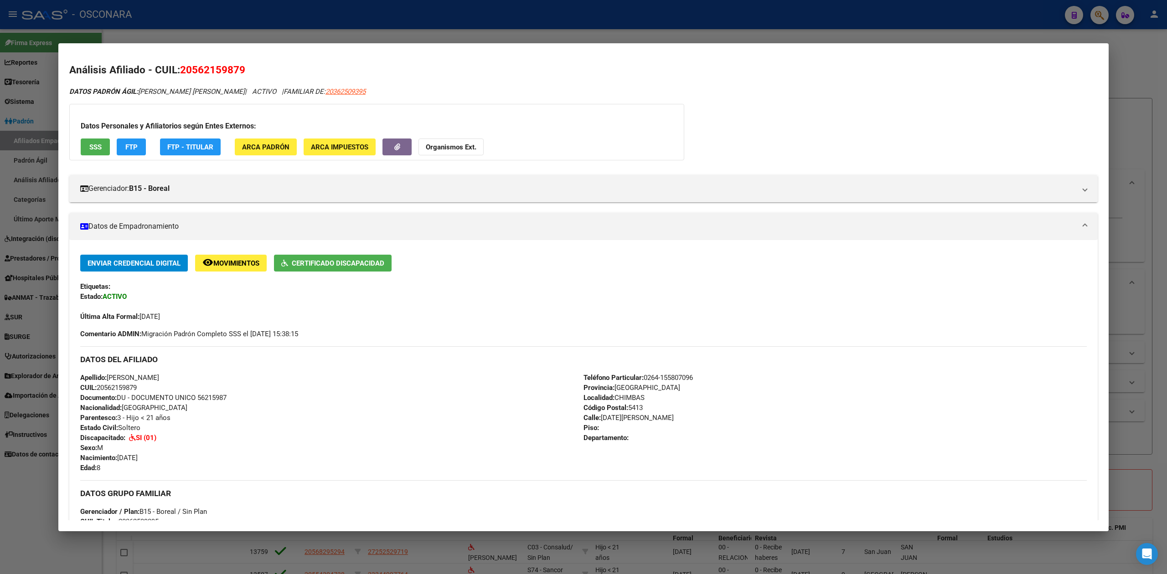
click at [709, 21] on div at bounding box center [583, 287] width 1167 height 574
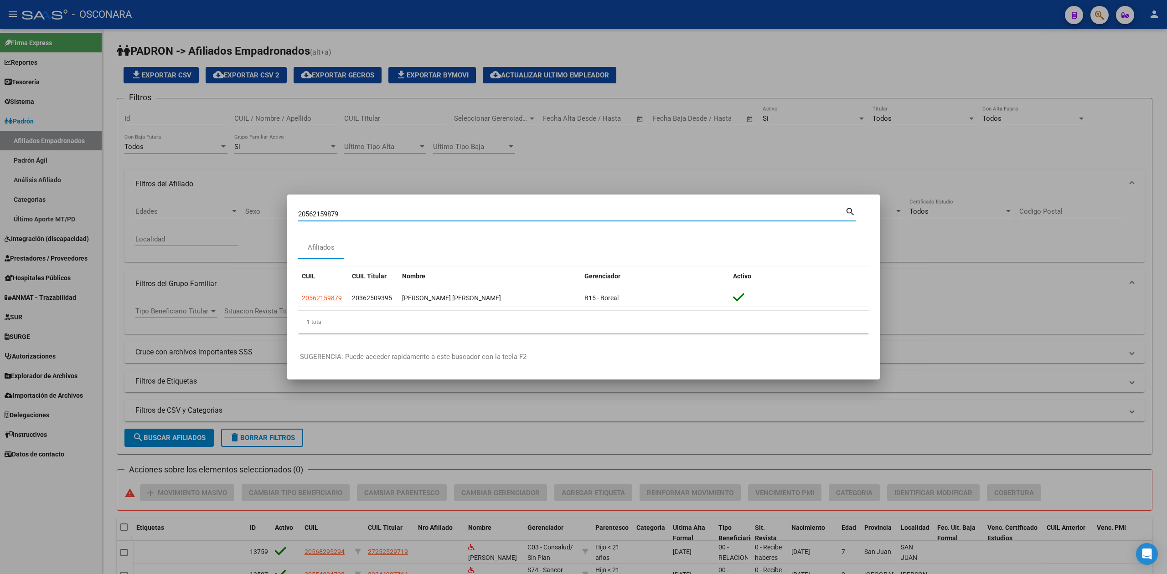
drag, startPoint x: 340, startPoint y: 219, endPoint x: 258, endPoint y: 213, distance: 82.7
click at [263, 219] on div "20562159879 Buscar (apellido, dni, cuil, nro traspaso, cuit, obra social) searc…" at bounding box center [583, 287] width 1167 height 574
paste input "7497533800"
type input "27497533800"
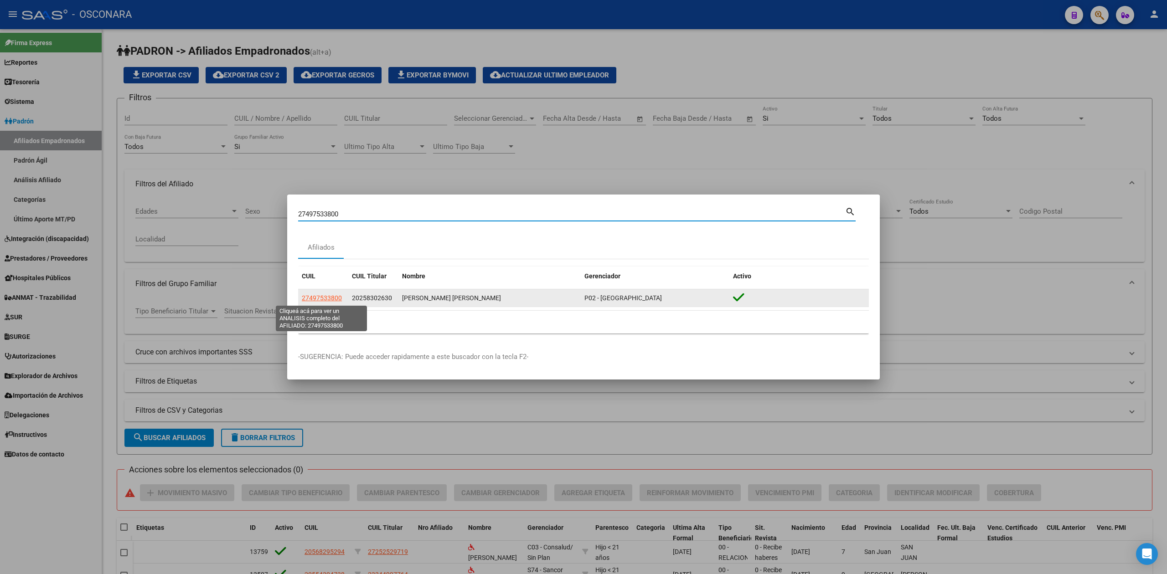
click at [334, 296] on span "27497533800" at bounding box center [322, 298] width 40 height 7
type textarea "27497533800"
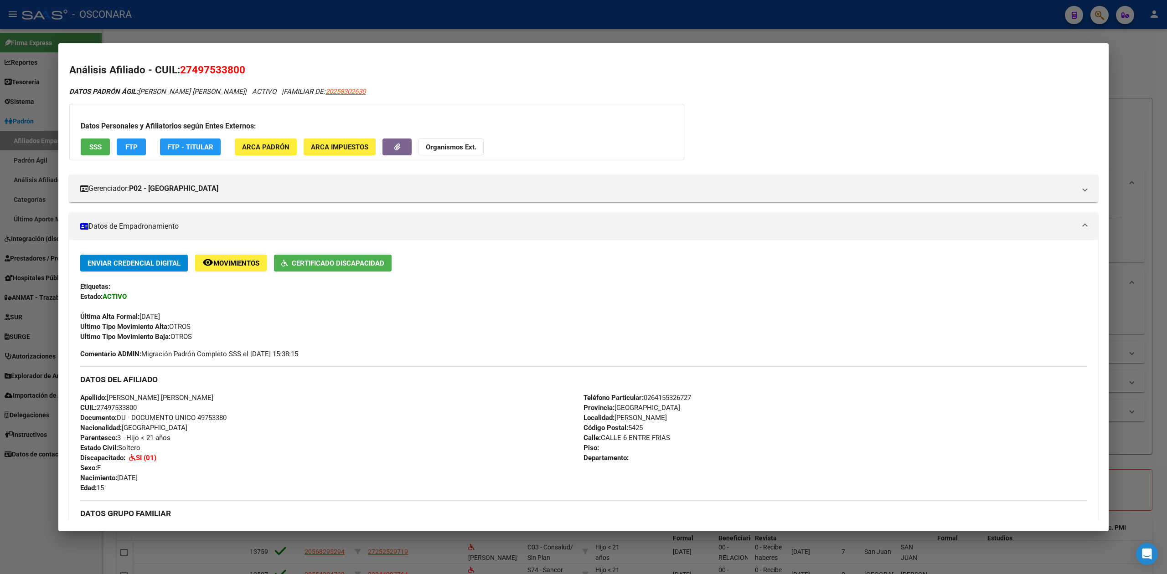
click at [391, 57] on mat-dialog-content "Análisis Afiliado - CUIL: 27497533800 DATOS PADRÓN ÁGIL: [PERSON_NAME] [PERSON_…" at bounding box center [583, 287] width 1050 height 466
click at [394, 33] on div at bounding box center [583, 287] width 1167 height 574
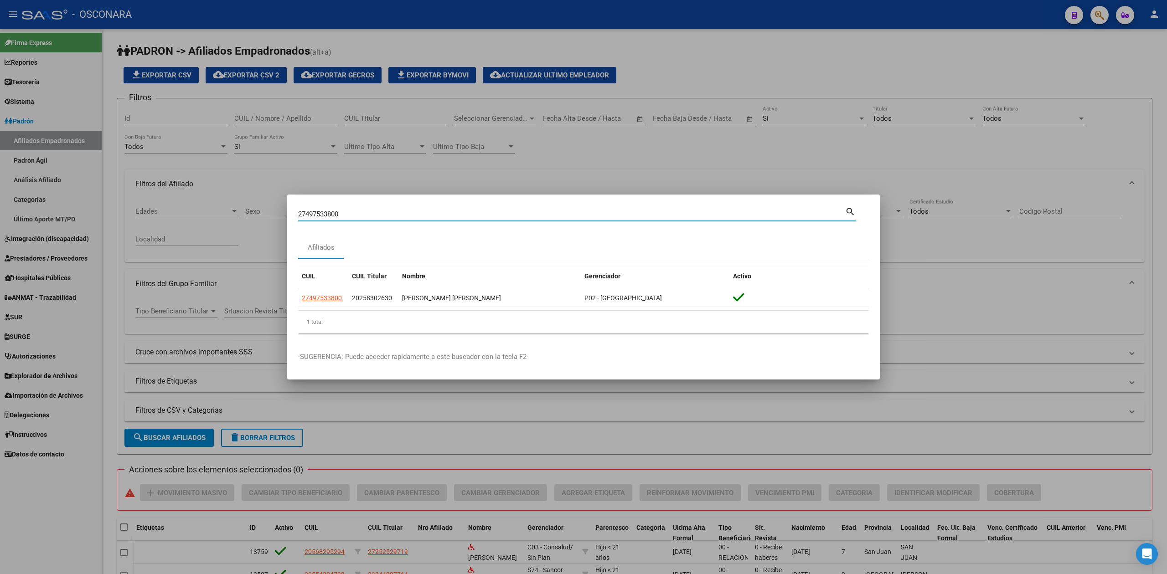
drag, startPoint x: 356, startPoint y: 216, endPoint x: 269, endPoint y: 158, distance: 105.2
click at [250, 214] on div "27497533800 Buscar (apellido, dni, cuil, nro traspaso, cuit, obra social) searc…" at bounding box center [583, 287] width 1167 height 574
paste input "556233174"
type input "27556233174"
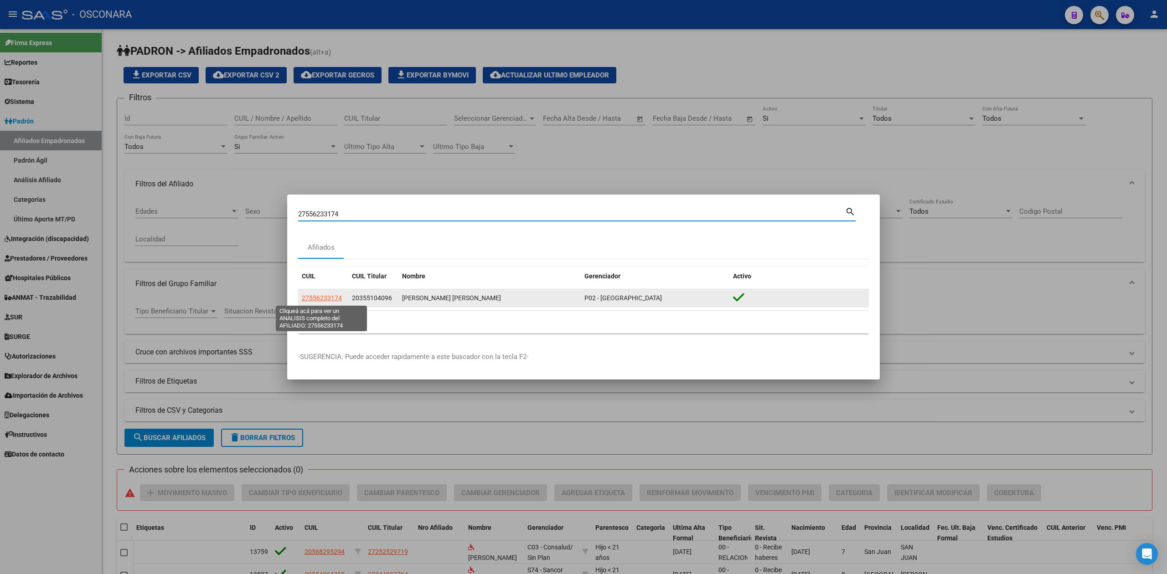
click at [309, 300] on span "27556233174" at bounding box center [322, 298] width 40 height 7
type textarea "27556233174"
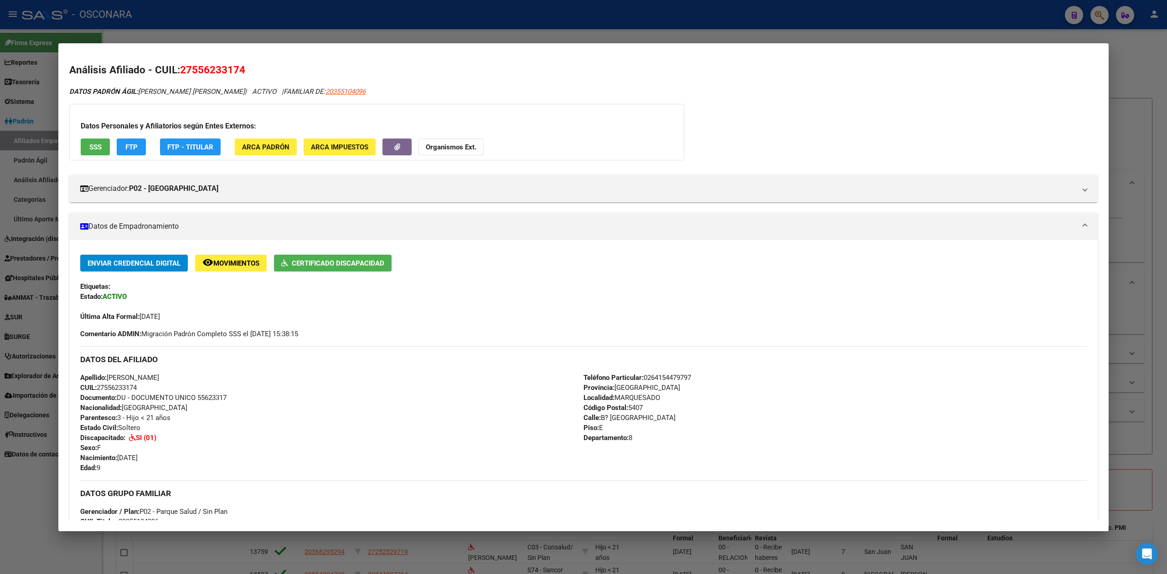
click at [460, 37] on div at bounding box center [583, 287] width 1167 height 574
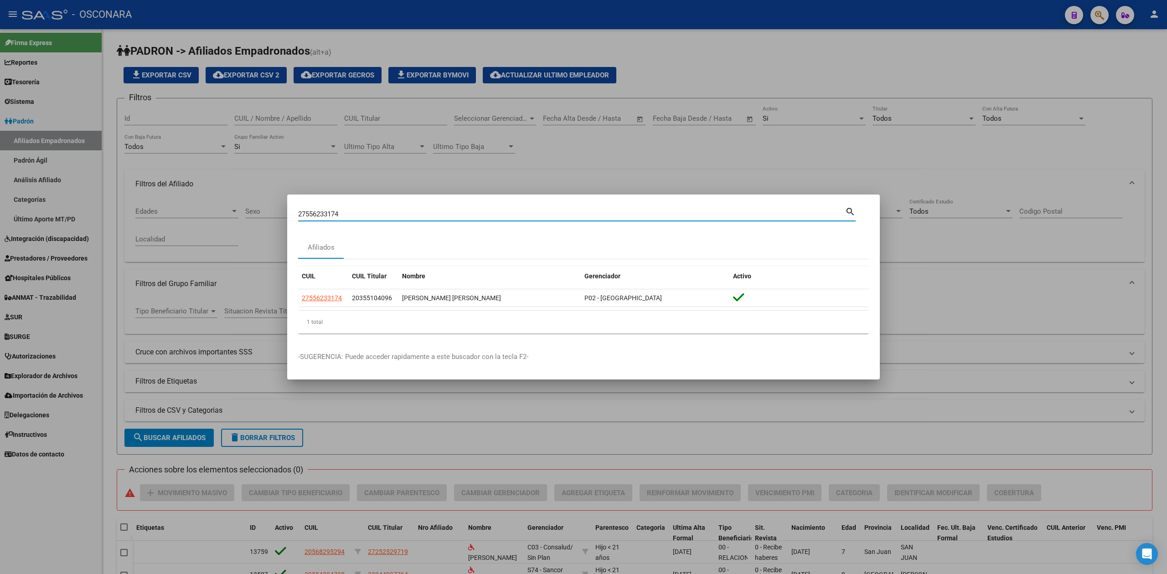
drag, startPoint x: 347, startPoint y: 215, endPoint x: 277, endPoint y: 215, distance: 70.2
click at [277, 215] on div "27556233174 Buscar (apellido, dni, cuil, nro traspaso, cuit, obra social) searc…" at bounding box center [583, 287] width 1167 height 574
paste input "3490479449"
type input "23490479449"
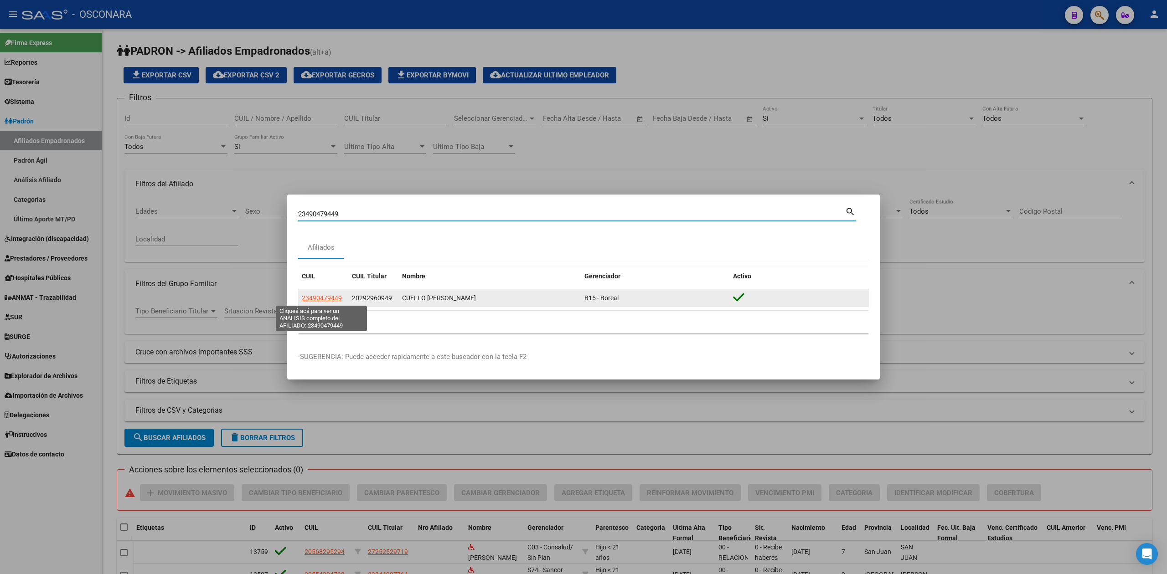
click at [313, 297] on span "23490479449" at bounding box center [322, 298] width 40 height 7
type textarea "23490479449"
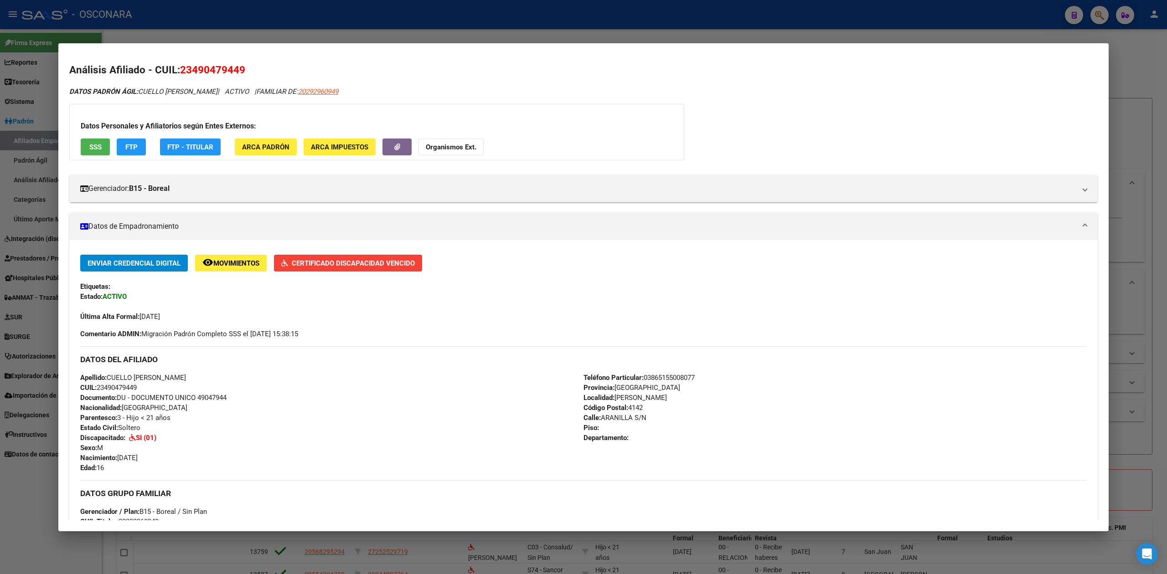
click at [459, 41] on div at bounding box center [583, 287] width 1167 height 574
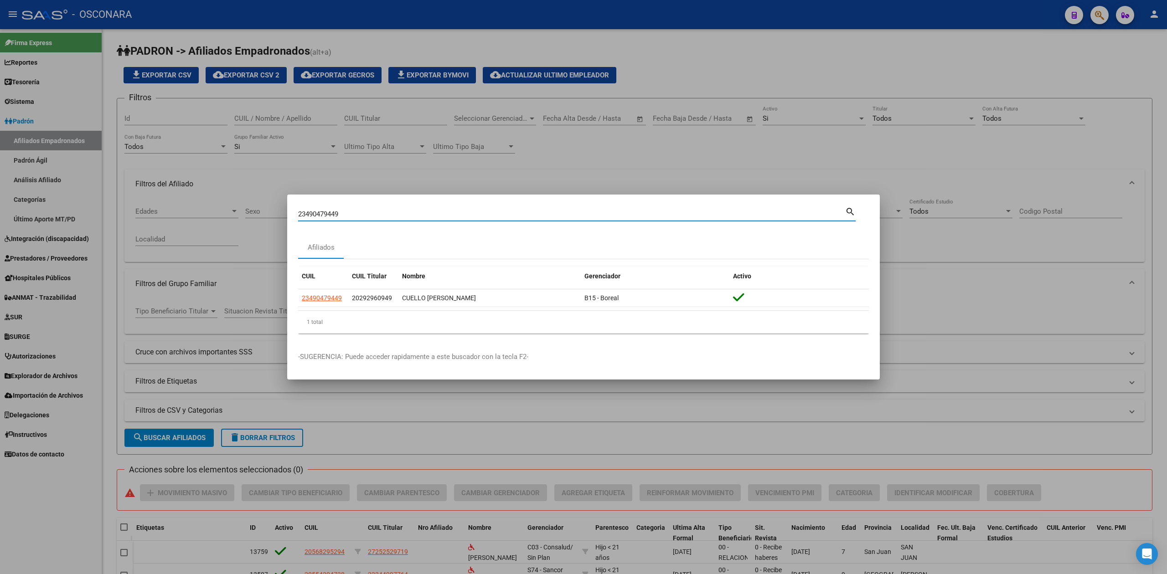
drag, startPoint x: 367, startPoint y: 214, endPoint x: 259, endPoint y: 186, distance: 111.7
click at [254, 217] on div "23490479449 Buscar (apellido, dni, cuil, nro traspaso, cuit, obra social) searc…" at bounding box center [583, 287] width 1167 height 574
paste input "7292640345"
type input "27292640345"
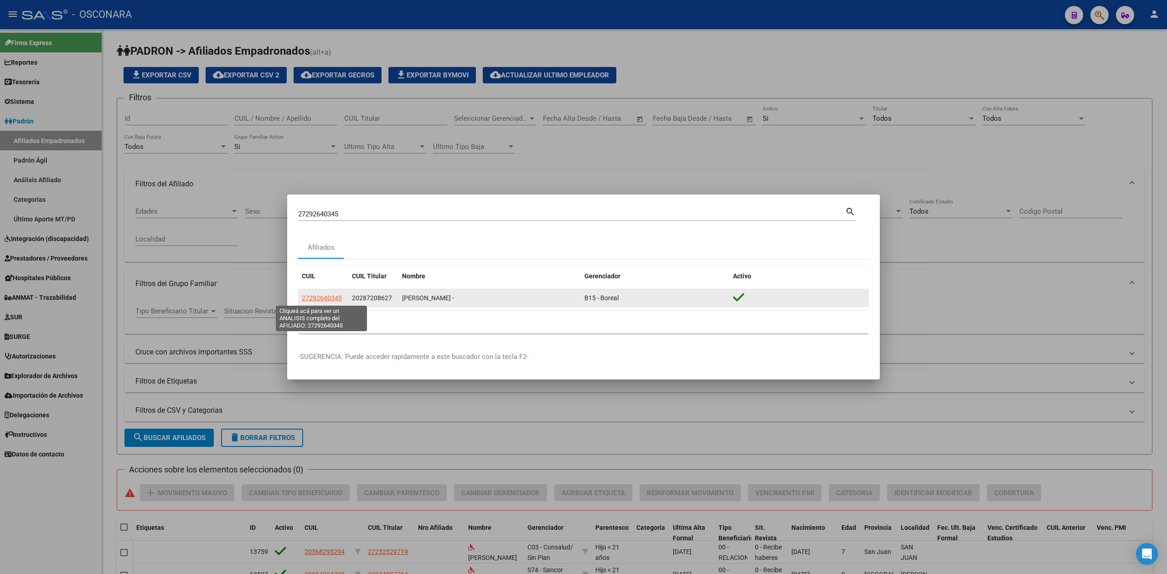
click at [326, 300] on span "27292640345" at bounding box center [322, 298] width 40 height 7
type textarea "27292640345"
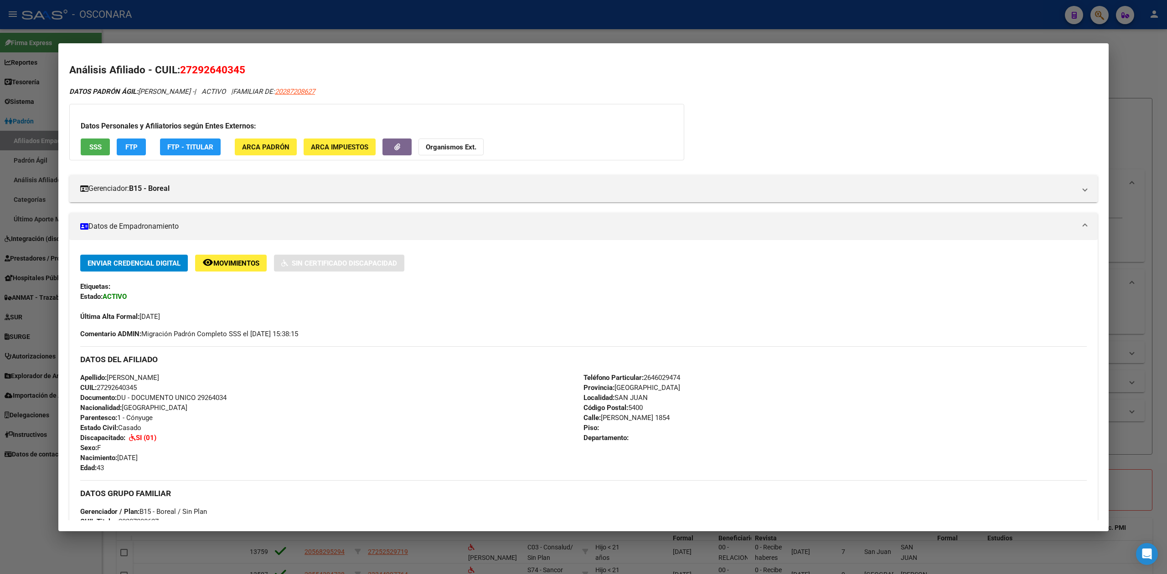
click at [591, 44] on mat-dialog-container "Análisis Afiliado - CUIL: 27292640345 DATOS PADRÓN ÁGIL: [PERSON_NAME] - | ACTI…" at bounding box center [583, 287] width 1050 height 488
click at [591, 35] on div at bounding box center [583, 287] width 1167 height 574
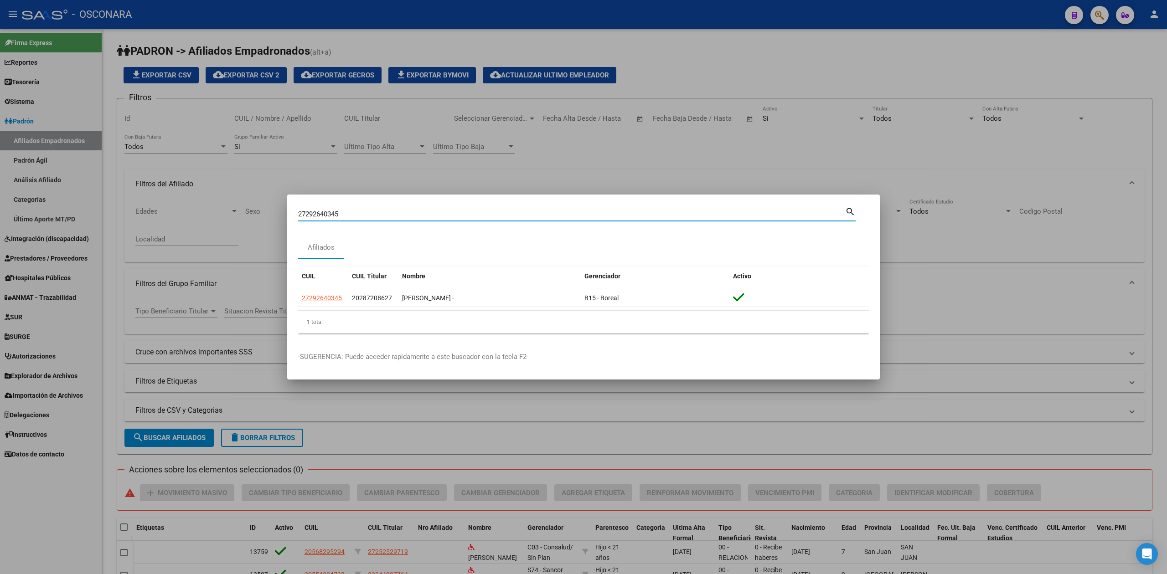
drag, startPoint x: 385, startPoint y: 212, endPoint x: 281, endPoint y: 210, distance: 103.5
click at [276, 218] on div "27292640345 Buscar (apellido, dni, cuil, nro traspaso, cuit, obra social) searc…" at bounding box center [583, 287] width 1167 height 574
paste input "525475501"
type input "27525475501"
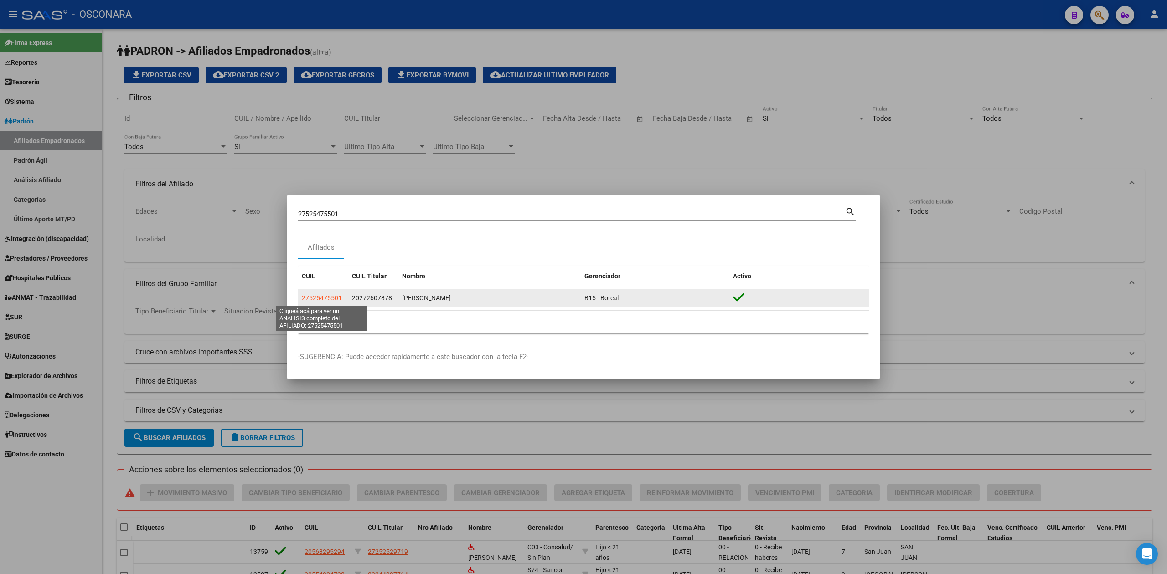
click at [338, 301] on span "27525475501" at bounding box center [322, 298] width 40 height 7
type textarea "27525475501"
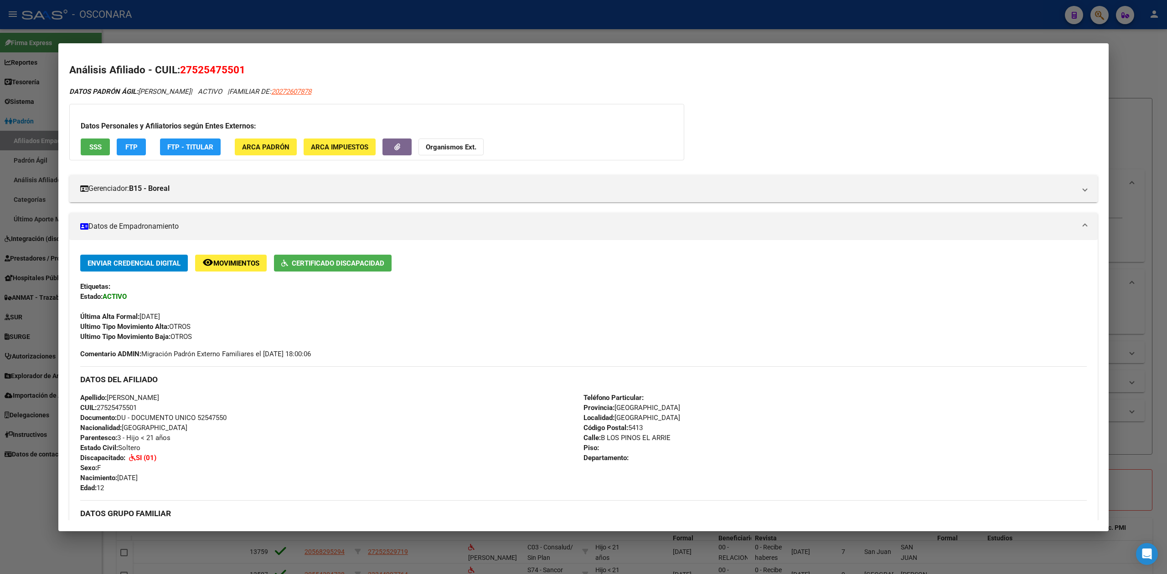
click at [267, 31] on div at bounding box center [583, 287] width 1167 height 574
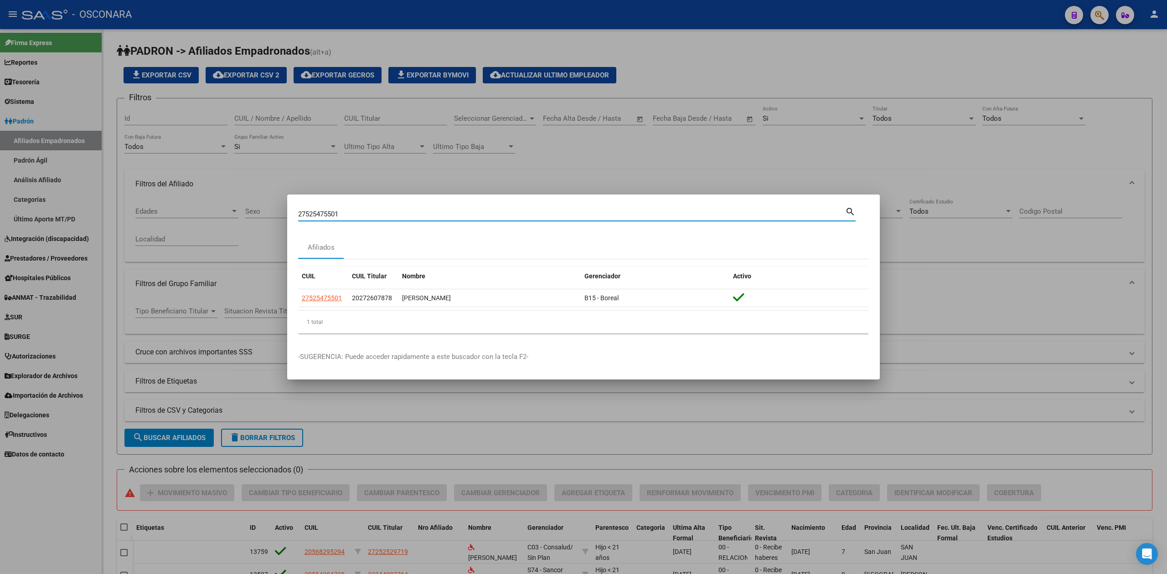
drag, startPoint x: 293, startPoint y: 214, endPoint x: 276, endPoint y: 214, distance: 16.9
click at [276, 214] on div "27525475501 Buscar (apellido, dni, cuil, nro traspaso, cuit, obra social) searc…" at bounding box center [583, 287] width 1167 height 574
paste input "0552927142"
type input "20552927142"
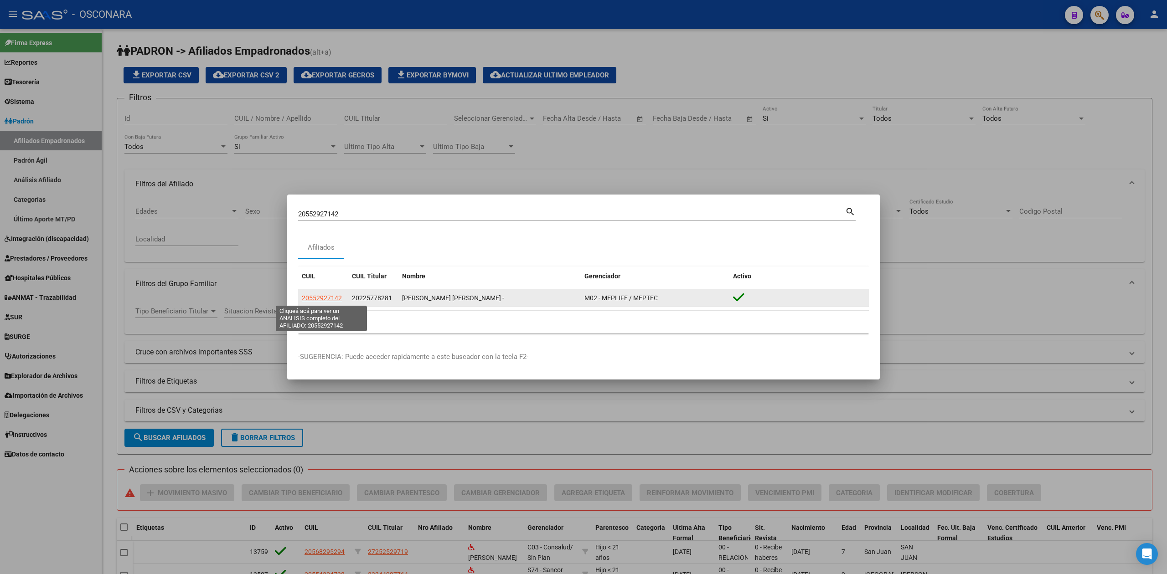
click at [314, 300] on span "20552927142" at bounding box center [322, 298] width 40 height 7
type textarea "20552927142"
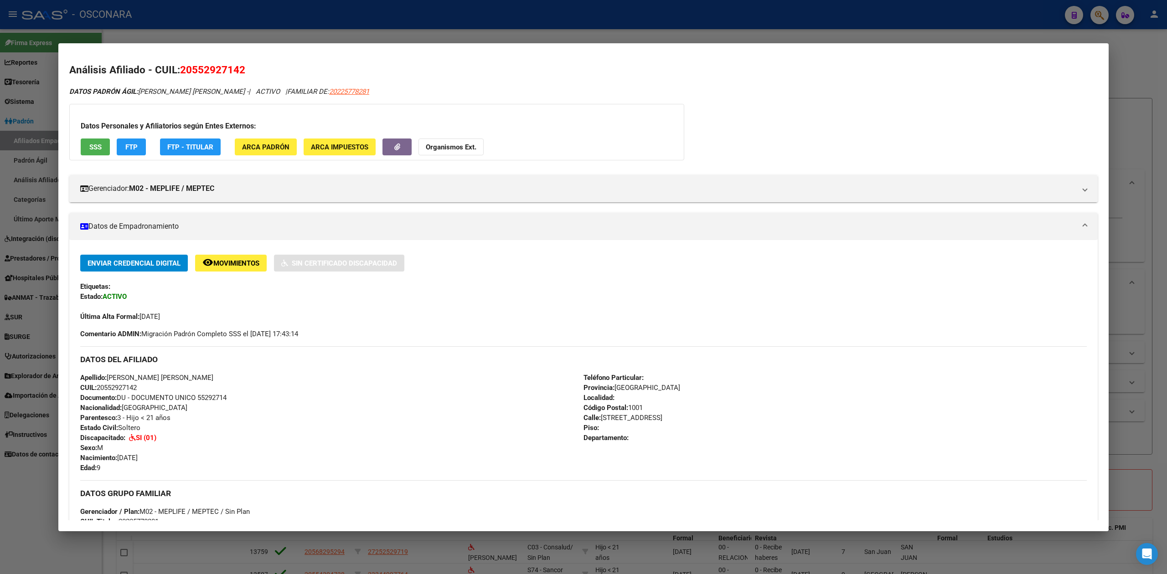
click at [407, 33] on div at bounding box center [583, 287] width 1167 height 574
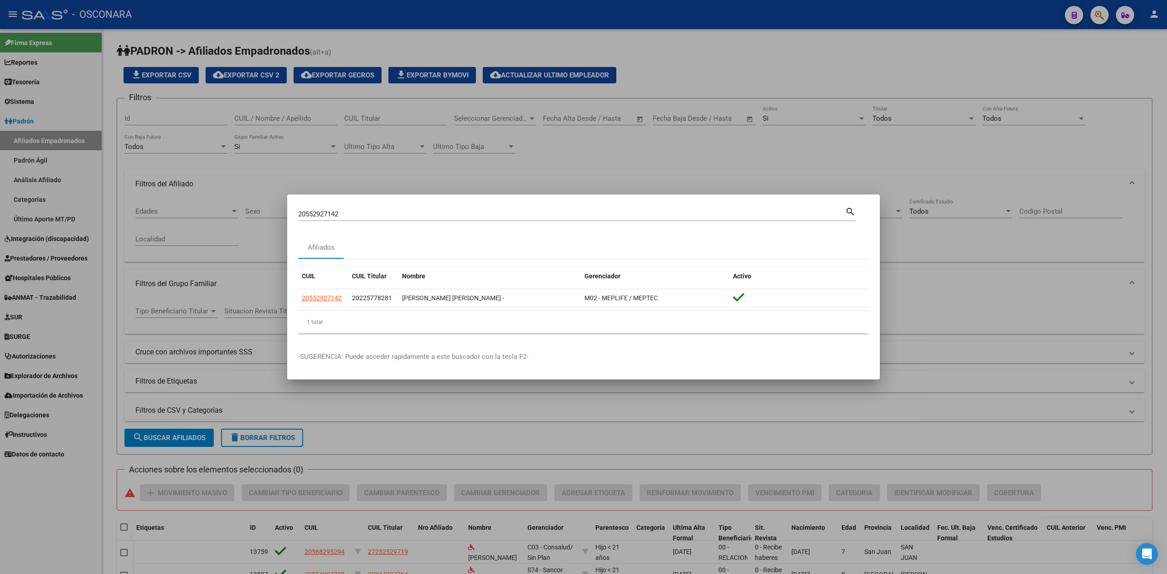
click at [44, 205] on div at bounding box center [583, 287] width 1167 height 574
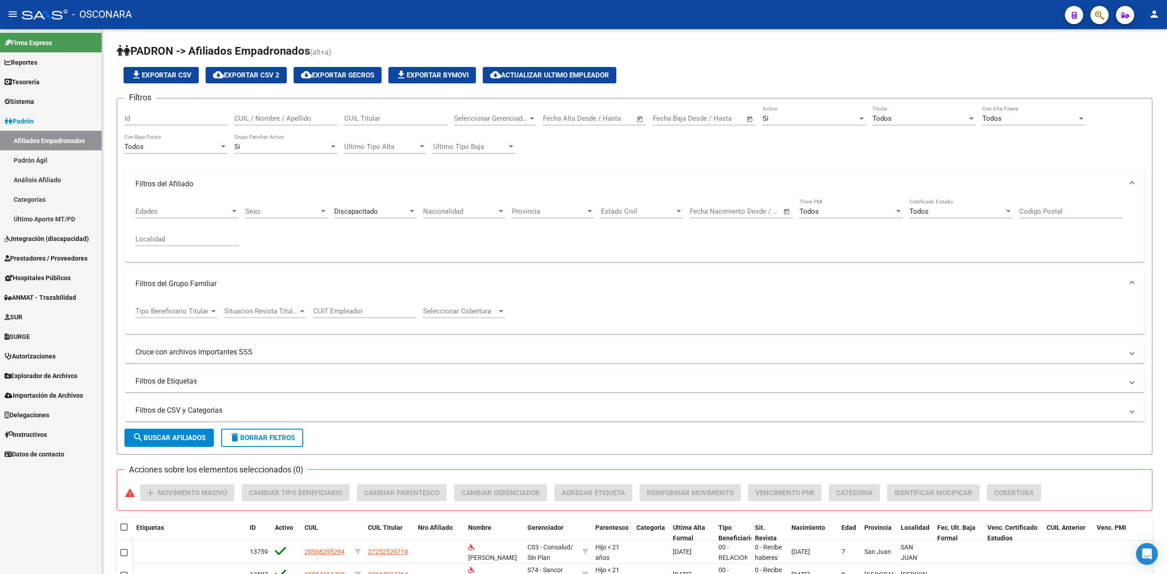
click at [51, 121] on link "Padrón" at bounding box center [51, 121] width 102 height 20
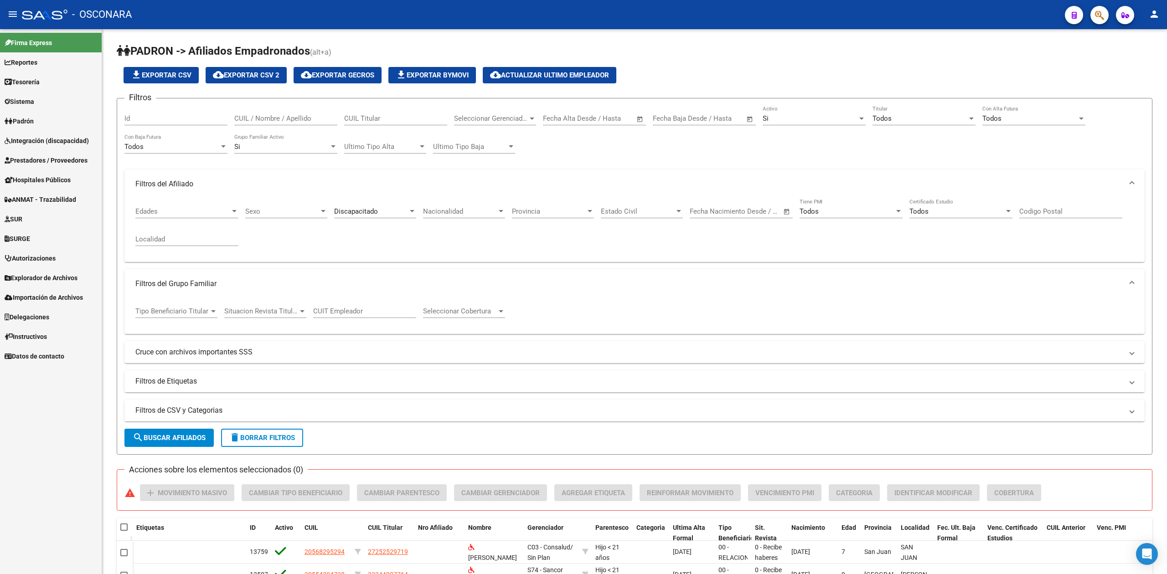
click at [51, 158] on span "Prestadores / Proveedores" at bounding box center [46, 160] width 83 height 10
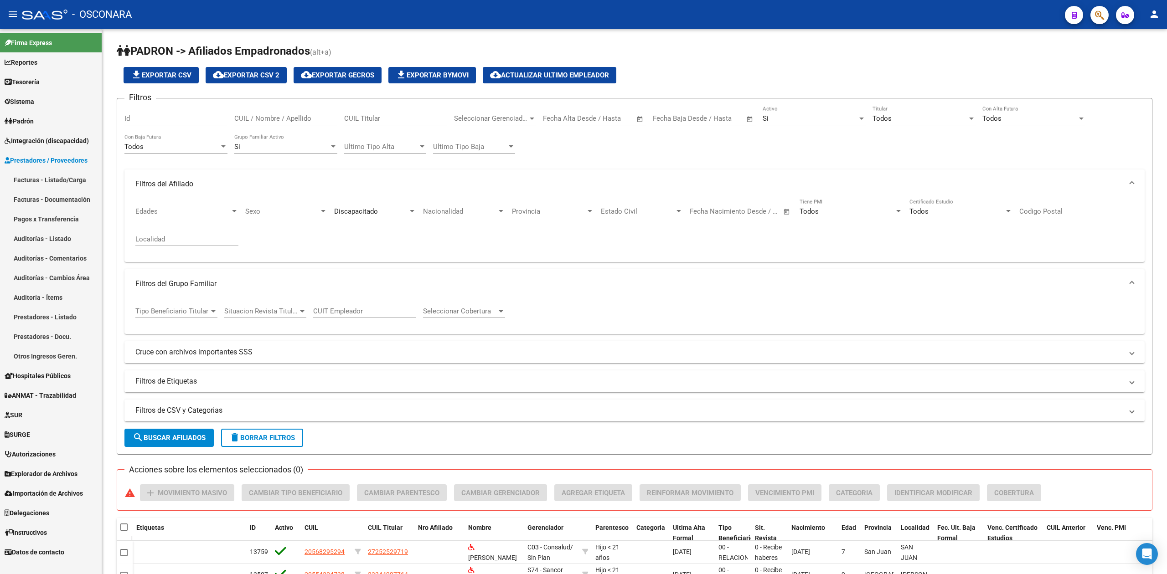
click at [62, 137] on span "Integración (discapacidad)" at bounding box center [47, 141] width 84 height 10
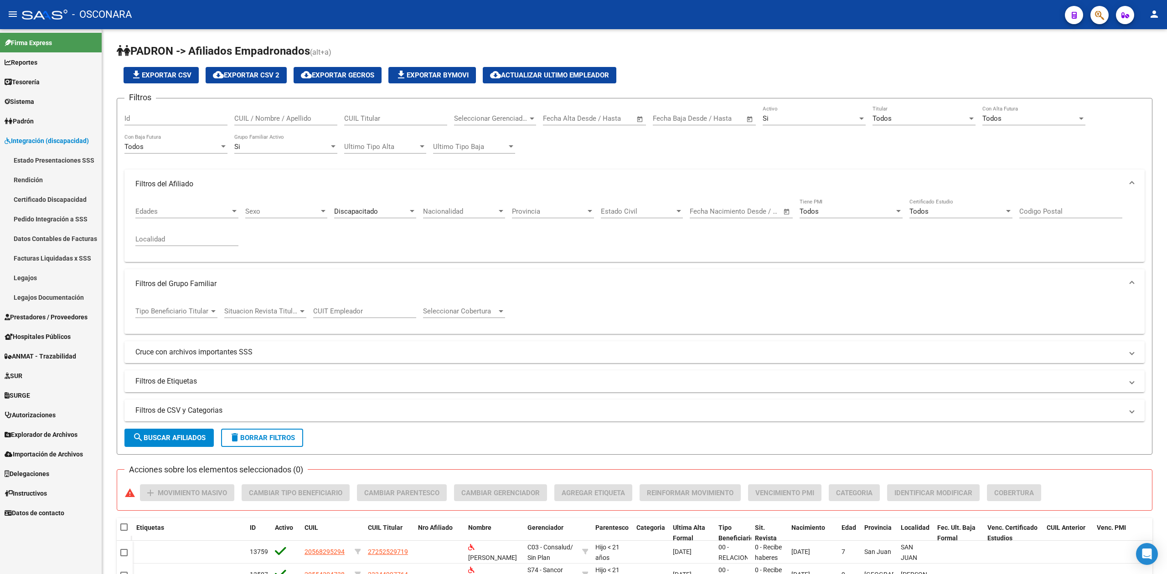
click at [40, 272] on link "Legajos" at bounding box center [51, 278] width 102 height 20
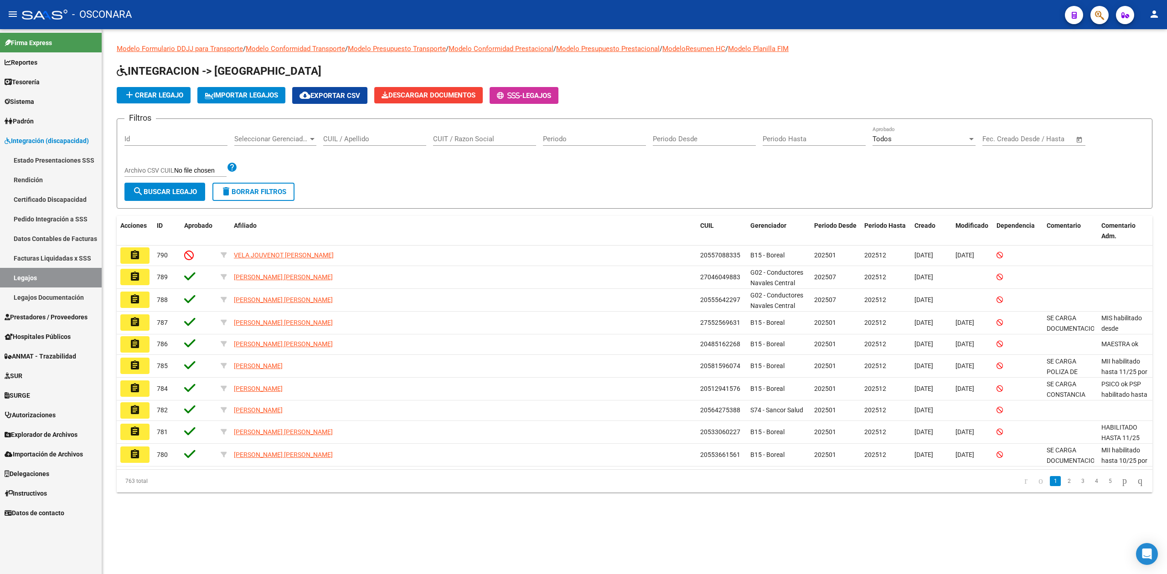
click at [338, 96] on span "cloud_download Exportar CSV" at bounding box center [330, 96] width 61 height 8
click at [1101, 16] on icon "button" at bounding box center [1099, 15] width 9 height 10
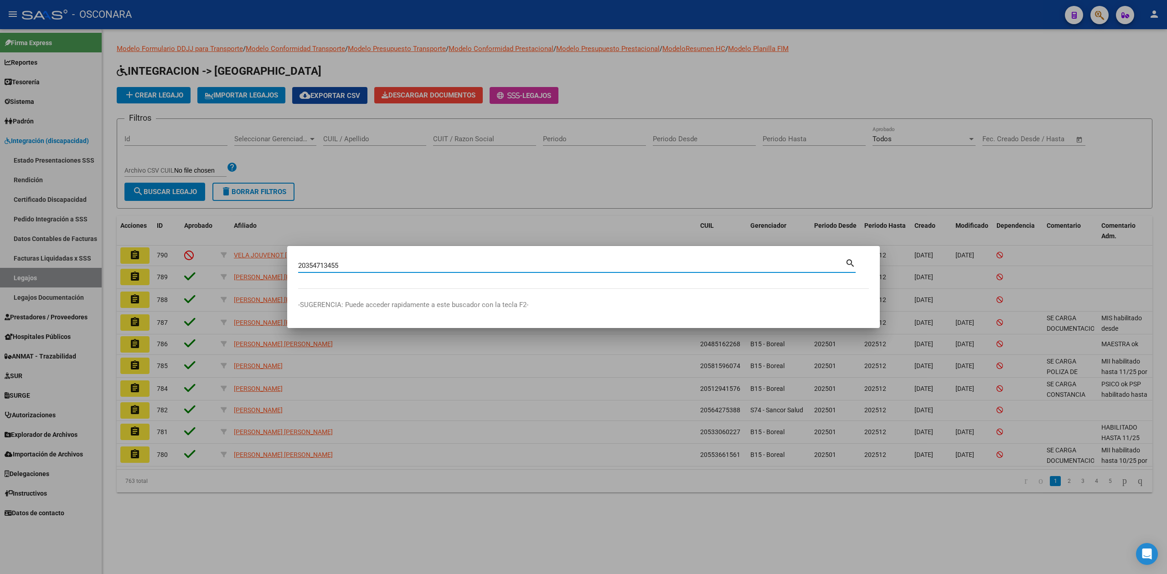
type input "20354713455"
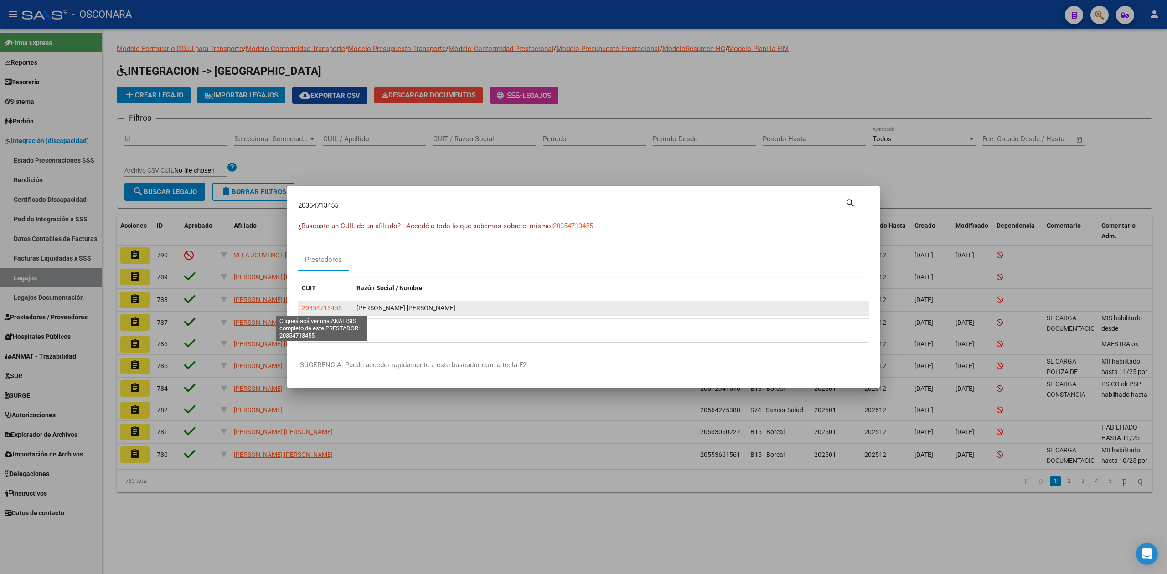
click at [329, 310] on span "20354713455" at bounding box center [322, 308] width 40 height 7
type textarea "20354713455"
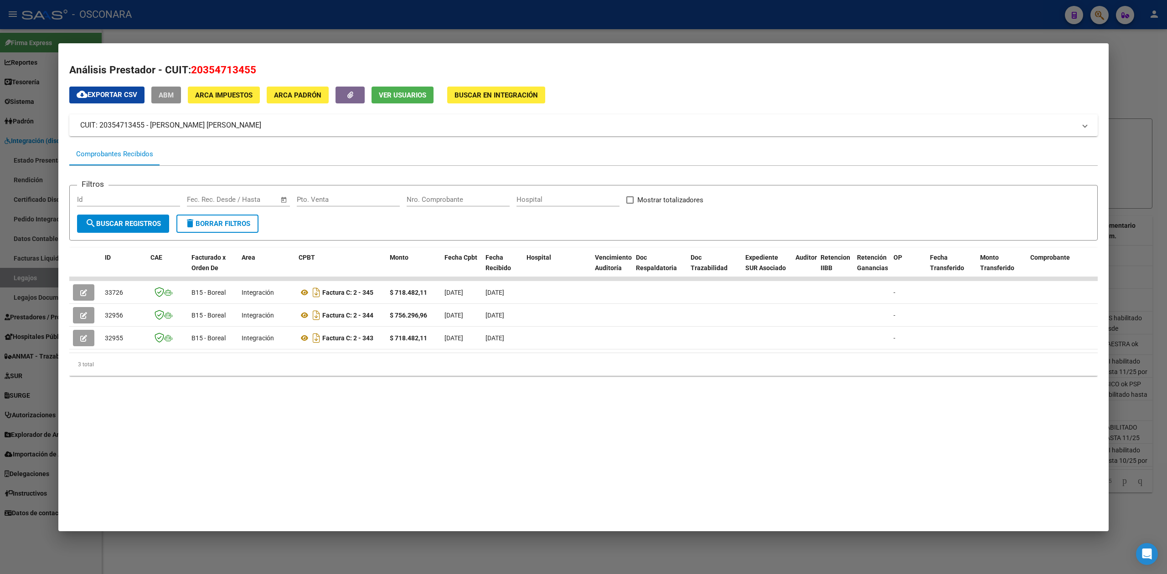
click at [165, 94] on span "ABM" at bounding box center [166, 95] width 15 height 8
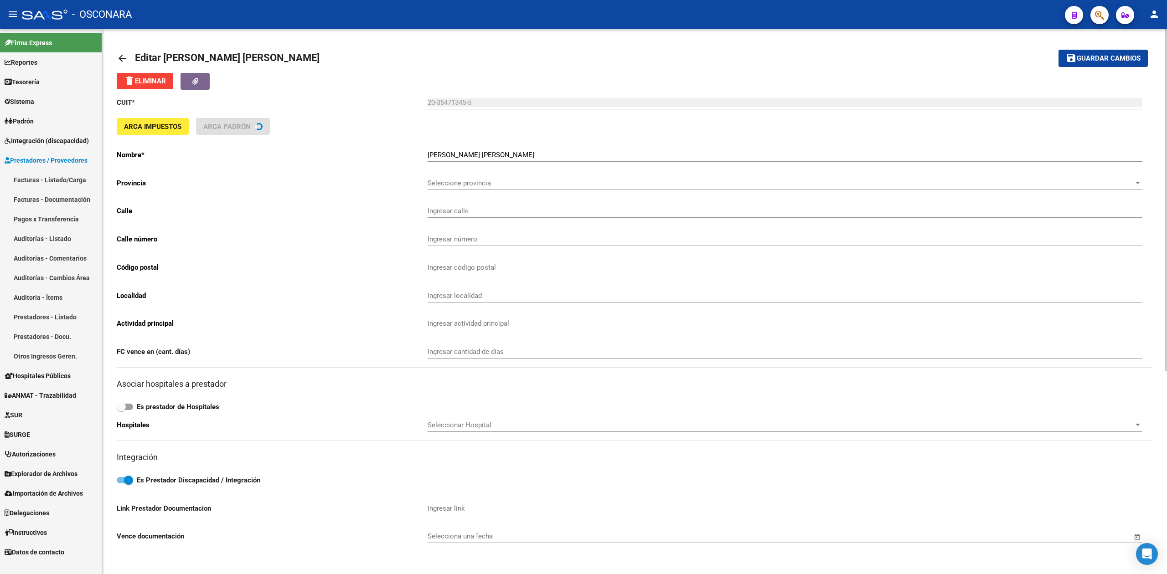
type input "[PERSON_NAME]"
type input "1174"
type input "5960"
type input "RIO SEGUNDO"
type input "471190"
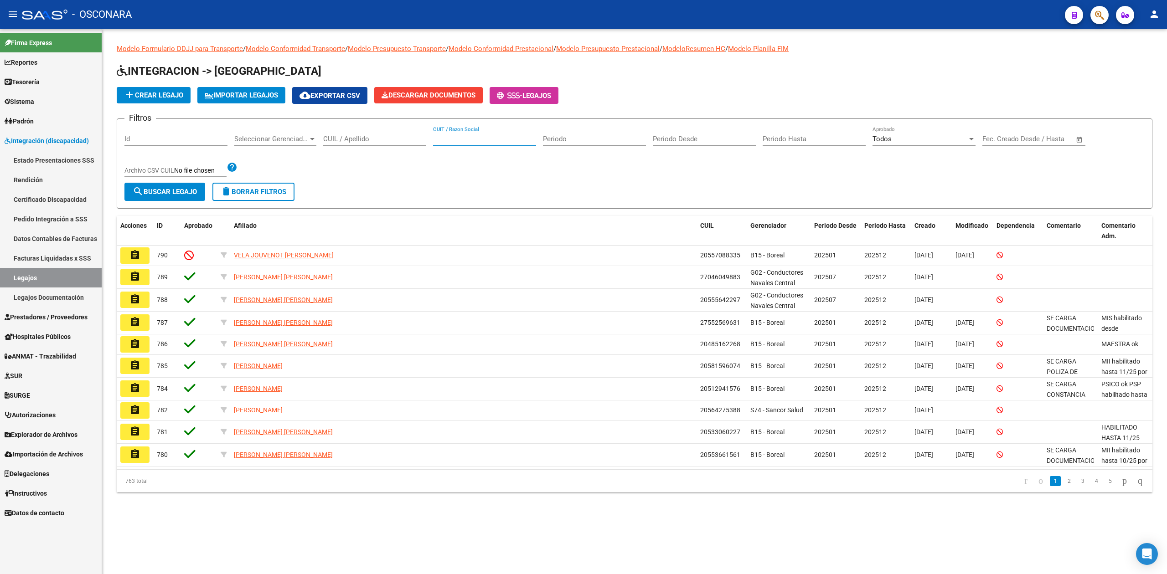
click at [469, 137] on input "CUIT / Razon Social" at bounding box center [484, 139] width 103 height 8
click at [1102, 13] on icon "button" at bounding box center [1099, 15] width 9 height 10
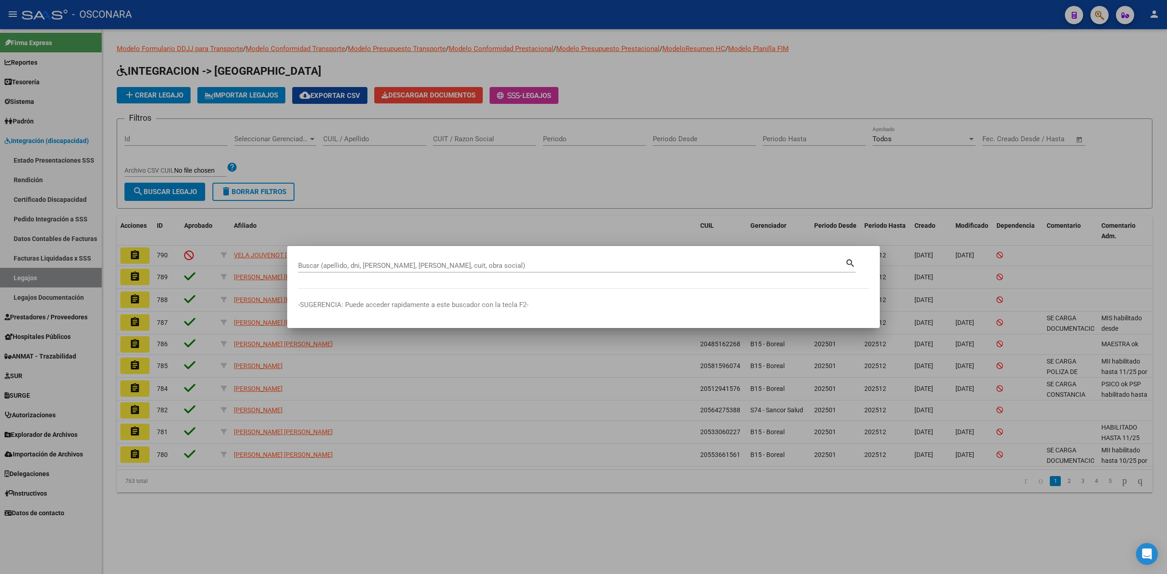
click at [651, 187] on div at bounding box center [583, 287] width 1167 height 574
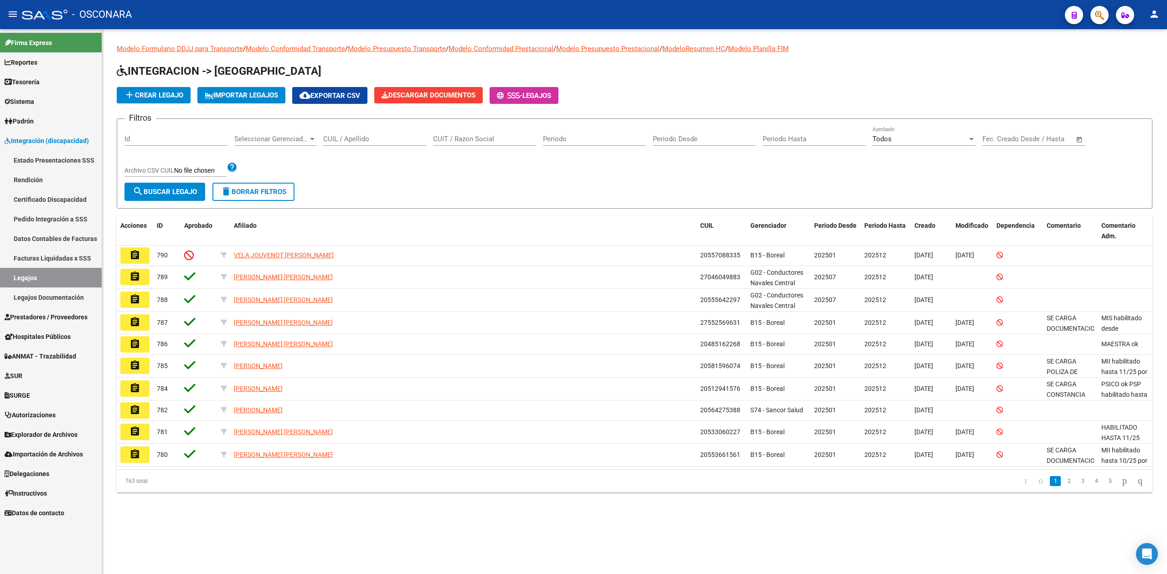
click at [1102, 10] on span "button" at bounding box center [1099, 15] width 9 height 19
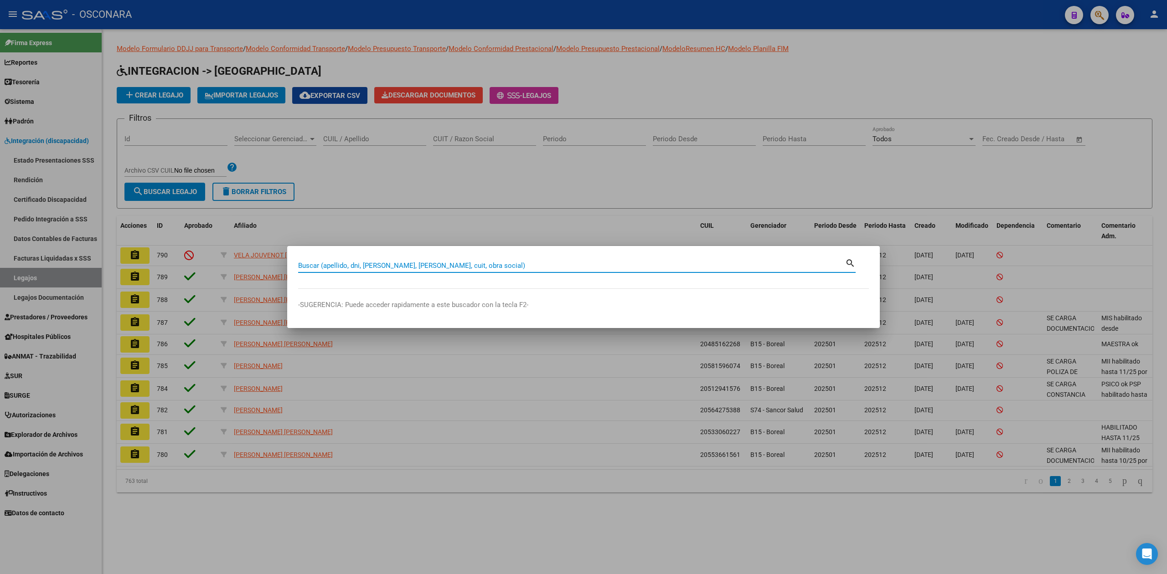
click at [46, 140] on div at bounding box center [583, 287] width 1167 height 574
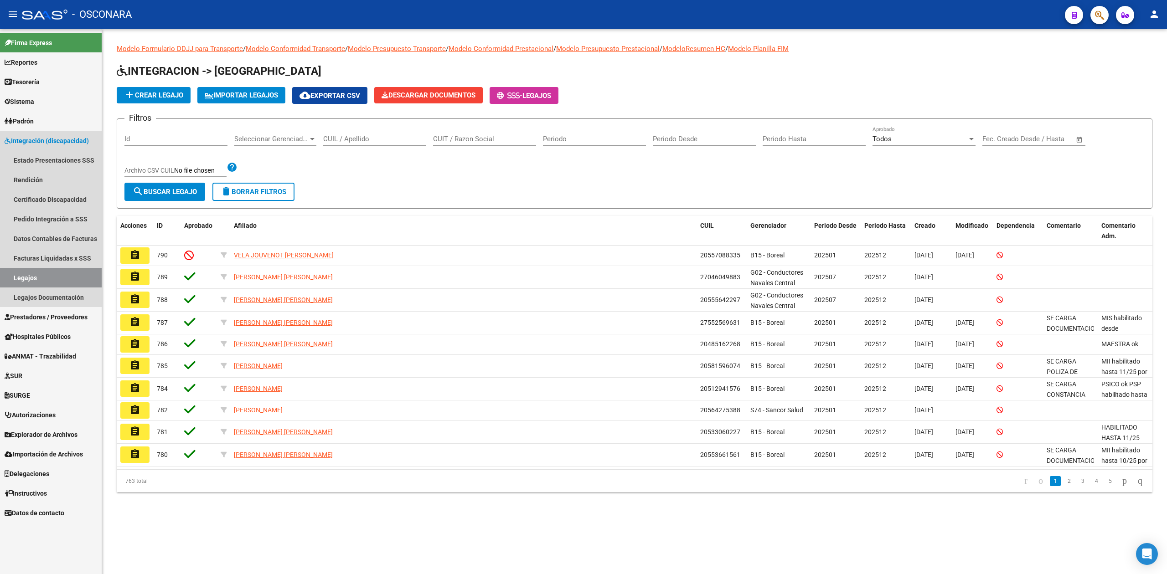
click at [46, 140] on span "Integración (discapacidad)" at bounding box center [47, 141] width 84 height 10
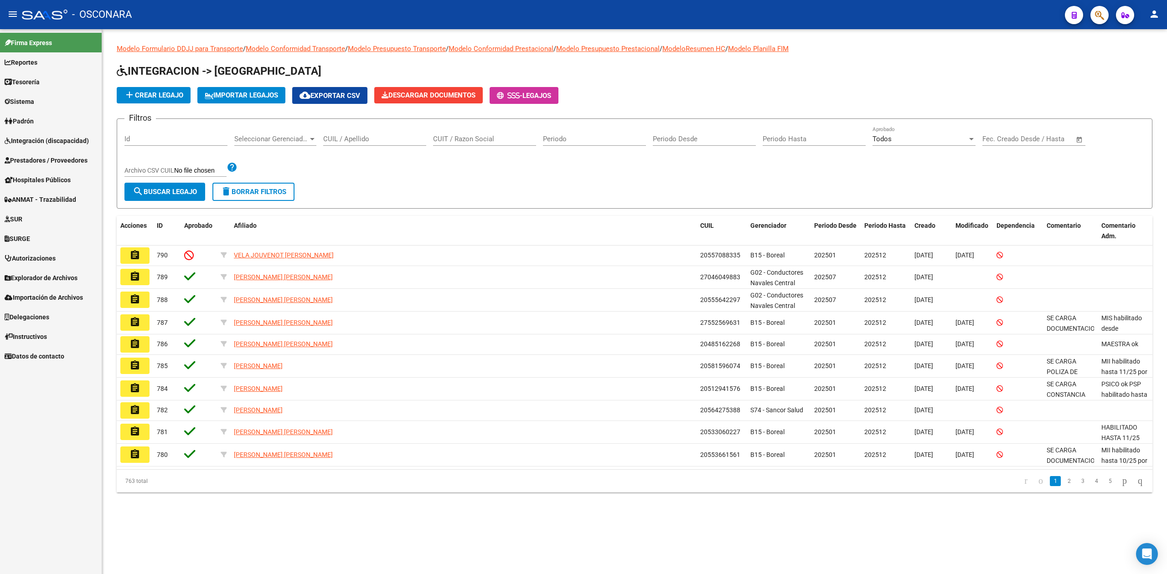
click at [46, 155] on span "Prestadores / Proveedores" at bounding box center [46, 160] width 83 height 10
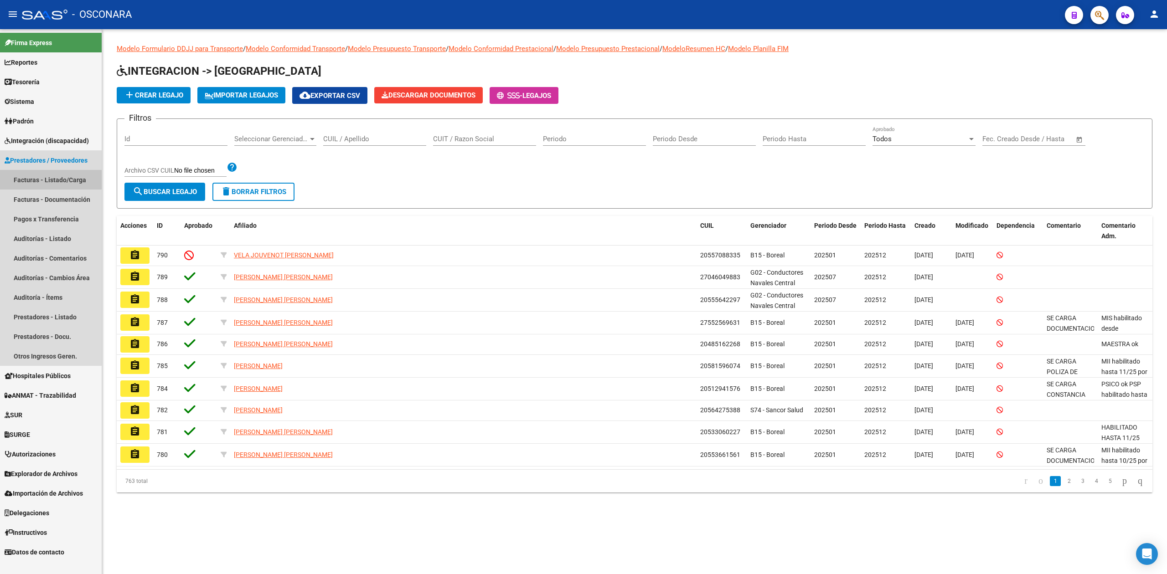
click at [52, 174] on link "Facturas - Listado/Carga" at bounding box center [51, 180] width 102 height 20
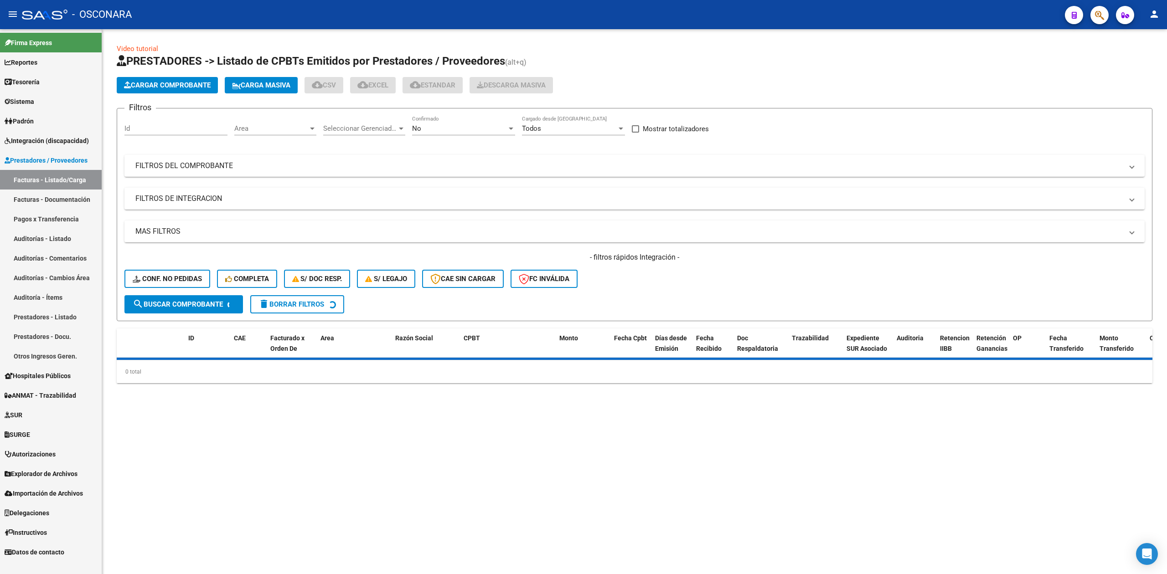
click at [455, 129] on div "No" at bounding box center [459, 128] width 95 height 8
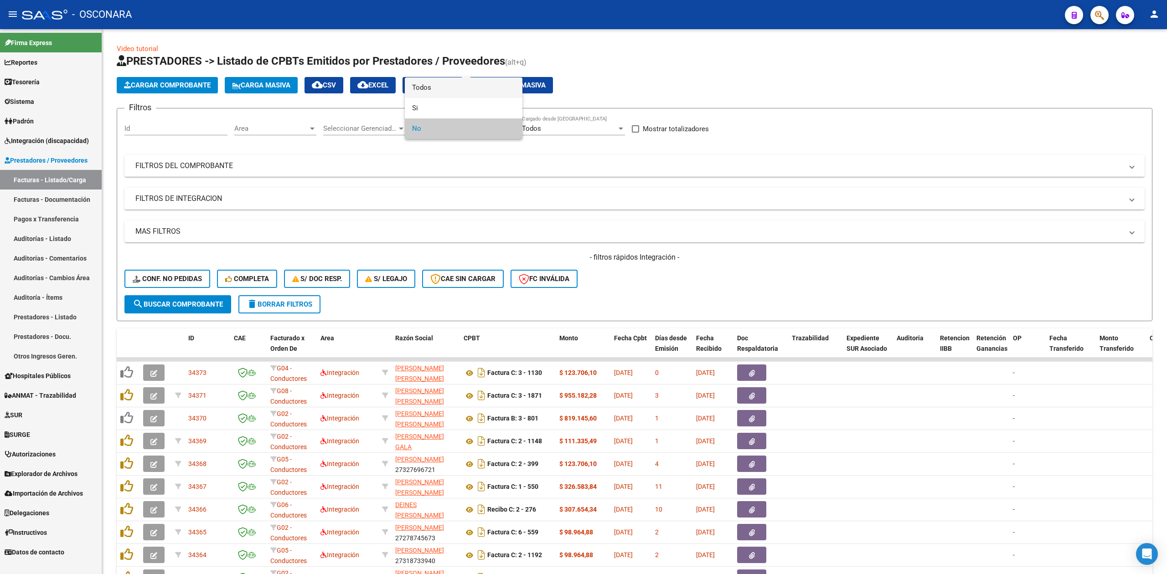
click at [433, 88] on span "Todos" at bounding box center [463, 88] width 103 height 21
click at [510, 166] on mat-panel-title "FILTROS DEL COMPROBANTE" at bounding box center [629, 166] width 988 height 10
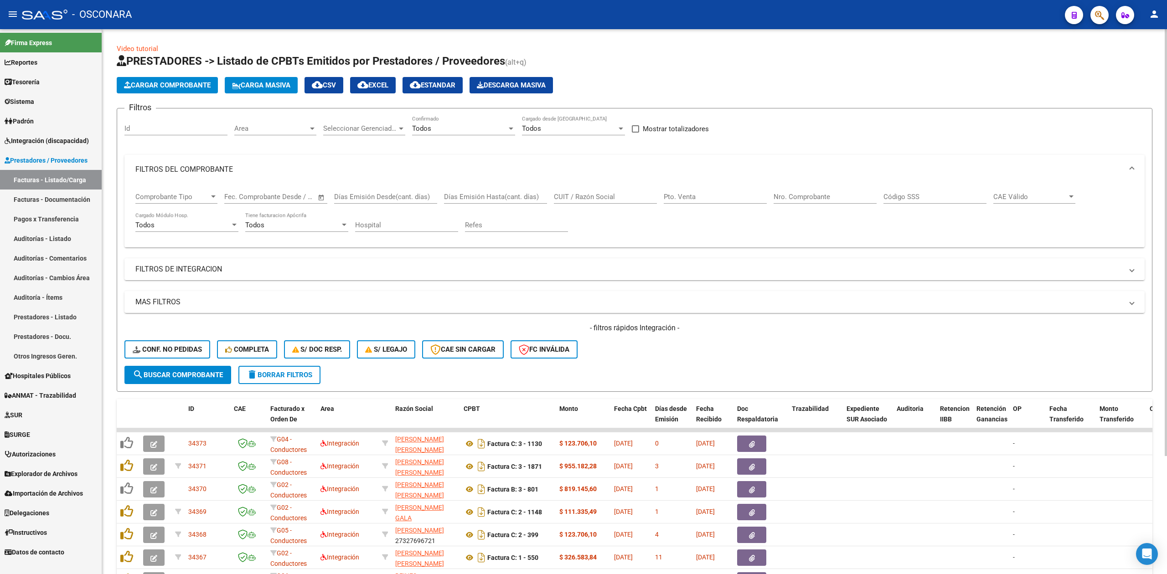
click at [577, 193] on input "CUIT / Razón Social" at bounding box center [605, 197] width 103 height 8
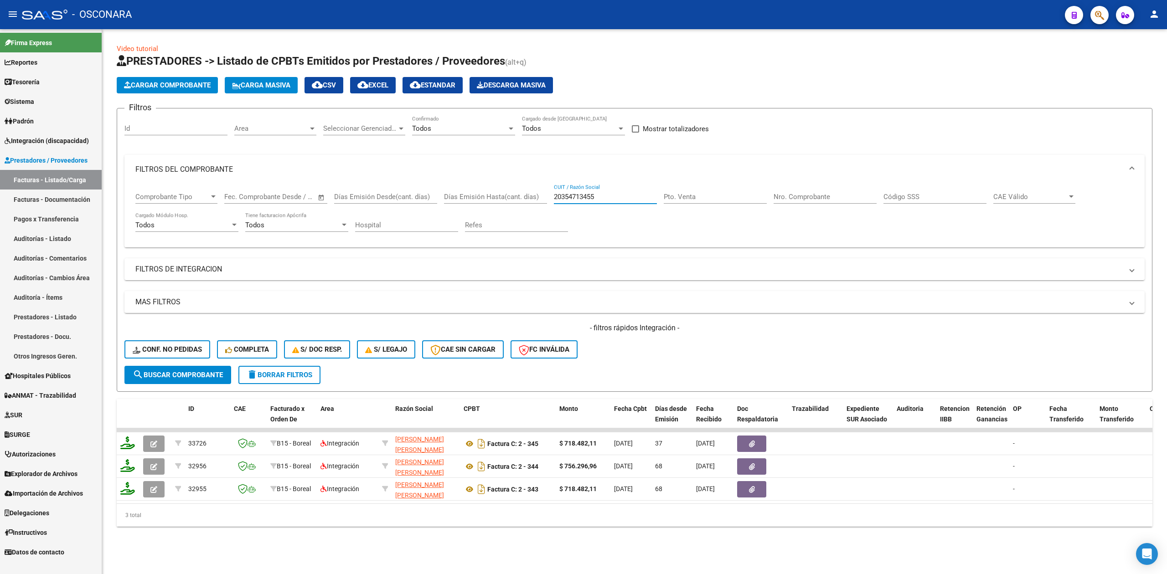
type input "20354713455"
click at [677, 346] on div "- filtros rápidos Integración - Conf. no pedidas Completa S/ Doc Resp. S/ legaj…" at bounding box center [634, 344] width 1020 height 43
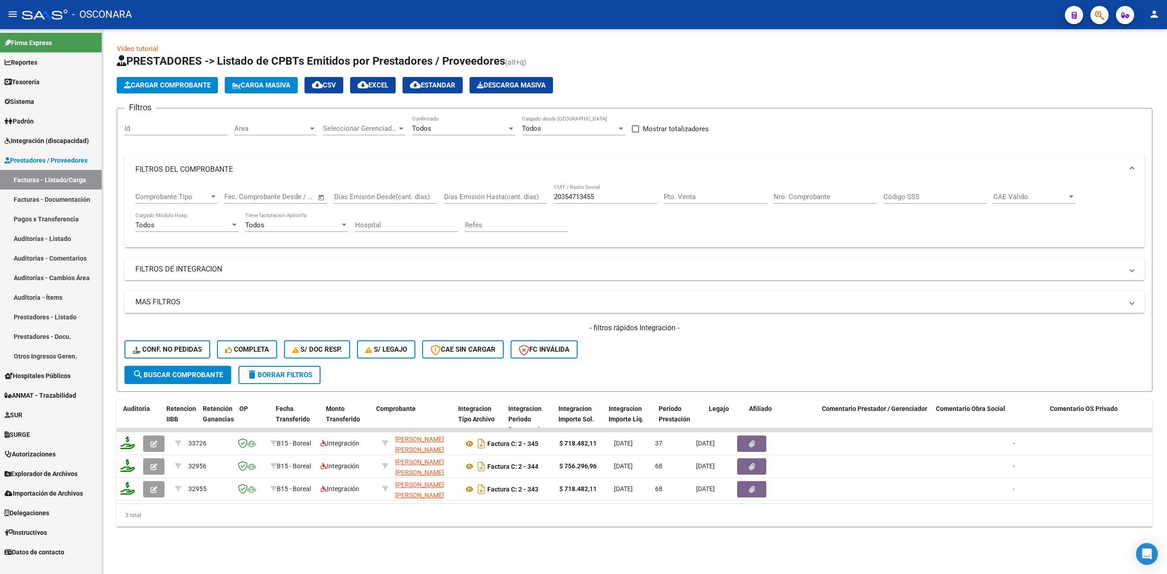
scroll to position [0, 774]
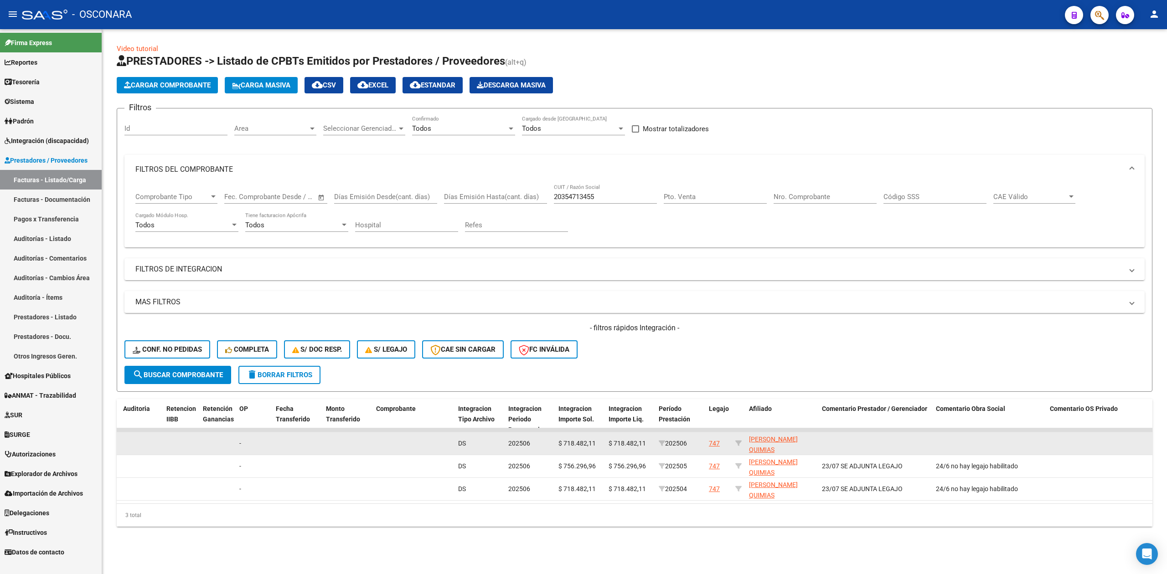
click at [715, 443] on div "747" at bounding box center [714, 444] width 11 height 10
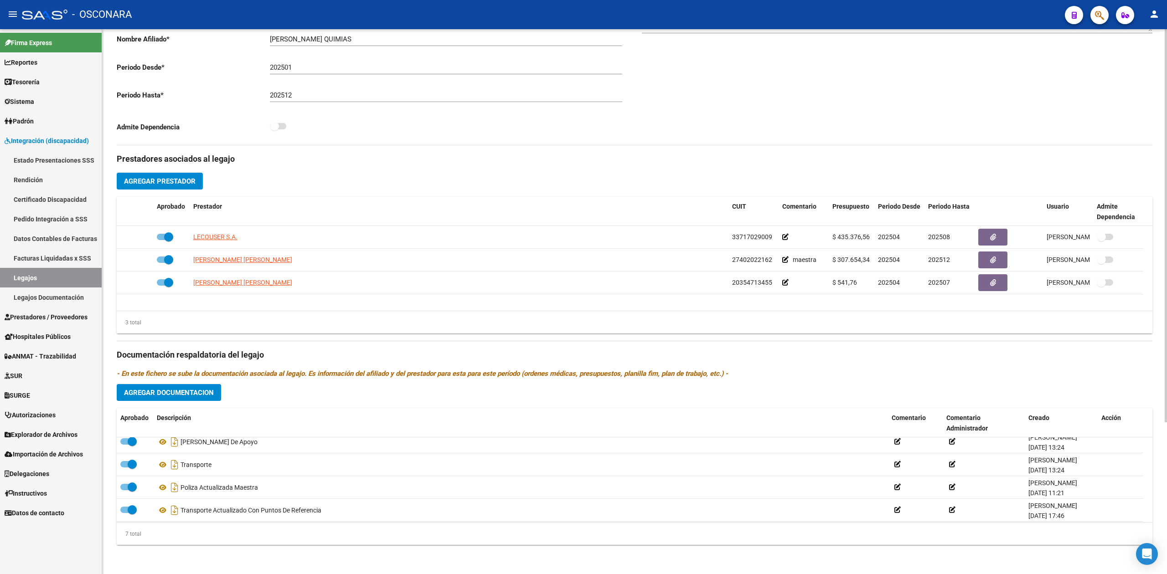
scroll to position [77, 0]
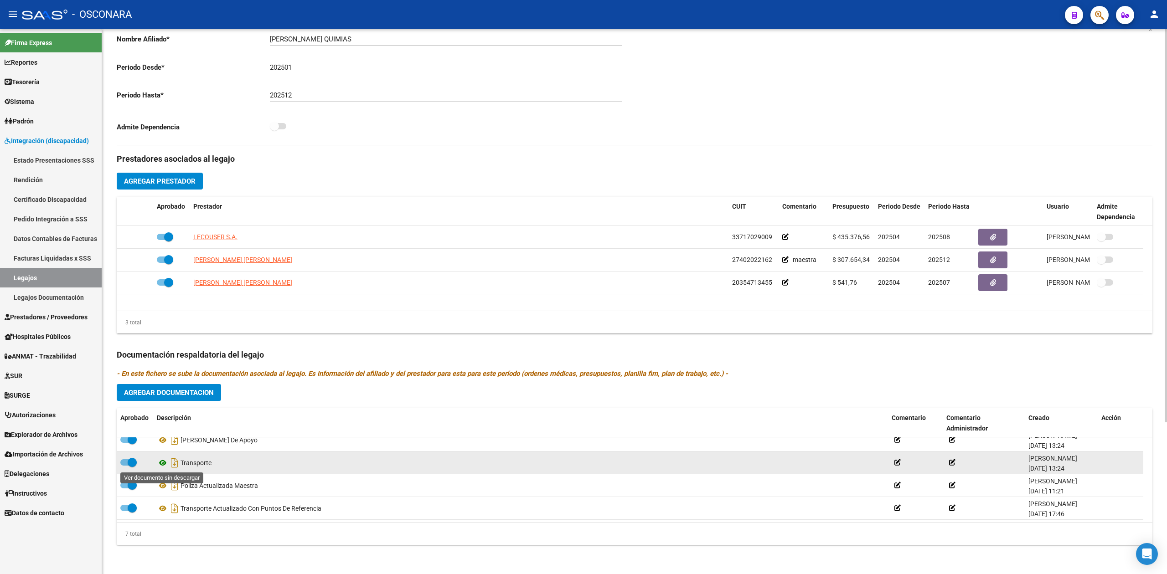
click at [164, 461] on icon at bounding box center [163, 463] width 12 height 11
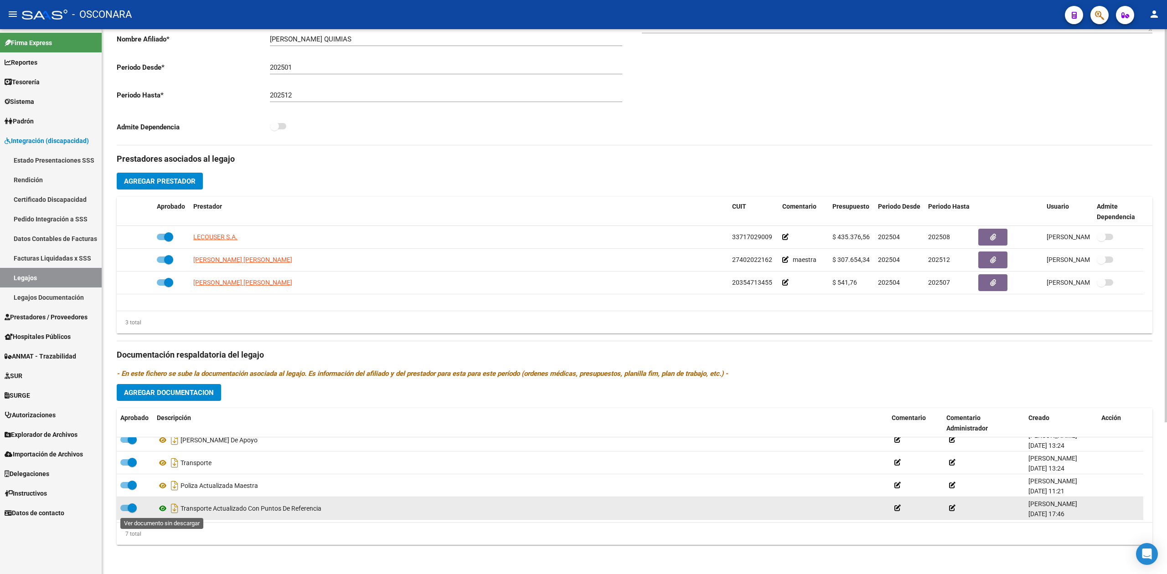
click at [164, 510] on icon at bounding box center [163, 508] width 12 height 11
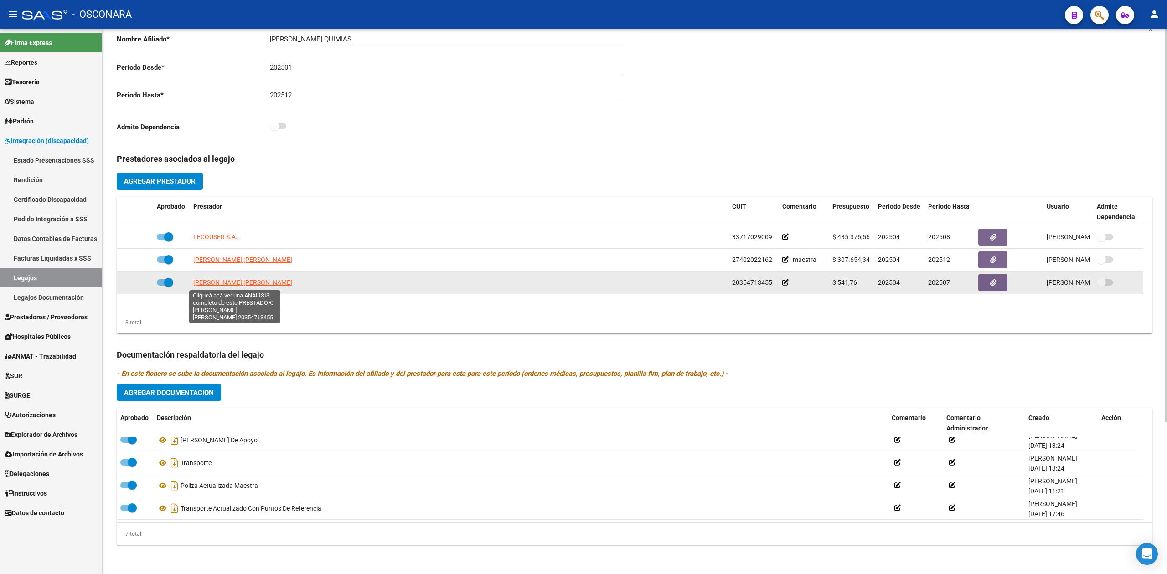
click at [254, 283] on span "[PERSON_NAME] [PERSON_NAME]" at bounding box center [242, 282] width 99 height 7
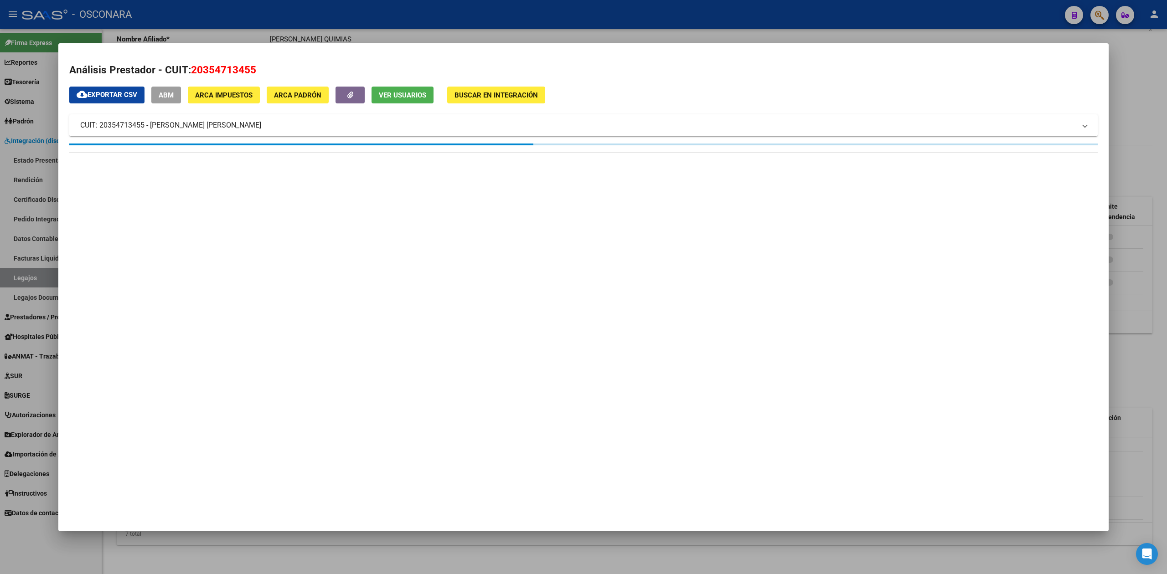
click at [176, 95] on button "ABM" at bounding box center [166, 95] width 30 height 17
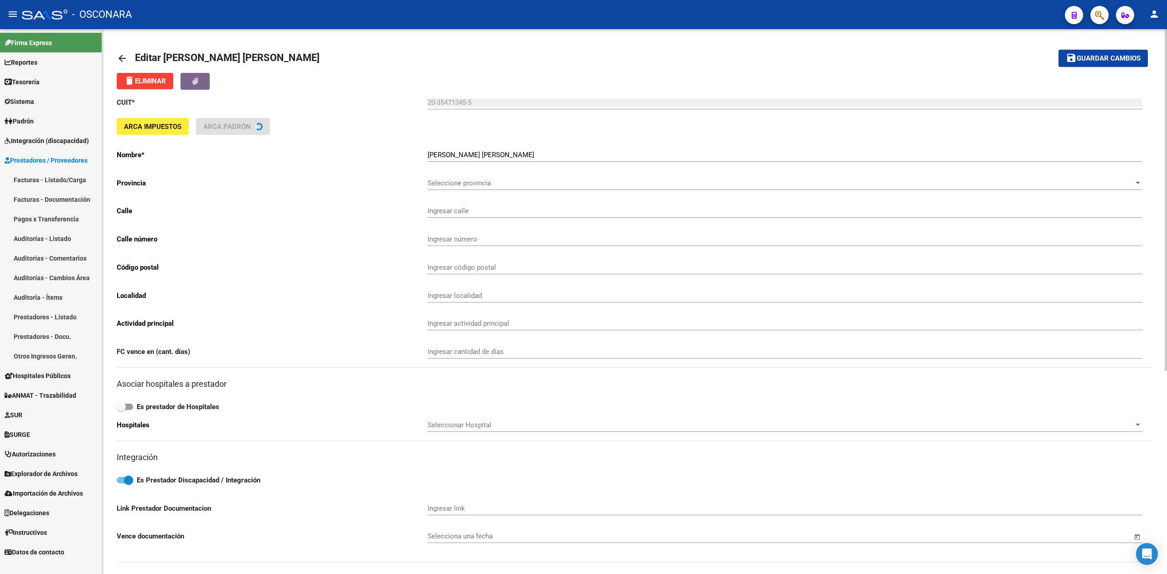
type input "[PERSON_NAME]"
type input "1174"
type input "5960"
type input "RIO SEGUNDO"
type input "471190"
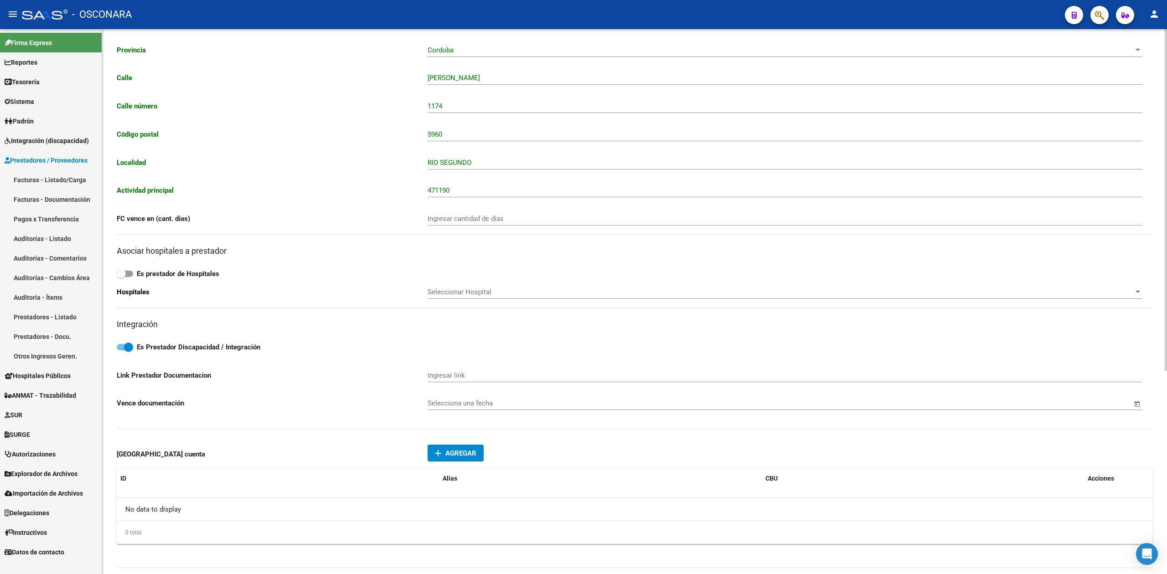
scroll to position [323, 0]
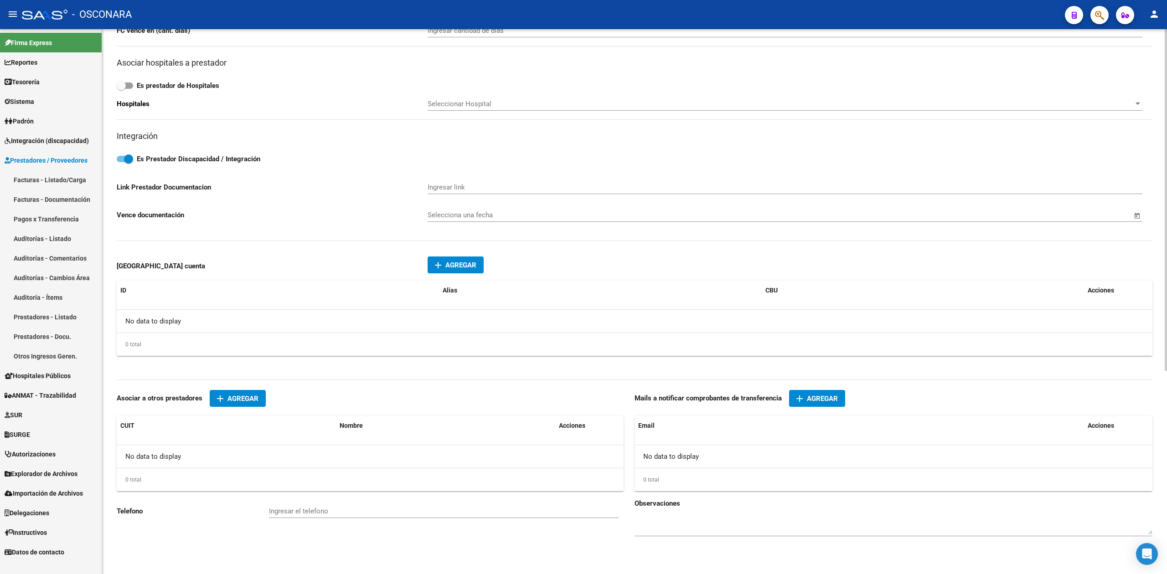
click at [461, 259] on button "add Agregar" at bounding box center [456, 265] width 56 height 17
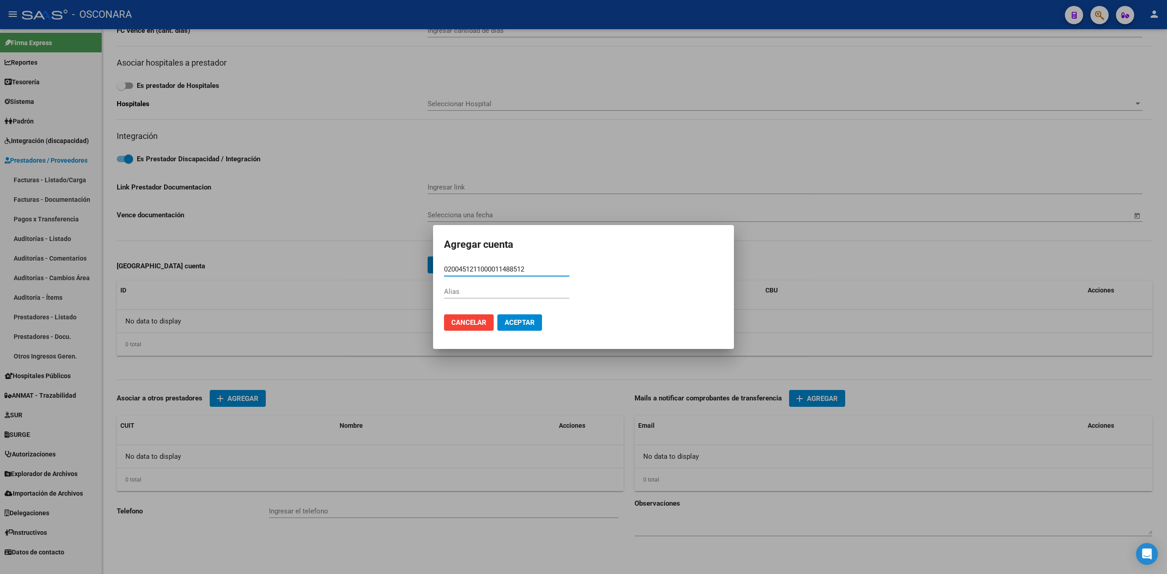
type input "0200451211000011488512"
click at [520, 328] on button "Aceptar" at bounding box center [519, 323] width 45 height 16
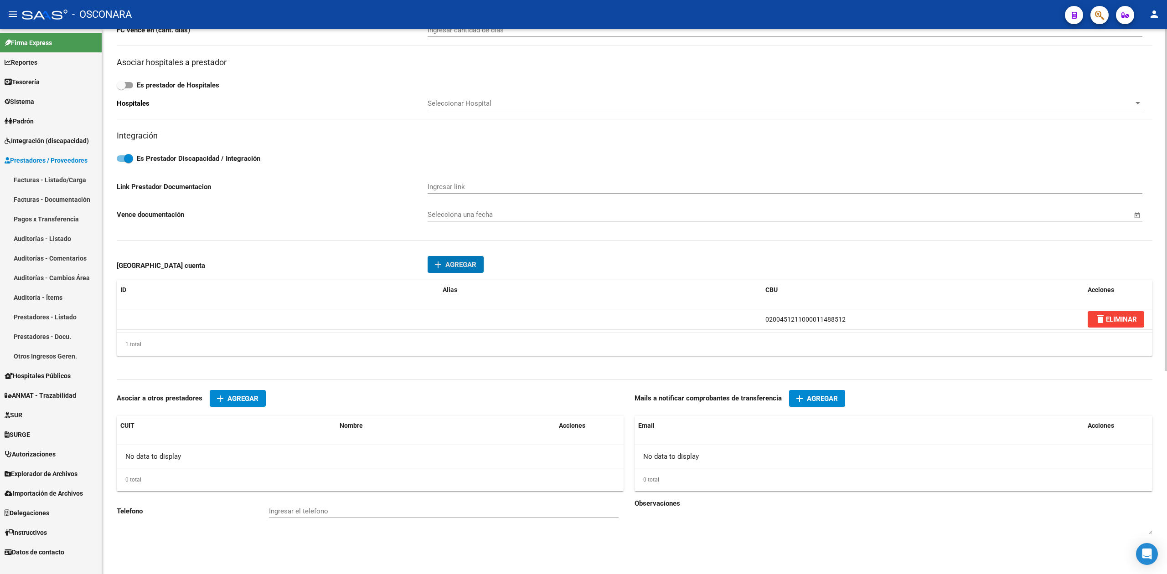
scroll to position [0, 0]
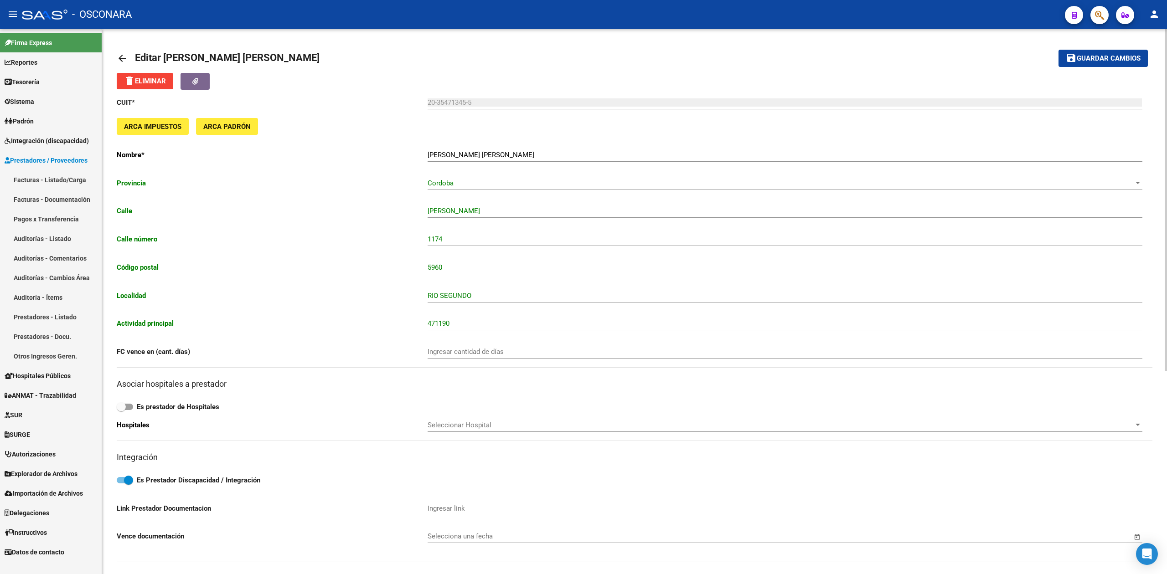
click at [1072, 44] on mat-toolbar-row "save Guardar cambios" at bounding box center [1041, 58] width 213 height 29
click at [1075, 57] on mat-icon "save" at bounding box center [1071, 57] width 11 height 11
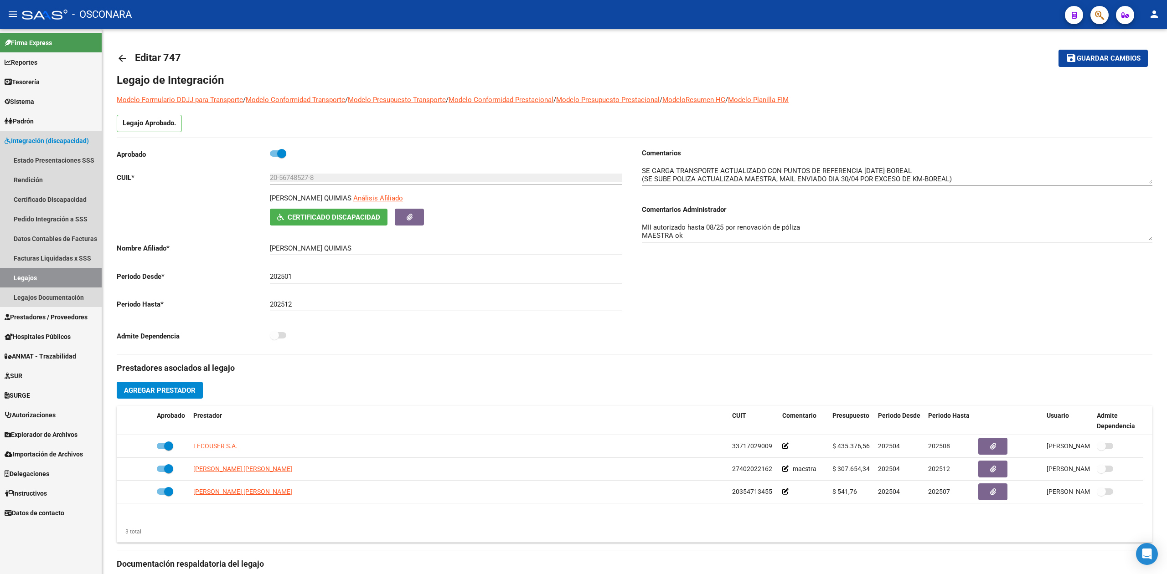
click at [68, 142] on span "Integración (discapacidad)" at bounding box center [47, 141] width 84 height 10
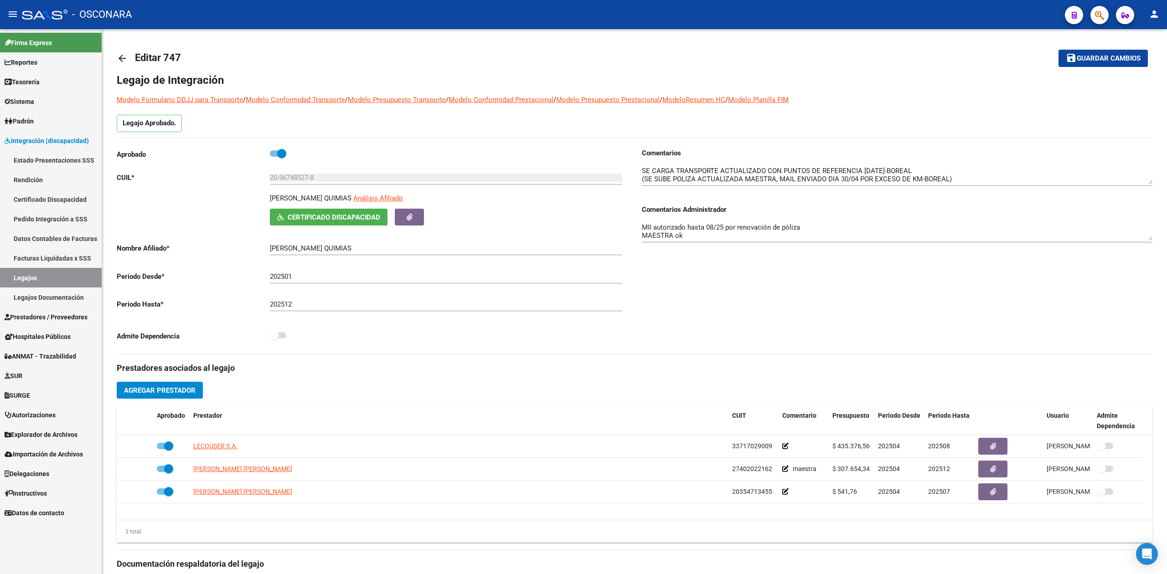
click at [44, 312] on span "Prestadores / Proveedores" at bounding box center [46, 317] width 83 height 10
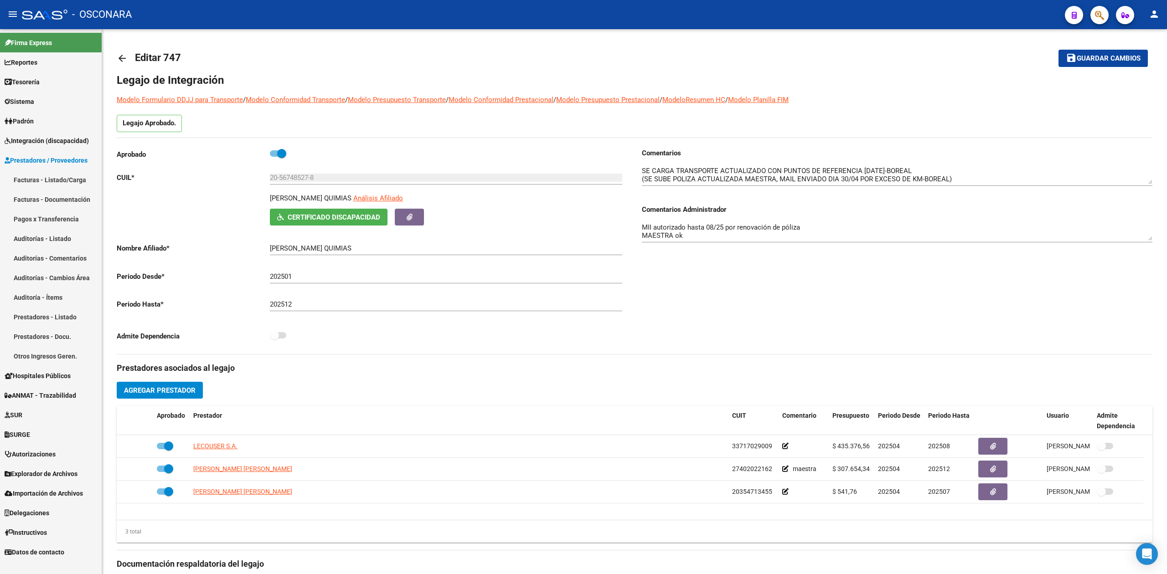
click at [59, 172] on link "Facturas - Listado/Carga" at bounding box center [51, 180] width 102 height 20
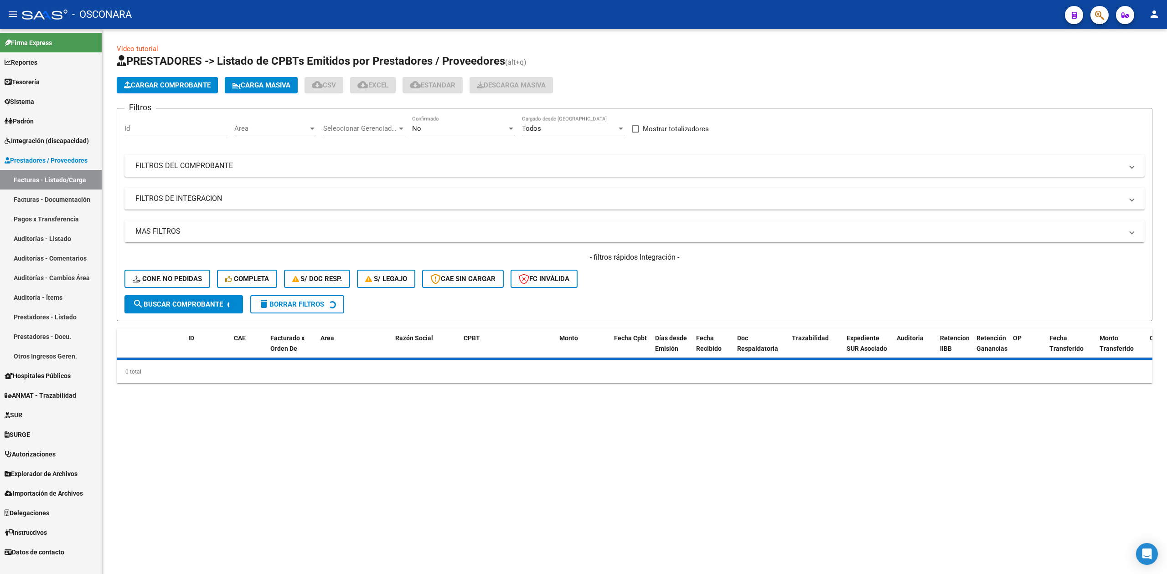
click at [418, 125] on span "No" at bounding box center [416, 128] width 9 height 8
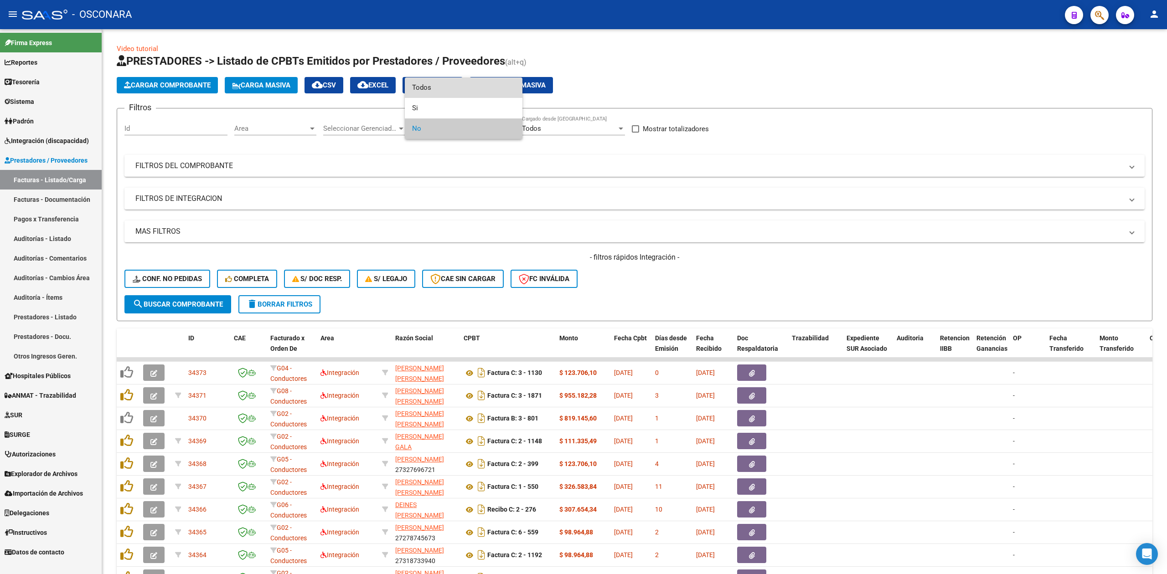
click at [430, 90] on span "Todos" at bounding box center [463, 88] width 103 height 21
click at [578, 165] on mat-panel-title "FILTROS DEL COMPROBANTE" at bounding box center [629, 166] width 988 height 10
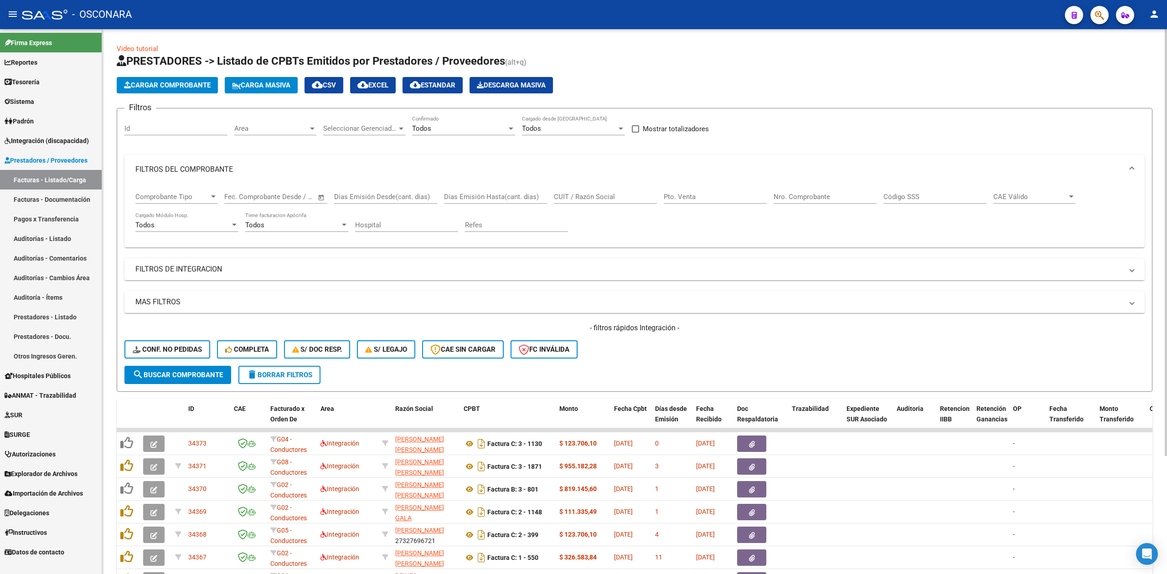
click at [603, 190] on div "CUIT / Razón Social" at bounding box center [605, 194] width 103 height 20
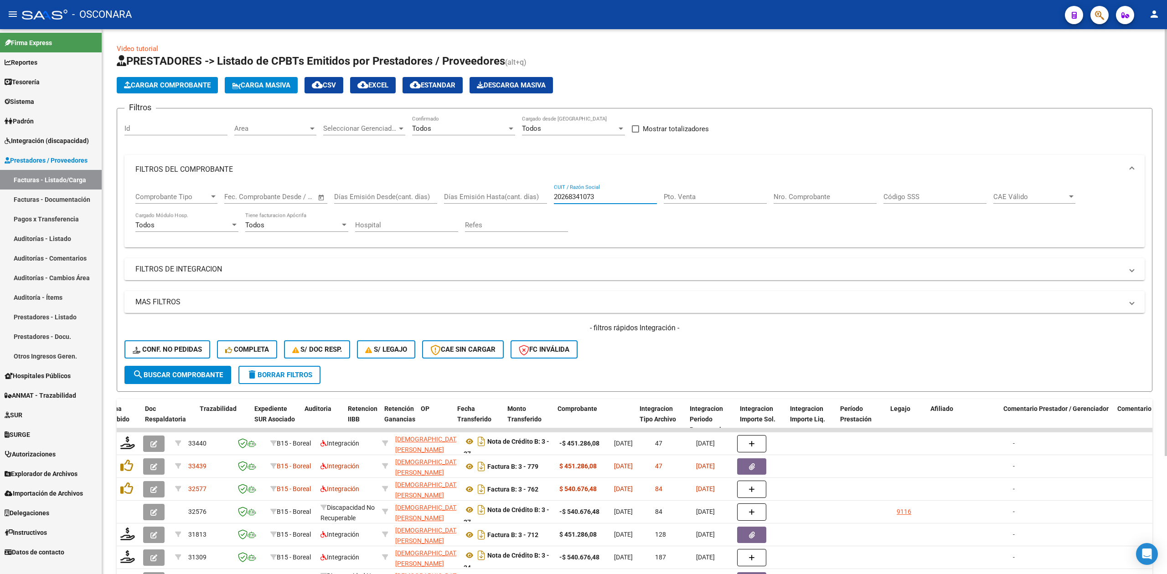
type input "20268341073"
click at [646, 353] on div "- filtros rápidos Integración - Conf. no pedidas Completa S/ Doc Resp. S/ legaj…" at bounding box center [634, 344] width 1020 height 43
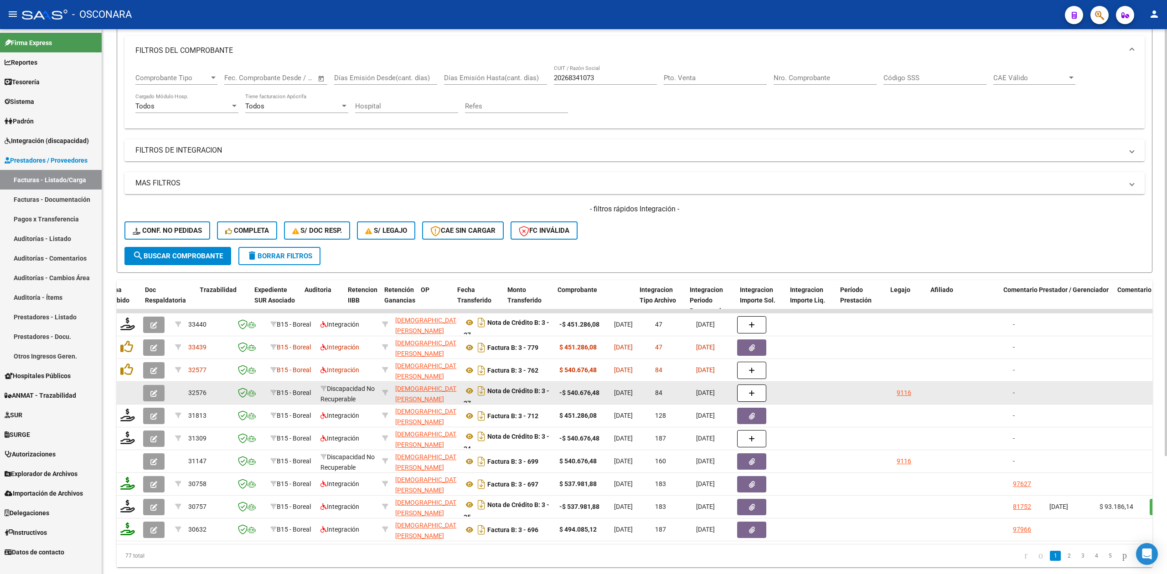
scroll to position [150, 0]
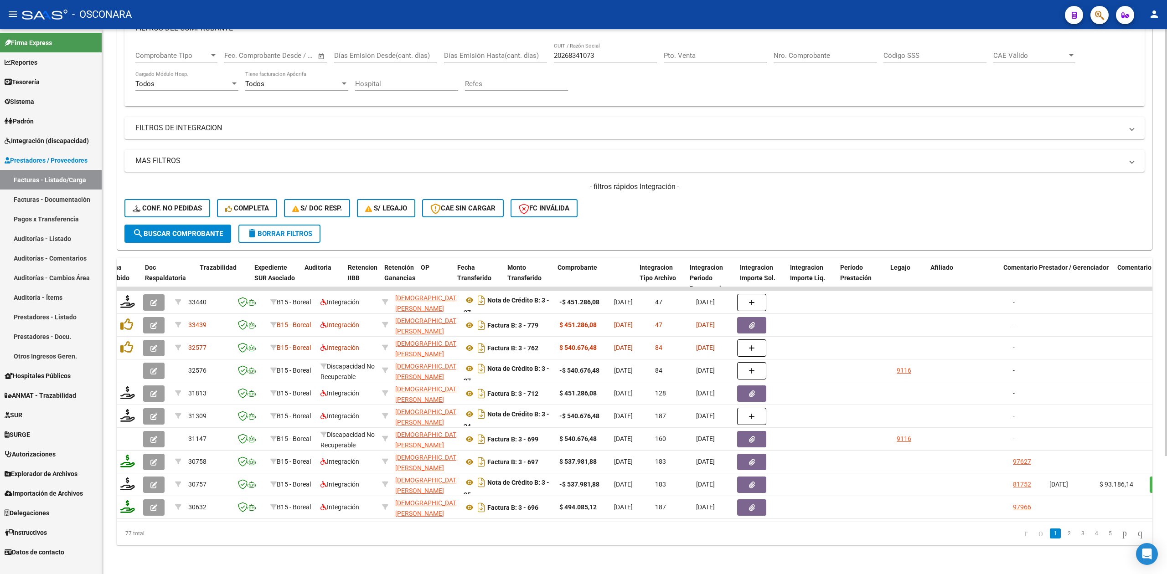
click at [659, 205] on div "- filtros rápidos Integración - Conf. no pedidas Completa S/ Doc Resp. S/ legaj…" at bounding box center [634, 203] width 1020 height 43
click at [647, 207] on div "- filtros rápidos Integración - Conf. no pedidas Completa S/ Doc Resp. S/ legaj…" at bounding box center [634, 203] width 1020 height 43
click at [219, 230] on span "search Buscar Comprobante" at bounding box center [178, 234] width 90 height 8
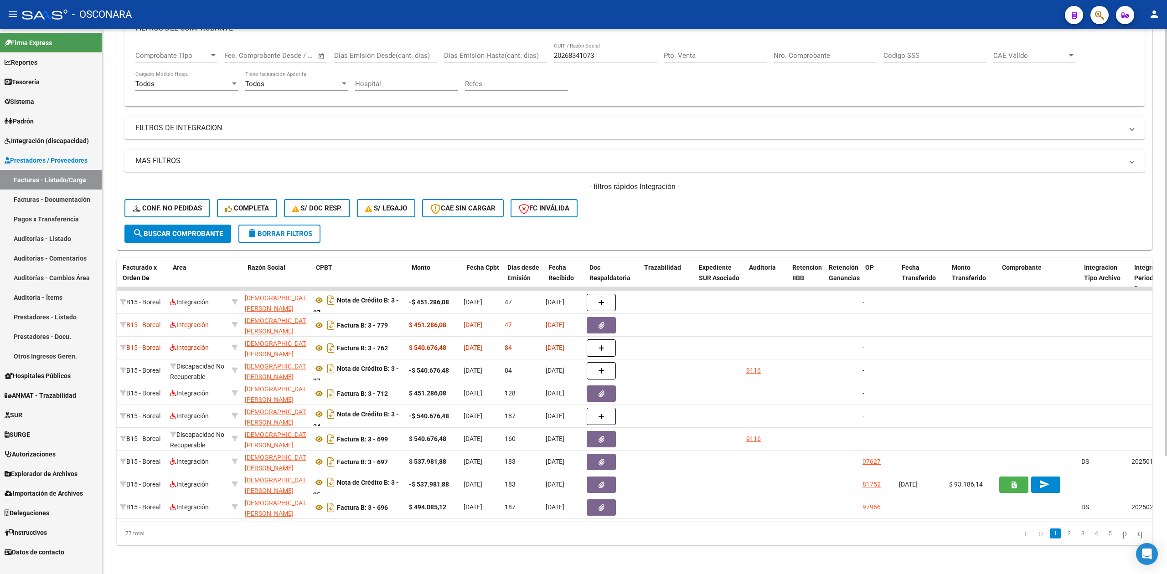
scroll to position [0, 0]
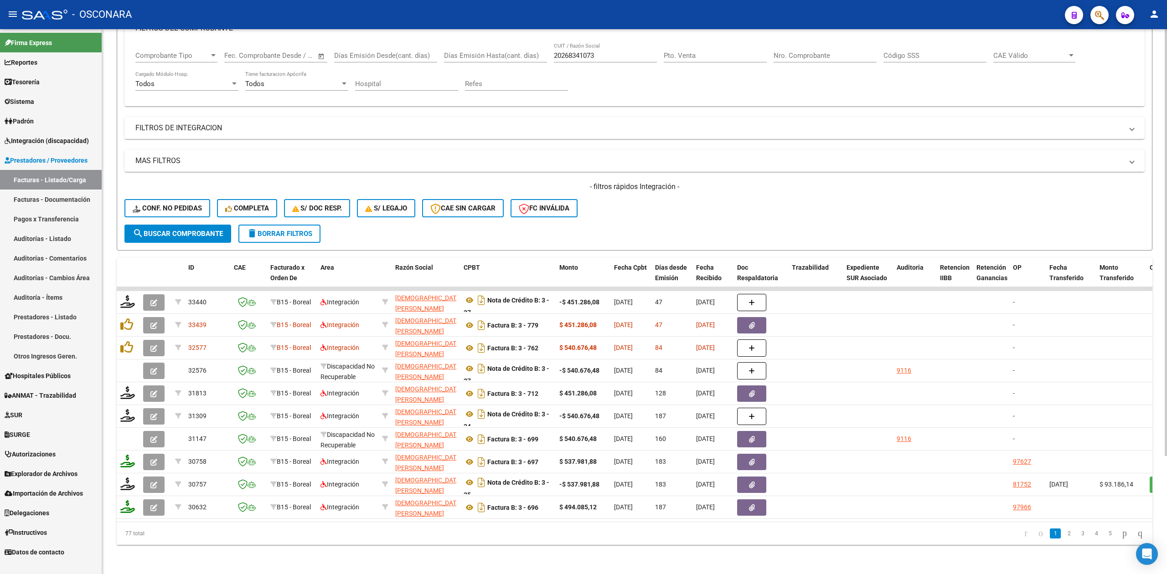
click at [757, 225] on form "Filtros Id Area Area Seleccionar Gerenciador Seleccionar Gerenciador Todos Conf…" at bounding box center [635, 109] width 1036 height 284
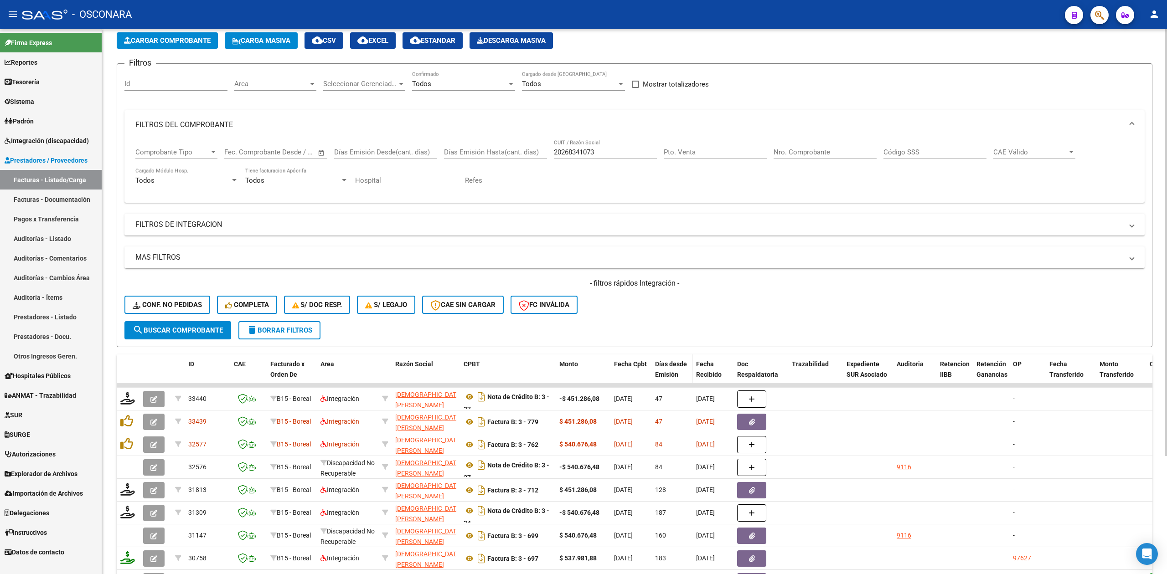
scroll to position [150, 0]
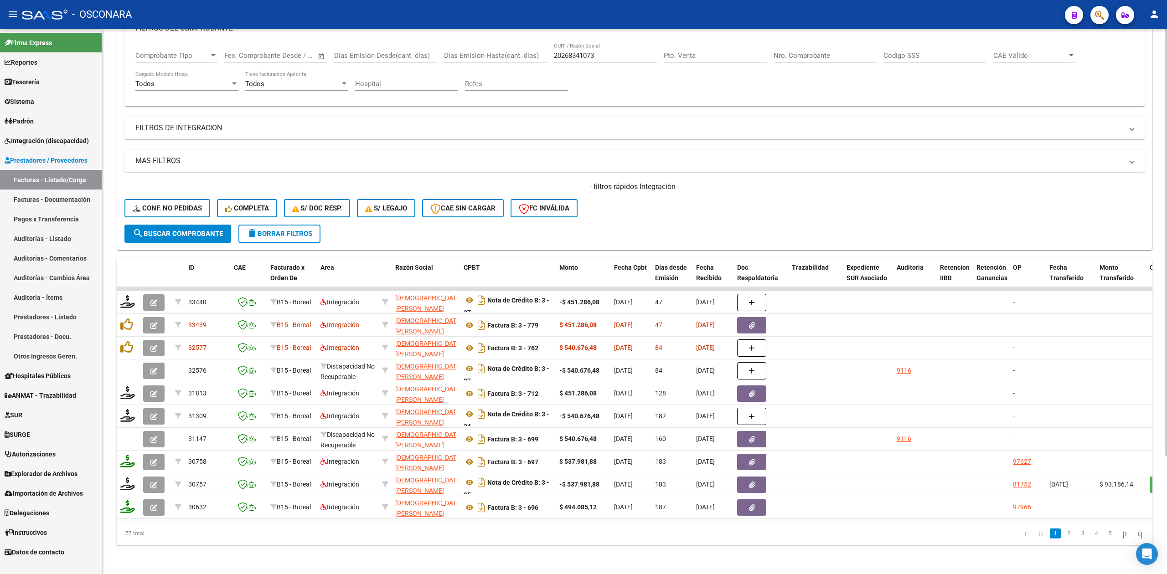
click at [657, 214] on div "- filtros rápidos Integración - Conf. no pedidas Completa S/ Doc Resp. S/ legaj…" at bounding box center [634, 203] width 1020 height 43
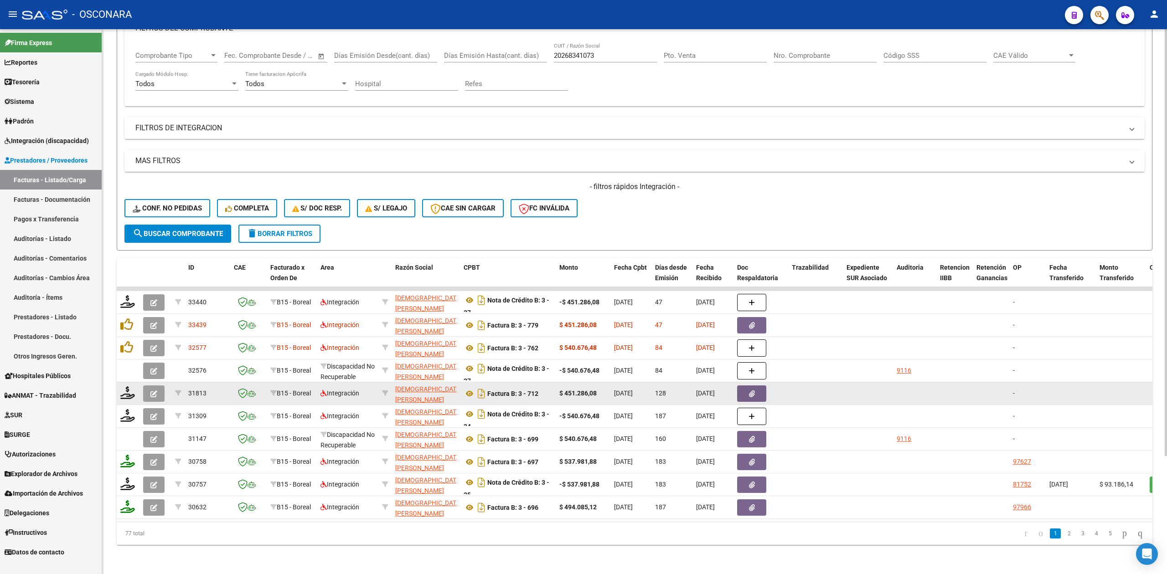
scroll to position [0, 0]
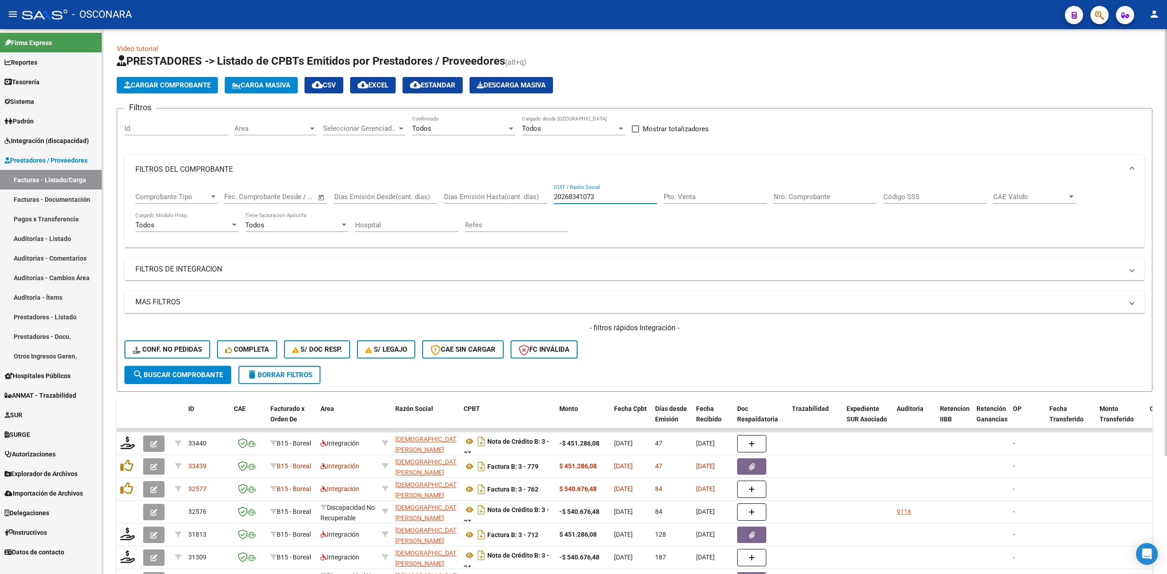
drag, startPoint x: 608, startPoint y: 197, endPoint x: 502, endPoint y: 193, distance: 106.7
click at [502, 193] on div "Comprobante Tipo Comprobante Tipo Start date – End date Fec. Comprobante Desde …" at bounding box center [634, 212] width 998 height 57
click at [275, 169] on mat-panel-title "FILTROS DEL COMPROBANTE" at bounding box center [629, 170] width 988 height 10
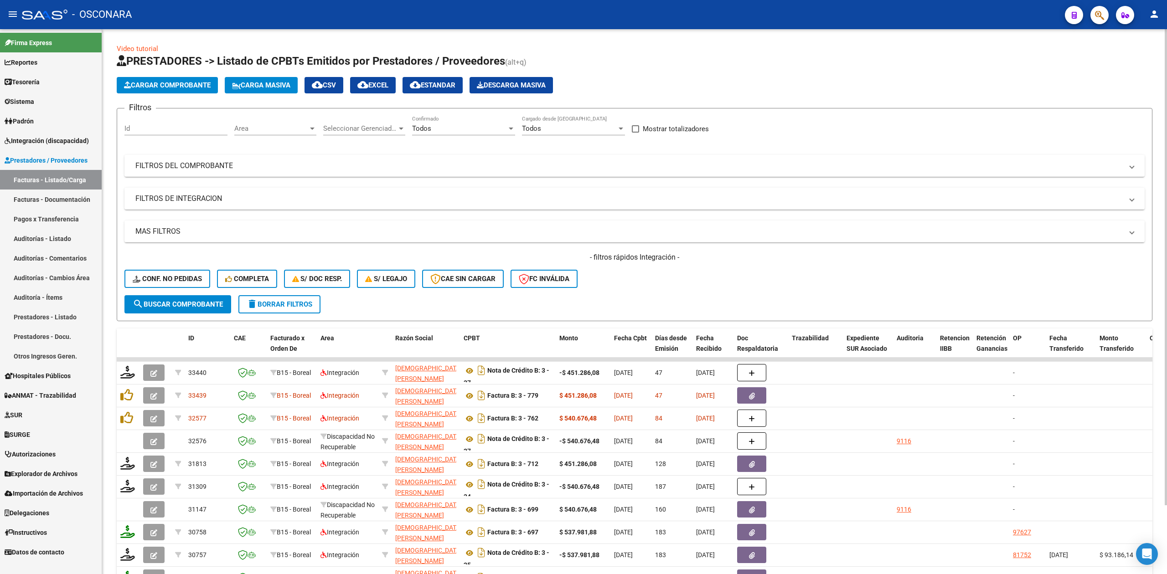
click at [608, 64] on h1 "PRESTADORES -> Listado de CPBTs Emitidos por Prestadores / Proveedores (alt+q)" at bounding box center [635, 62] width 1036 height 16
click at [406, 39] on div "Video tutorial PRESTADORES -> Listado de CPBTs Emitidos por Prestadores / Prove…" at bounding box center [634, 337] width 1065 height 616
click at [635, 275] on div "- filtros rápidos Integración - Conf. no pedidas Completa S/ Doc Resp. S/ legaj…" at bounding box center [634, 274] width 1020 height 43
click at [651, 285] on div "- filtros rápidos Integración - Conf. no pedidas Completa S/ Doc Resp. S/ legaj…" at bounding box center [634, 274] width 1020 height 43
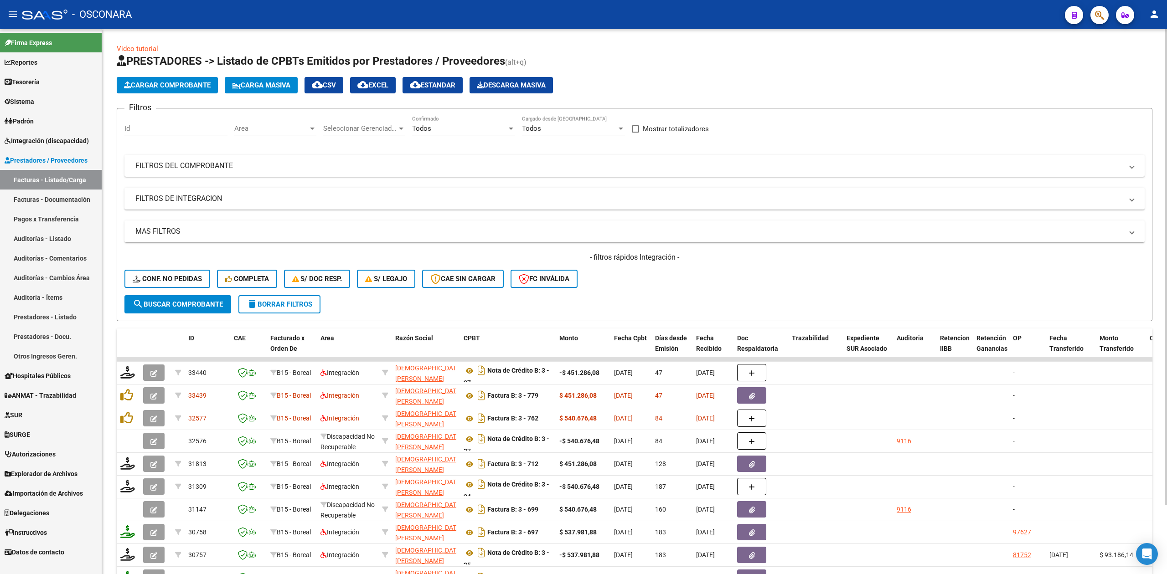
click at [651, 285] on div "- filtros rápidos Integración - Conf. no pedidas Completa S/ Doc Resp. S/ legaj…" at bounding box center [634, 274] width 1020 height 43
drag, startPoint x: 588, startPoint y: 258, endPoint x: 685, endPoint y: 259, distance: 97.1
click at [685, 259] on h4 "- filtros rápidos Integración -" at bounding box center [634, 258] width 1020 height 10
click at [673, 285] on div "- filtros rápidos Integración - Conf. no pedidas Completa S/ Doc Resp. S/ legaj…" at bounding box center [634, 274] width 1020 height 43
click at [627, 287] on div "- filtros rápidos Integración - Conf. no pedidas Completa S/ Doc Resp. S/ legaj…" at bounding box center [634, 274] width 1020 height 43
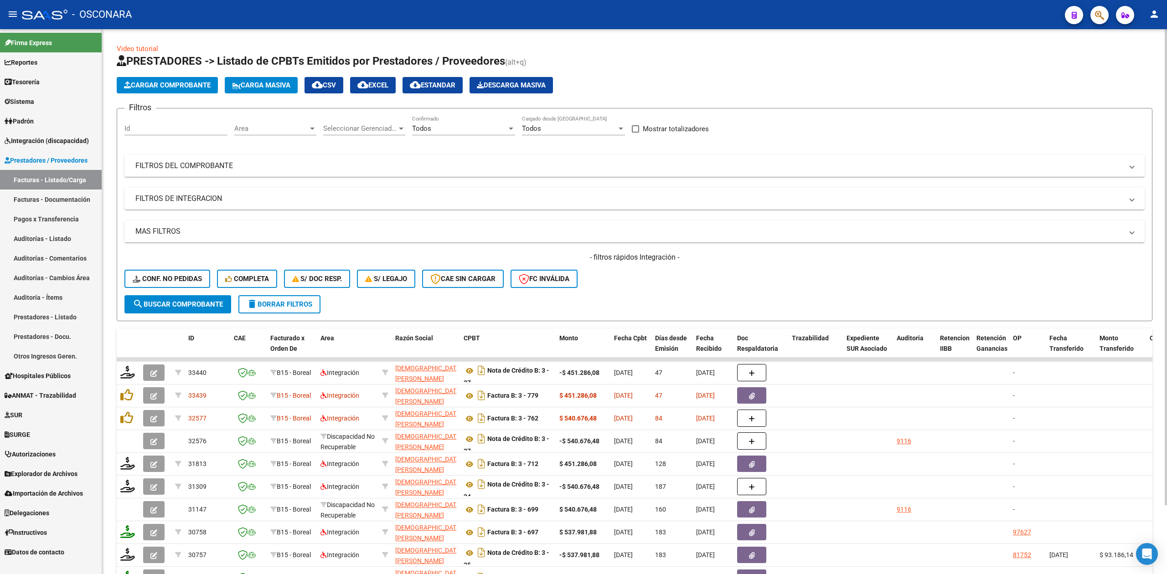
drag, startPoint x: 584, startPoint y: 259, endPoint x: 697, endPoint y: 268, distance: 113.0
click at [721, 257] on h4 "- filtros rápidos Integración -" at bounding box center [634, 258] width 1020 height 10
click at [653, 297] on form "Filtros Id Area Area Seleccionar Gerenciador Seleccionar Gerenciador Todos Conf…" at bounding box center [635, 214] width 1036 height 213
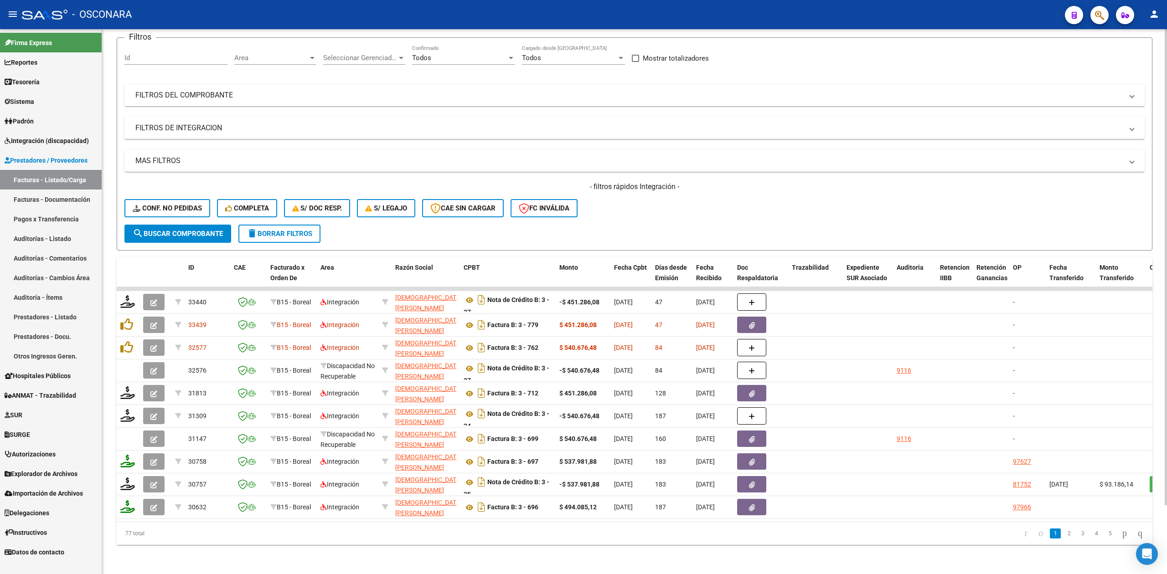
scroll to position [79, 0]
drag, startPoint x: 626, startPoint y: 177, endPoint x: 639, endPoint y: 176, distance: 13.7
click at [639, 182] on h4 "- filtros rápidos Integración -" at bounding box center [634, 187] width 1020 height 10
click at [655, 192] on div "- filtros rápidos Integración - Conf. no pedidas Completa S/ Doc Resp. S/ legaj…" at bounding box center [634, 203] width 1020 height 43
click at [661, 217] on form "Filtros Id Area Area Seleccionar Gerenciador Seleccionar Gerenciador Todos Conf…" at bounding box center [635, 143] width 1036 height 213
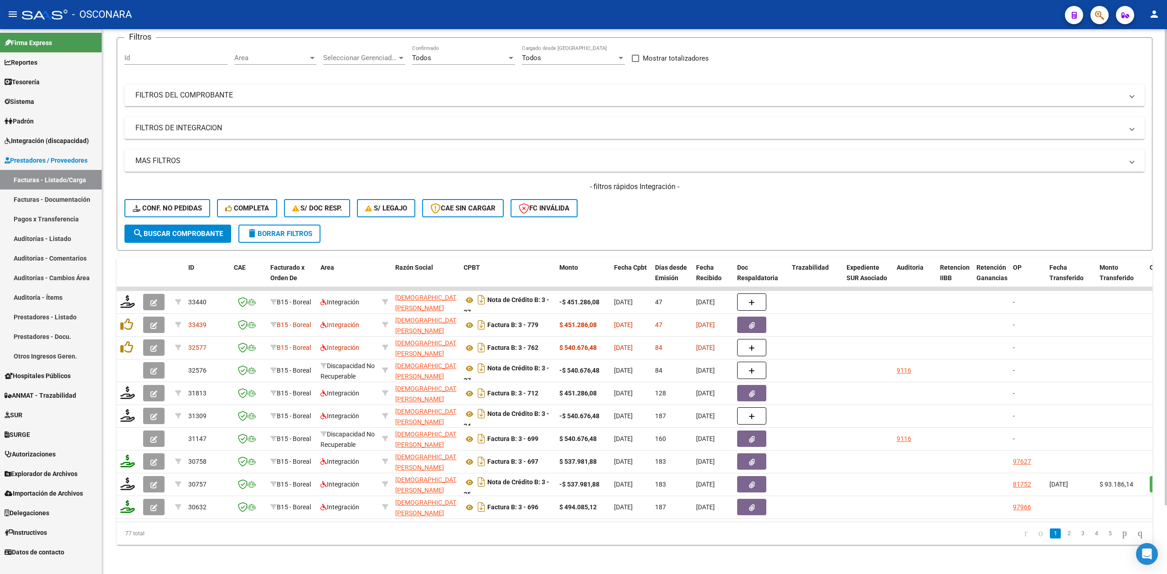
scroll to position [0, 0]
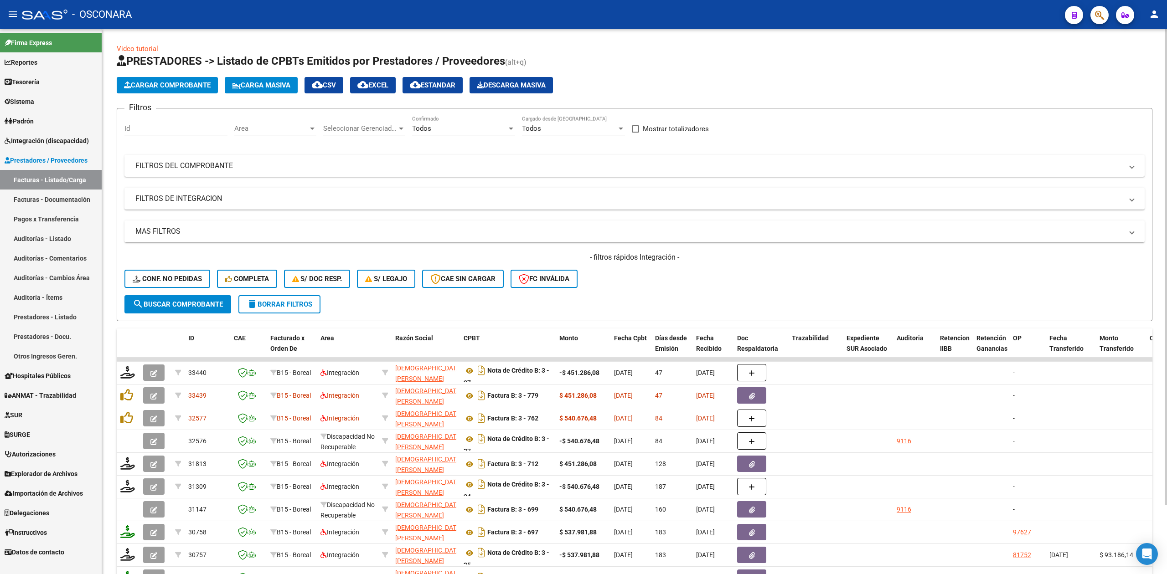
click at [587, 59] on h1 "PRESTADORES -> Listado de CPBTs Emitidos por Prestadores / Proveedores (alt+q)" at bounding box center [635, 62] width 1036 height 16
click at [645, 277] on div "- filtros rápidos Integración - Conf. no pedidas Completa S/ Doc Resp. S/ legaj…" at bounding box center [634, 274] width 1020 height 43
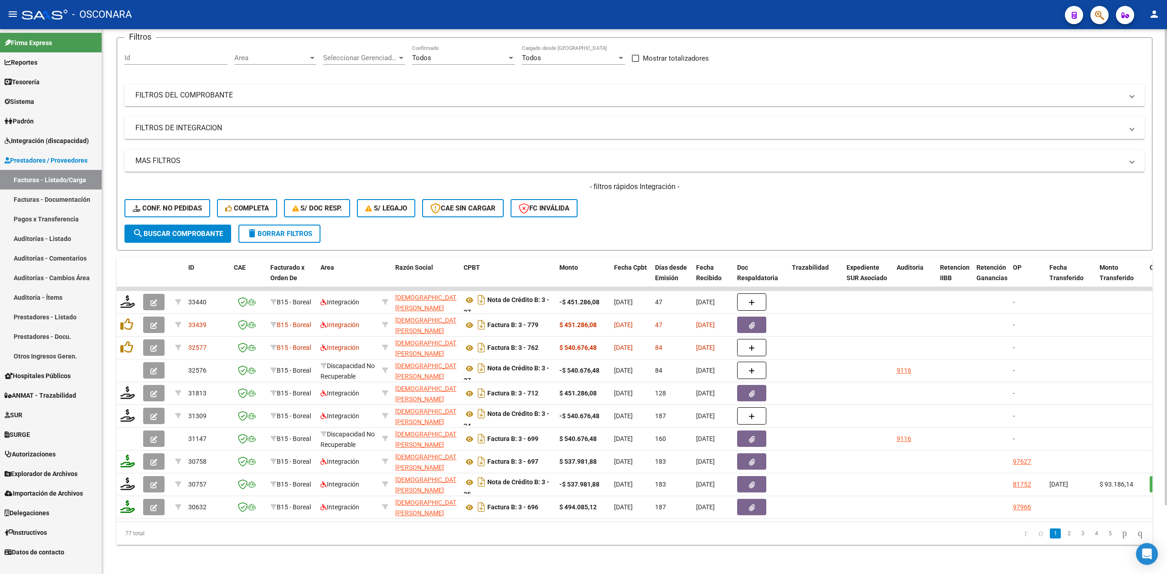
click at [284, 230] on span "delete Borrar Filtros" at bounding box center [280, 234] width 66 height 8
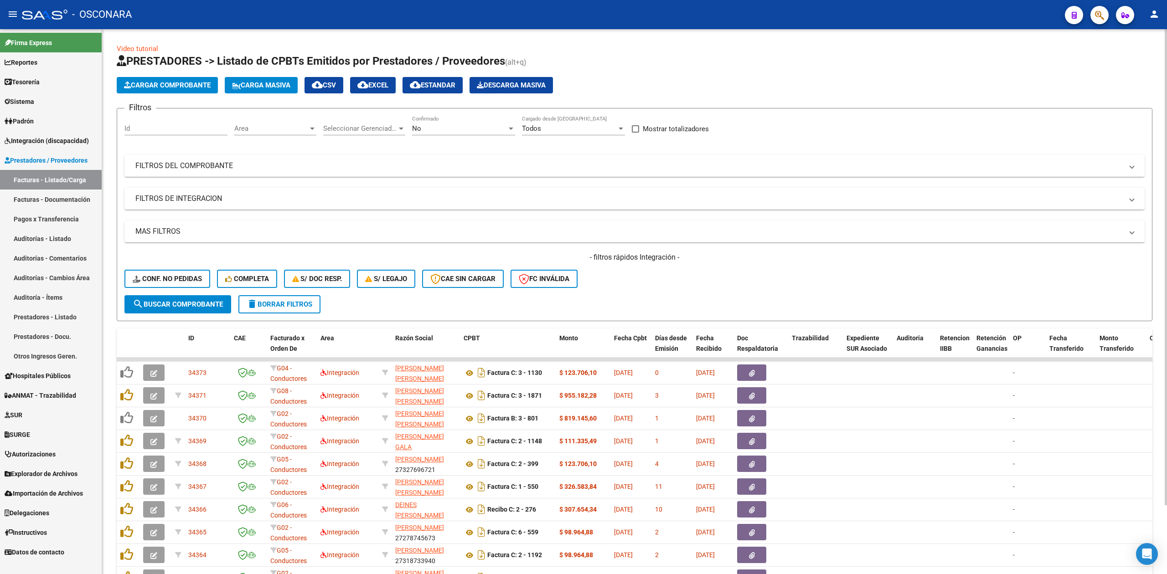
click at [680, 278] on div "- filtros rápidos Integración - Conf. no pedidas Completa S/ Doc Resp. S/ legaj…" at bounding box center [634, 274] width 1020 height 43
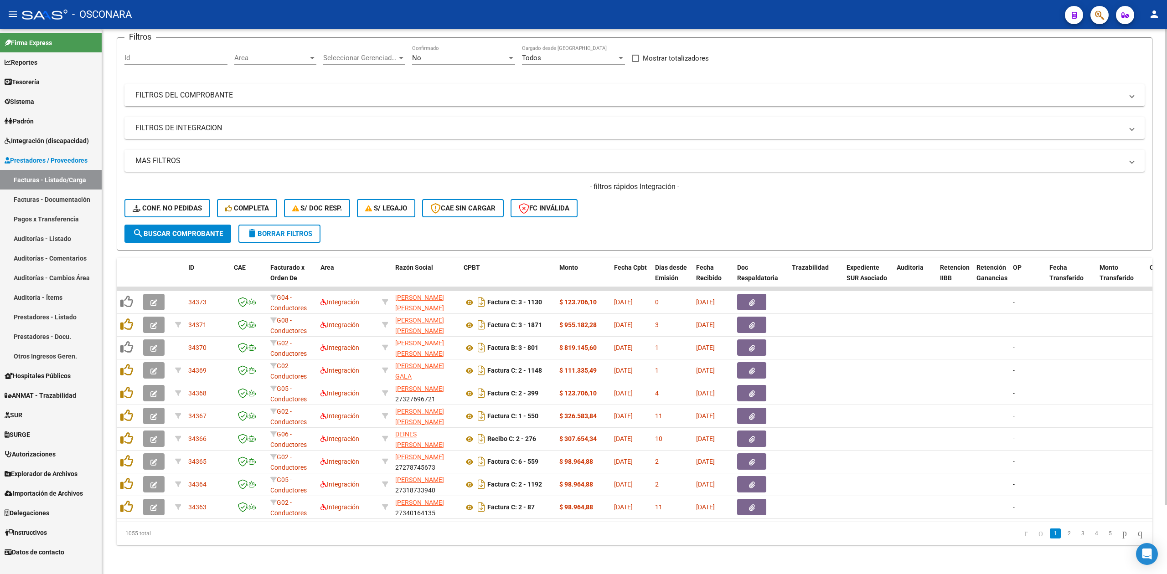
click at [675, 214] on div "- filtros rápidos Integración - Conf. no pedidas Completa S/ Doc Resp. S/ legaj…" at bounding box center [634, 203] width 1020 height 43
click at [670, 229] on form "Filtros Id Area Area Seleccionar Gerenciador Seleccionar Gerenciador No Confirm…" at bounding box center [635, 143] width 1036 height 213
